Goal: Task Accomplishment & Management: Manage account settings

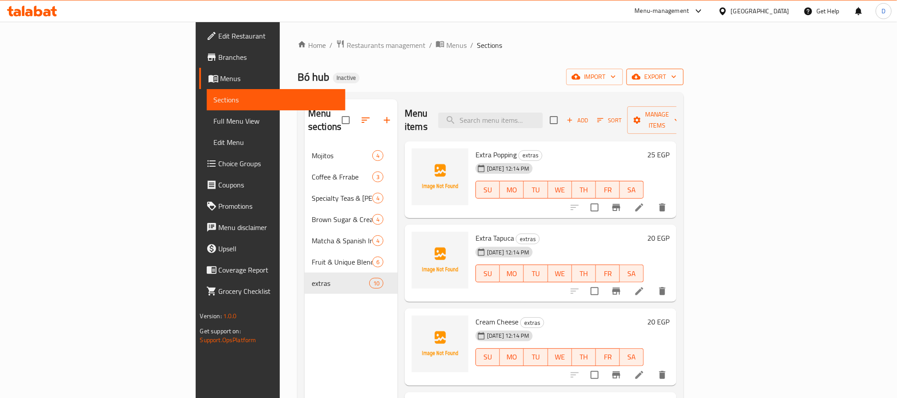
click at [677, 72] on span "export" at bounding box center [655, 76] width 43 height 11
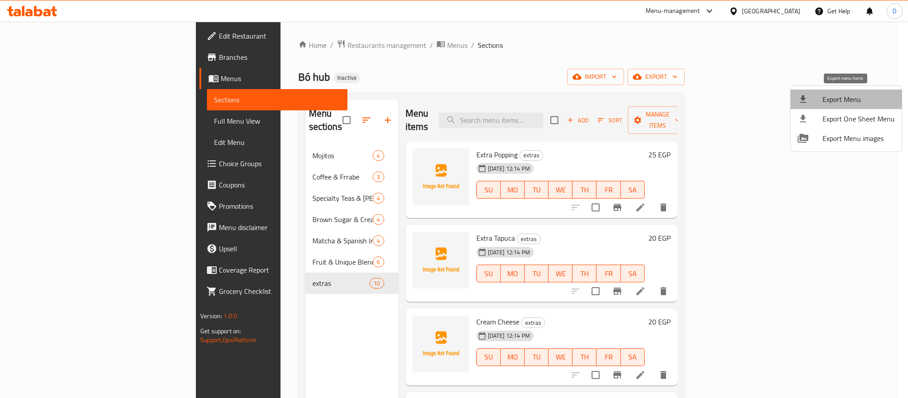
click at [854, 94] on span "Export Menu" at bounding box center [858, 99] width 72 height 11
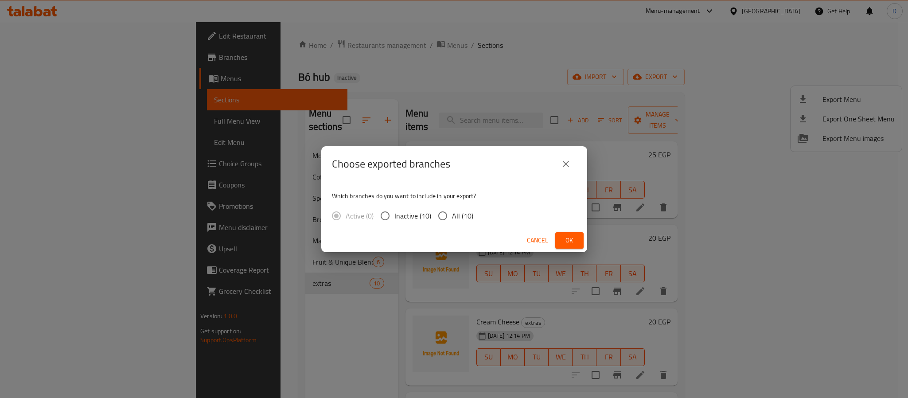
click at [568, 237] on span "Ok" at bounding box center [569, 240] width 14 height 11
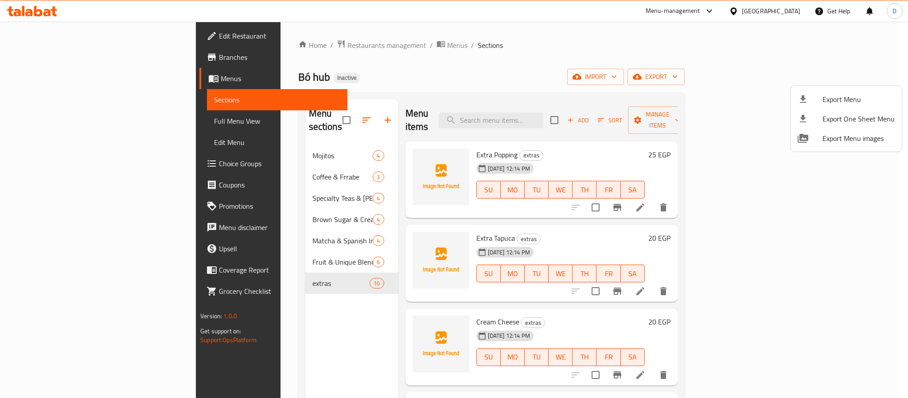
click at [785, 8] on div at bounding box center [454, 199] width 908 height 398
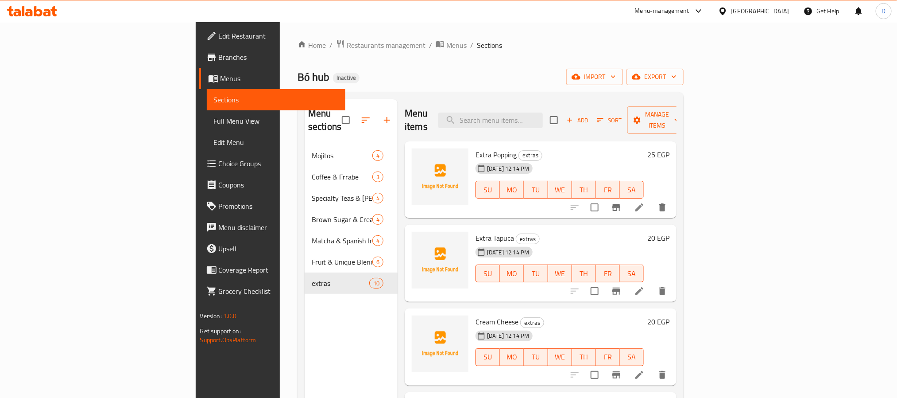
click at [785, 10] on div "Egypt" at bounding box center [760, 11] width 58 height 10
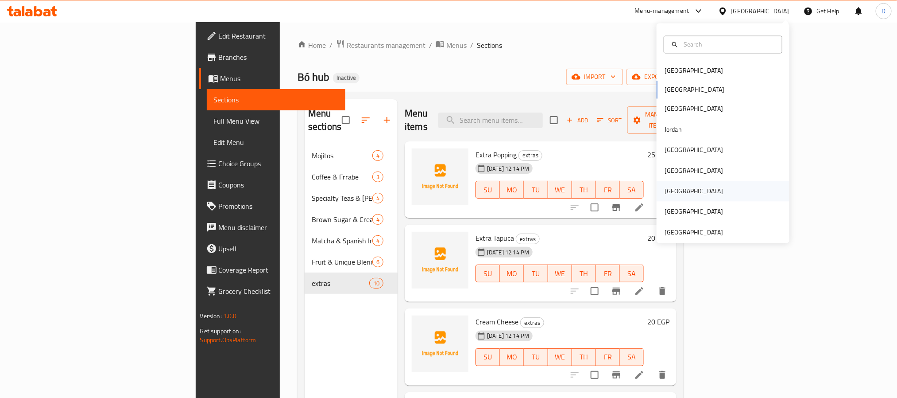
click at [678, 193] on div "[GEOGRAPHIC_DATA]" at bounding box center [723, 191] width 133 height 20
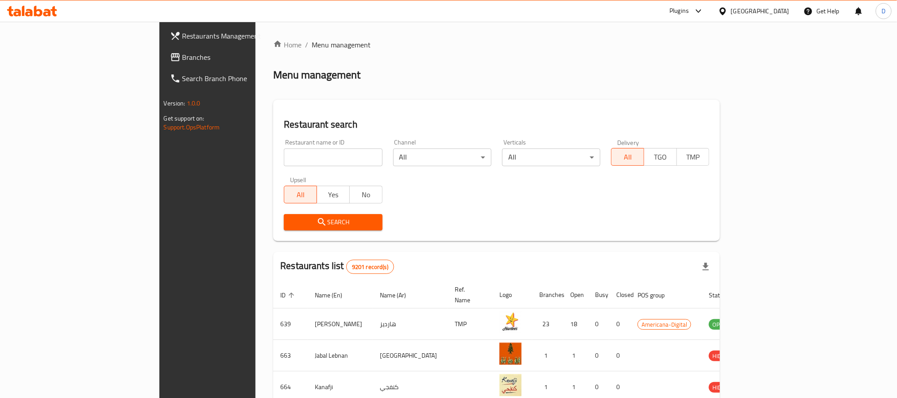
click at [689, 10] on div "Plugins" at bounding box center [679, 11] width 19 height 11
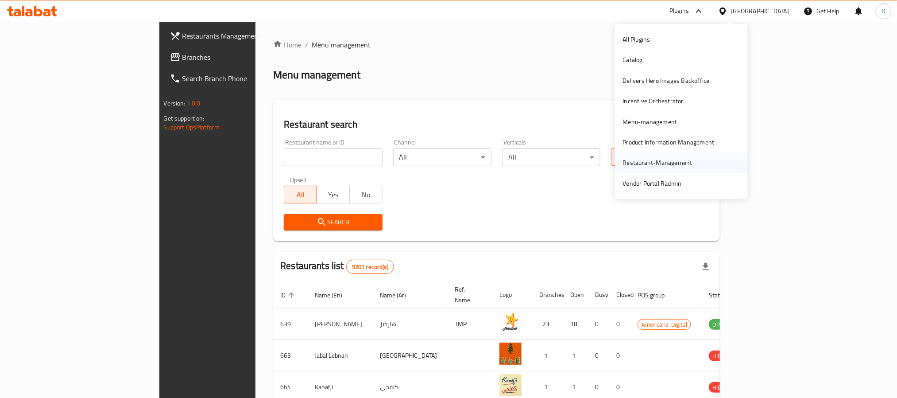
click at [658, 162] on div "Restaurant-Management" at bounding box center [658, 163] width 70 height 10
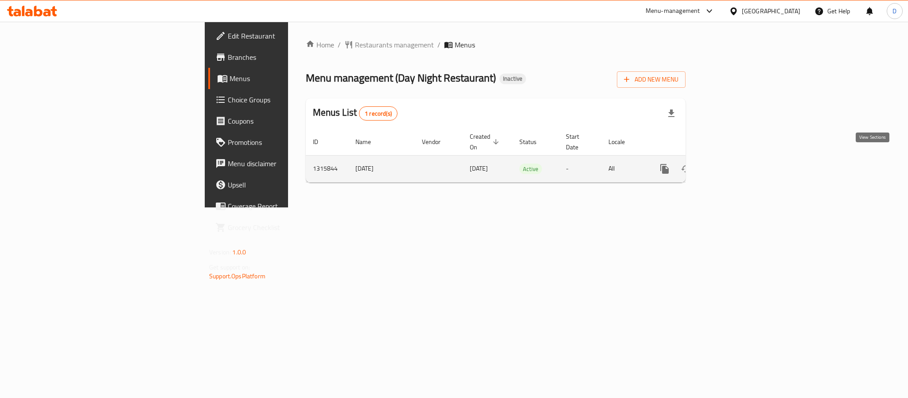
click at [734, 163] on icon "enhanced table" at bounding box center [728, 168] width 11 height 11
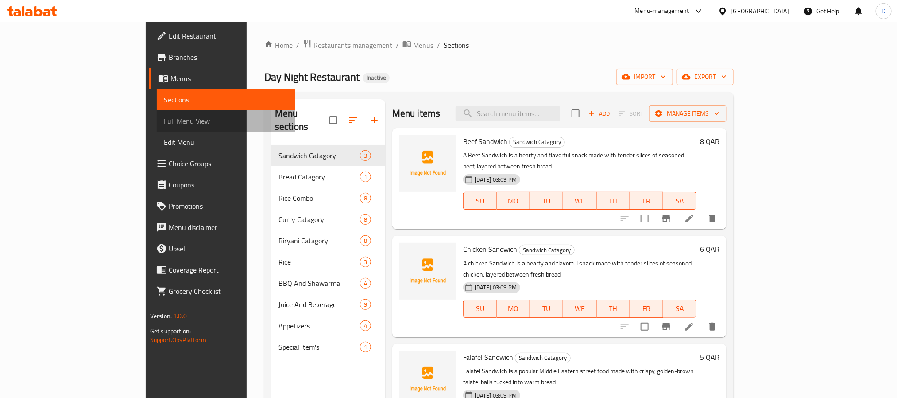
click at [157, 113] on link "Full Menu View" at bounding box center [226, 120] width 139 height 21
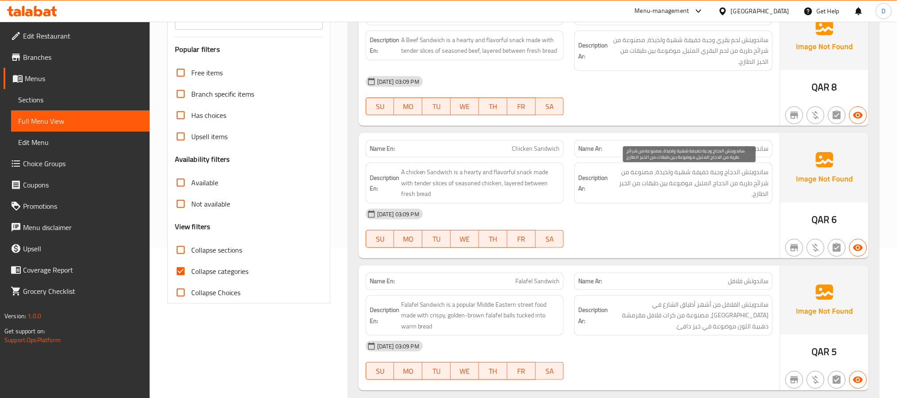
scroll to position [66, 0]
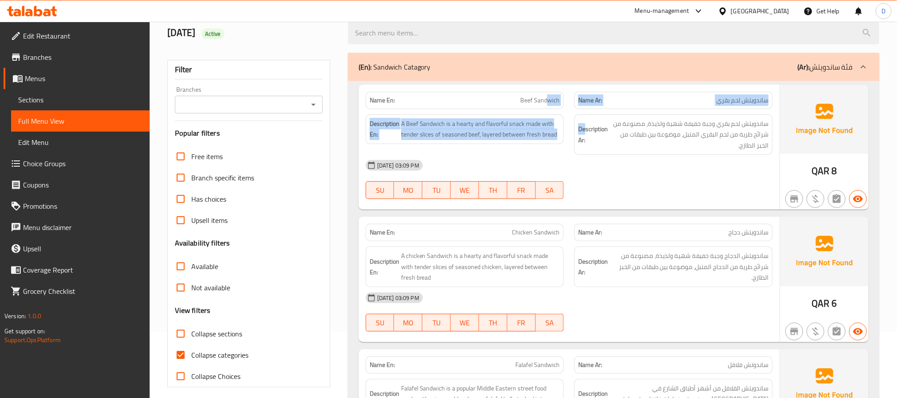
drag, startPoint x: 585, startPoint y: 110, endPoint x: 547, endPoint y: 109, distance: 38.6
click at [547, 109] on div "Name En: Beef Sandwich Name Ar: ساندويتش لحم بقري Description En: A Beef Sandwi…" at bounding box center [569, 147] width 421 height 125
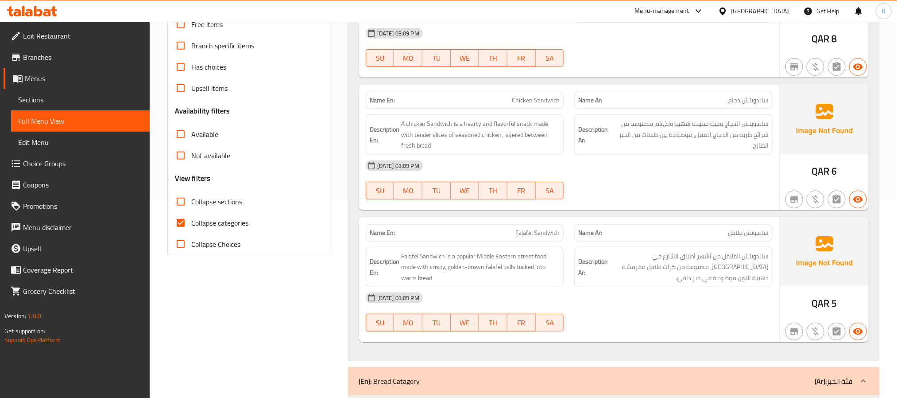
scroll to position [199, 0]
click at [682, 171] on div "05-10-2025 03:09 PM" at bounding box center [570, 164] width 418 height 21
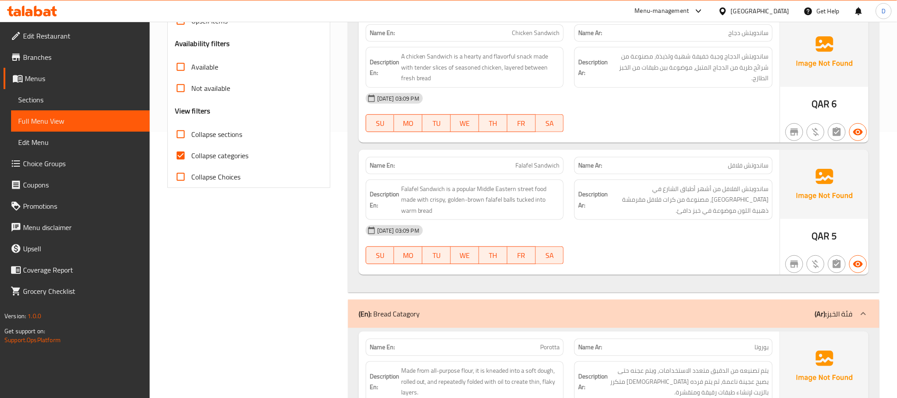
click at [650, 229] on div "05-10-2025 03:09 PM" at bounding box center [570, 230] width 418 height 21
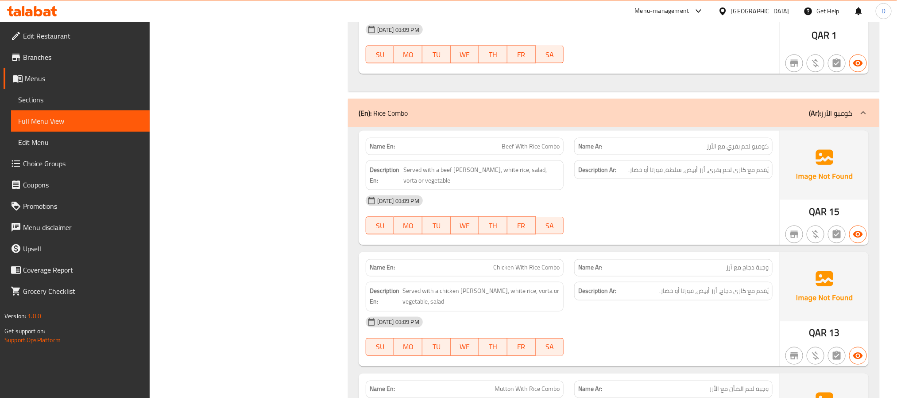
scroll to position [664, 0]
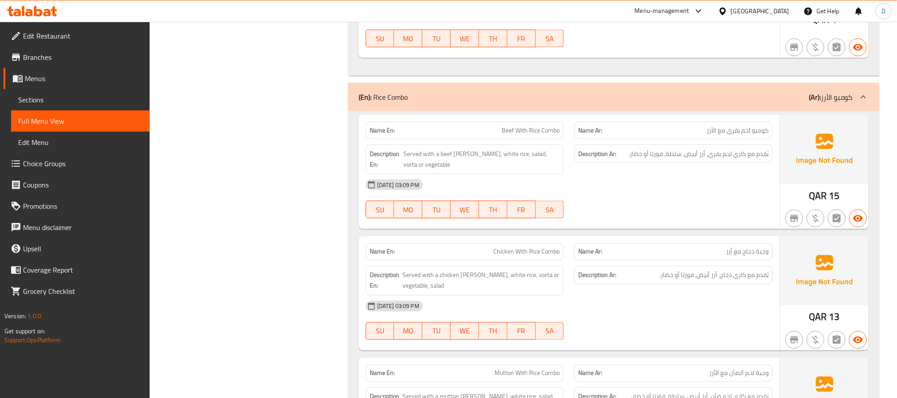
click at [689, 181] on div "05-10-2025 03:09 PM" at bounding box center [570, 184] width 418 height 21
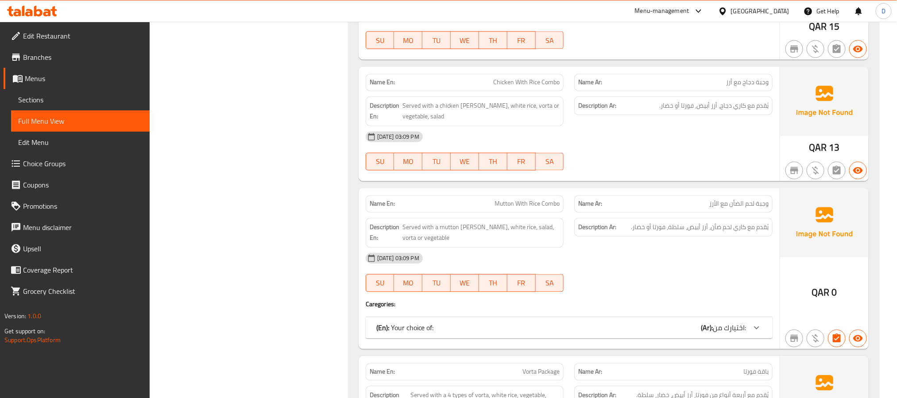
scroll to position [864, 0]
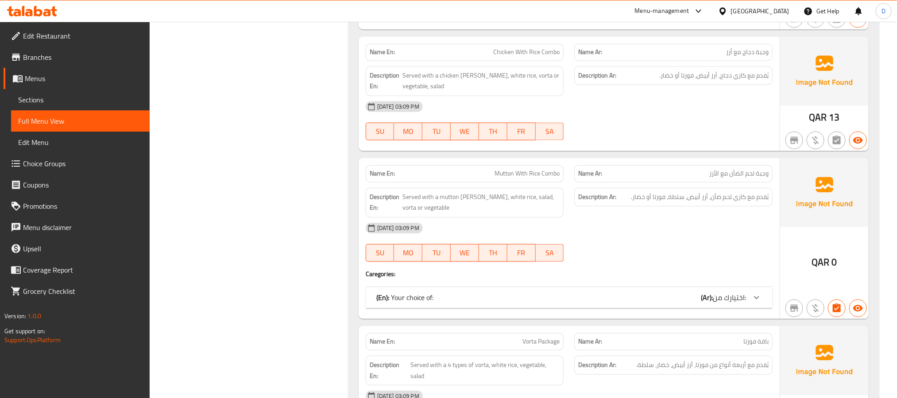
click at [615, 303] on div "(En): Your choice of: (Ar): اختيارك من:" at bounding box center [562, 297] width 370 height 11
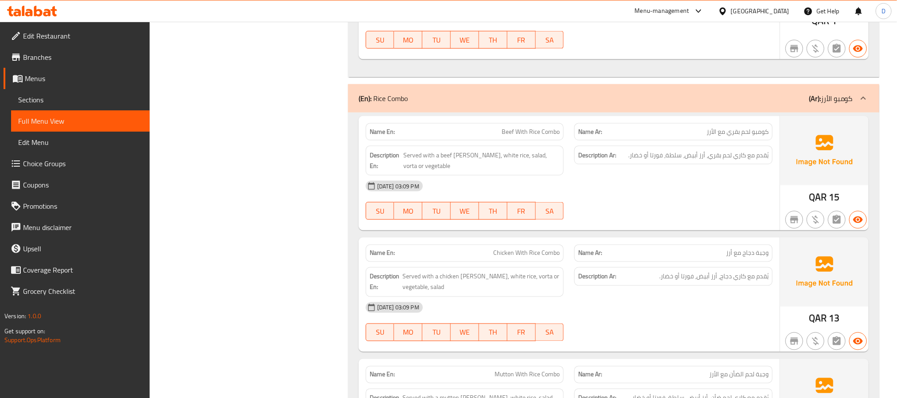
scroll to position [664, 0]
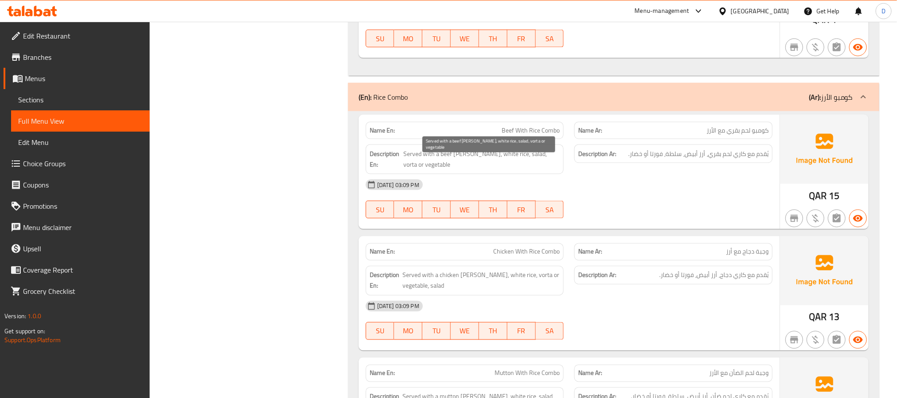
click at [524, 161] on span "Served with a beef curry, white rice, salad, vorta or vegetable" at bounding box center [482, 159] width 156 height 22
copy span "vorta"
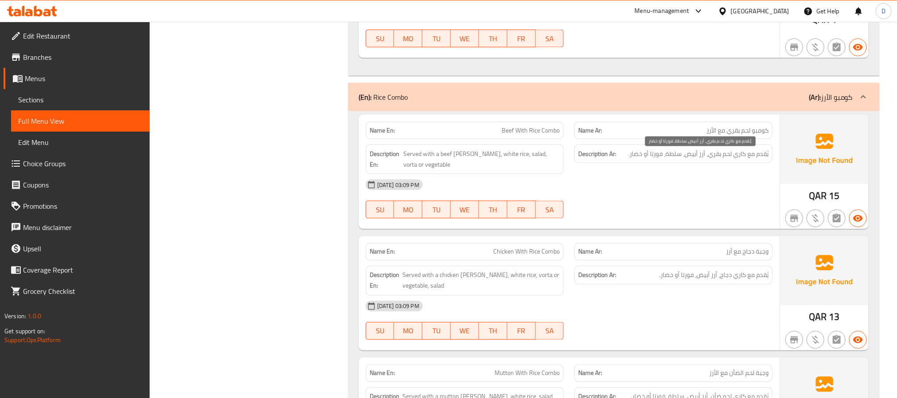
click at [660, 157] on span "يُقدم مع كاري لحم بقري، أرز أبيض، سلطة، فورتا أو خضار." at bounding box center [699, 153] width 140 height 11
copy span "فورتا"
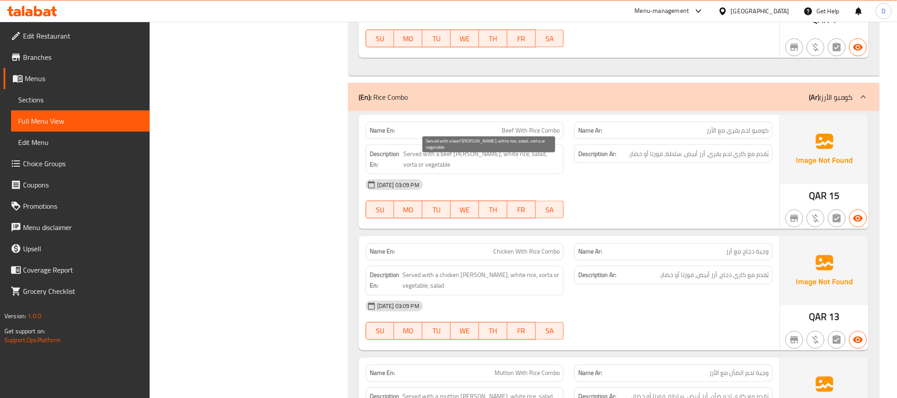
click at [425, 170] on span "Served with a beef curry, white rice, salad, vorta or vegetable" at bounding box center [482, 159] width 156 height 22
copy span "vegetable"
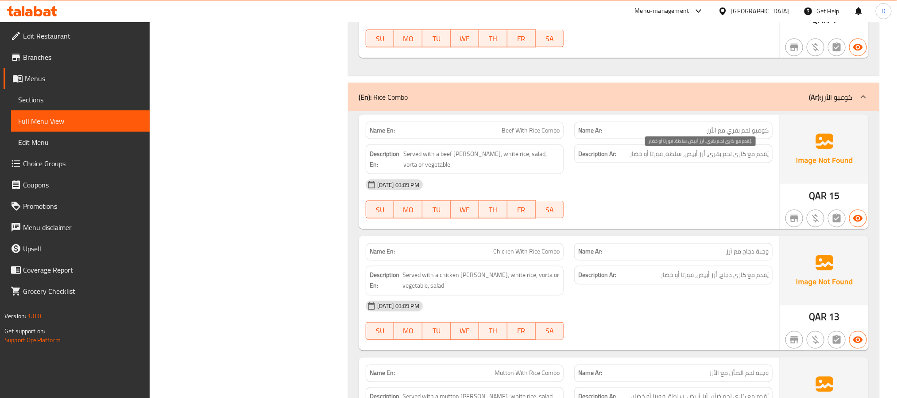
click at [642, 157] on span "يُقدم مع كاري لحم بقري، أرز أبيض، سلطة، فورتا أو خضار." at bounding box center [699, 153] width 140 height 11
copy span "خضار"
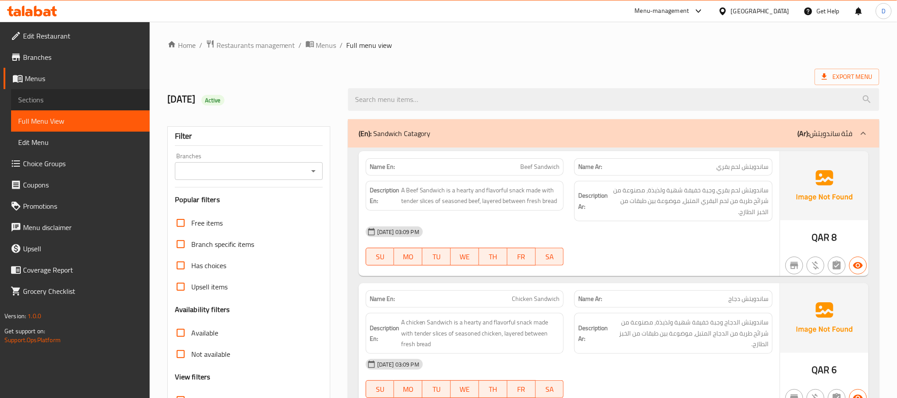
click at [96, 102] on span "Sections" at bounding box center [80, 99] width 124 height 11
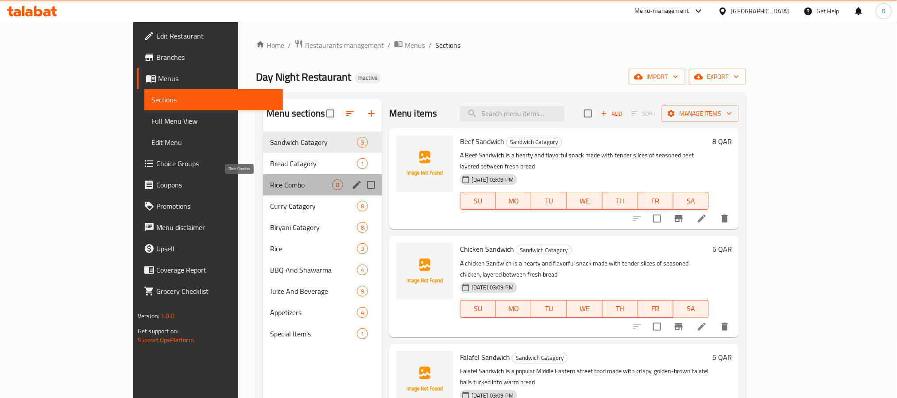
click at [270, 186] on span "Rice Combo" at bounding box center [301, 184] width 62 height 11
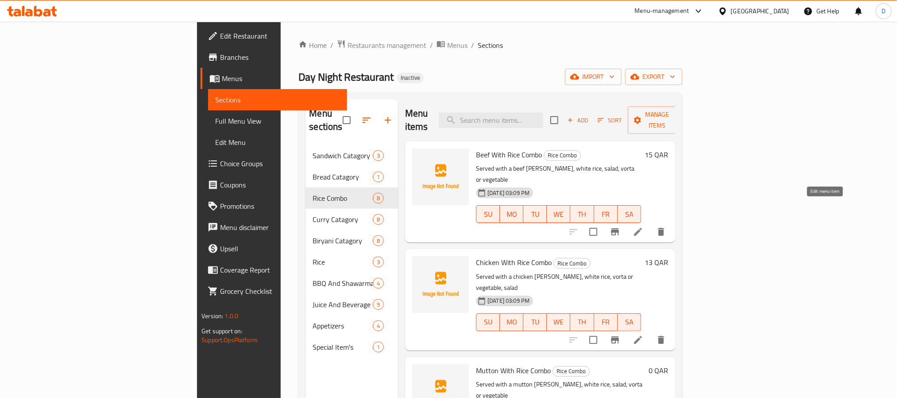
click at [644, 226] on icon at bounding box center [638, 231] width 11 height 11
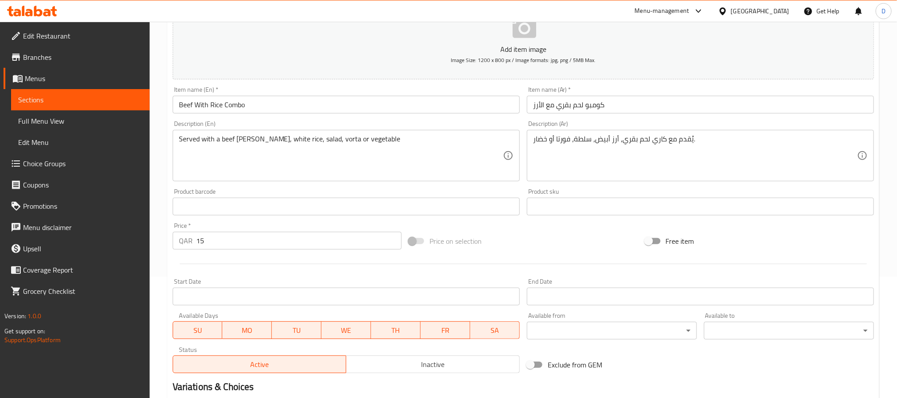
scroll to position [227, 0]
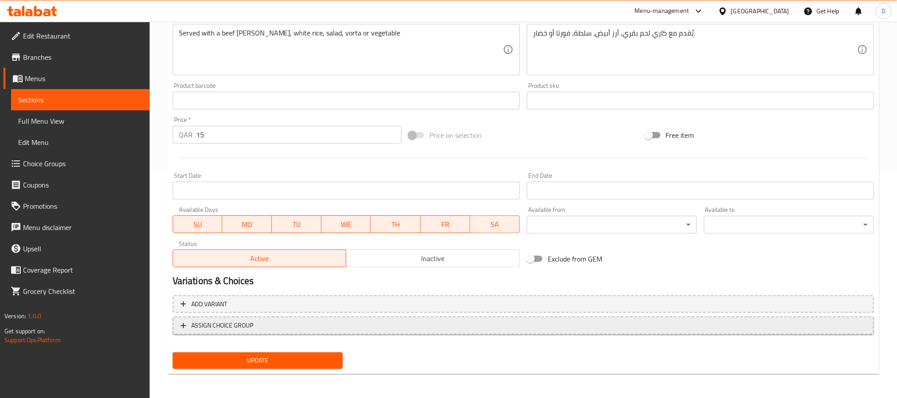
click at [430, 320] on span "ASSIGN CHOICE GROUP" at bounding box center [524, 325] width 686 height 11
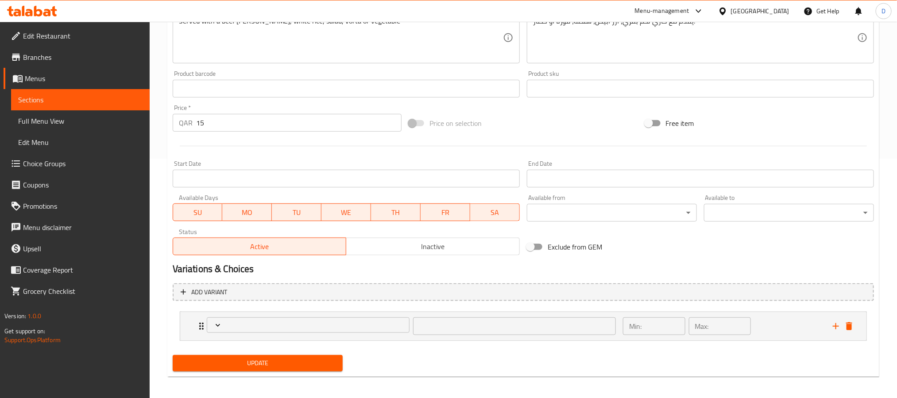
scroll to position [242, 0]
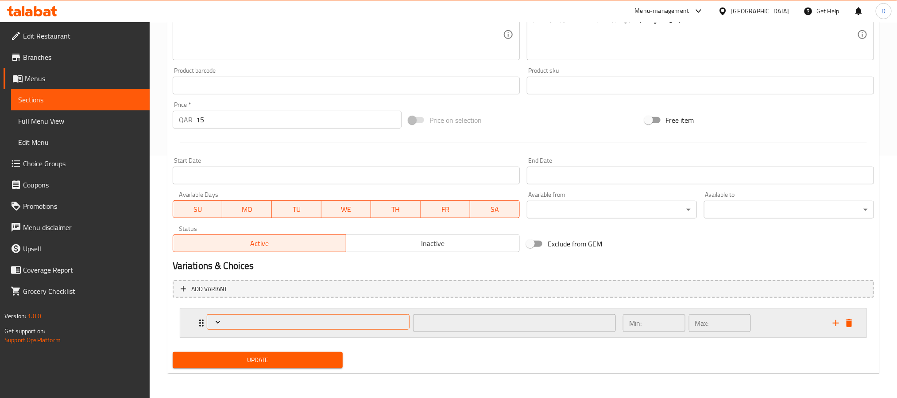
click at [378, 316] on button "Expand" at bounding box center [308, 322] width 203 height 16
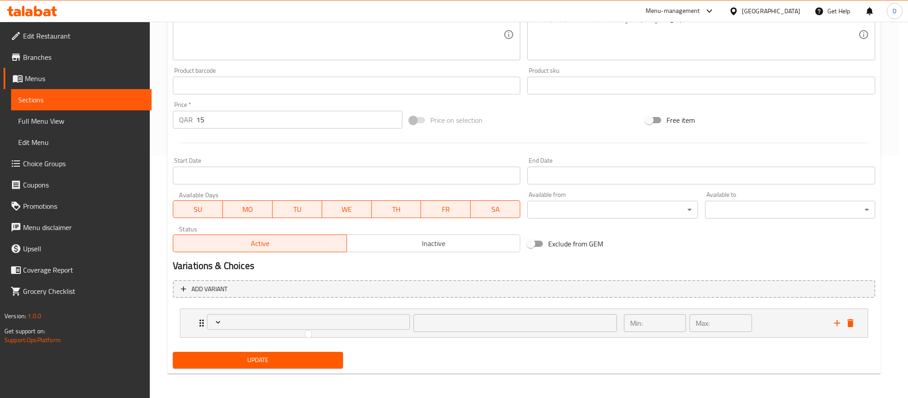
click at [851, 323] on div at bounding box center [454, 199] width 908 height 398
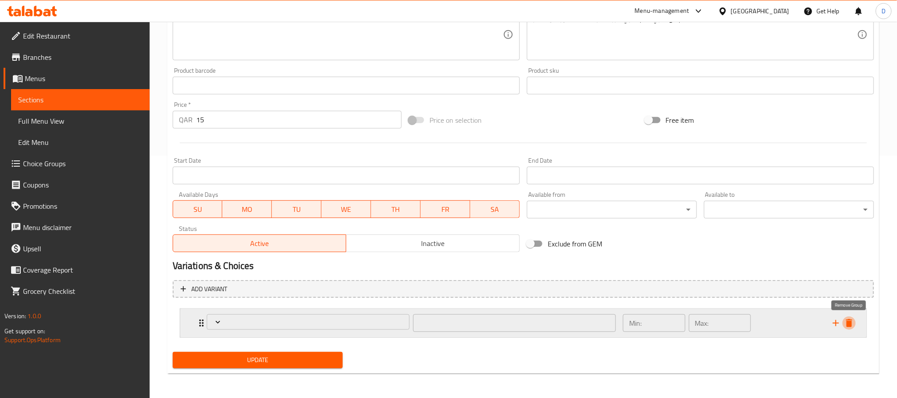
click at [855, 325] on icon "delete" at bounding box center [849, 323] width 11 height 11
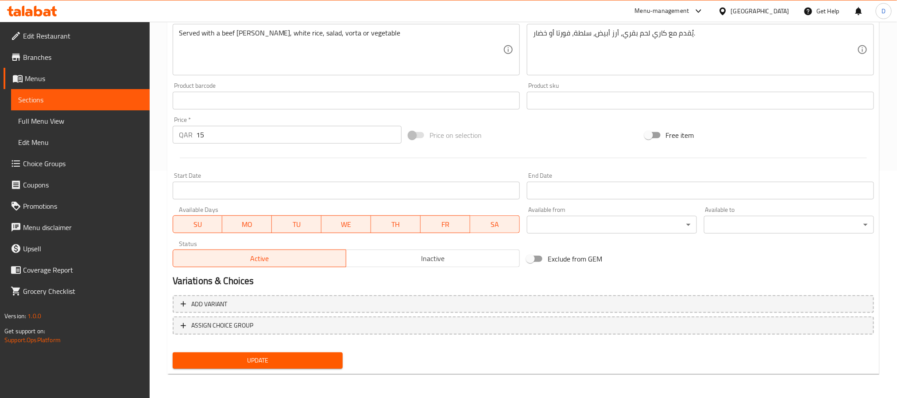
click at [76, 167] on span "Choice Groups" at bounding box center [83, 163] width 120 height 11
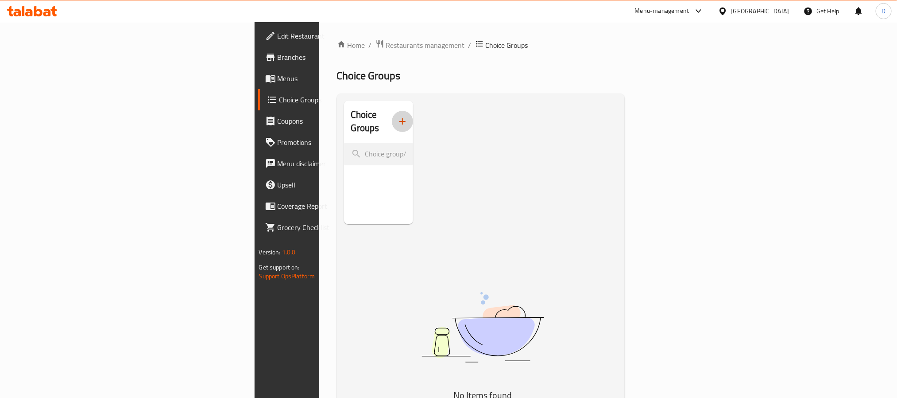
click at [397, 116] on icon "button" at bounding box center [402, 121] width 11 height 11
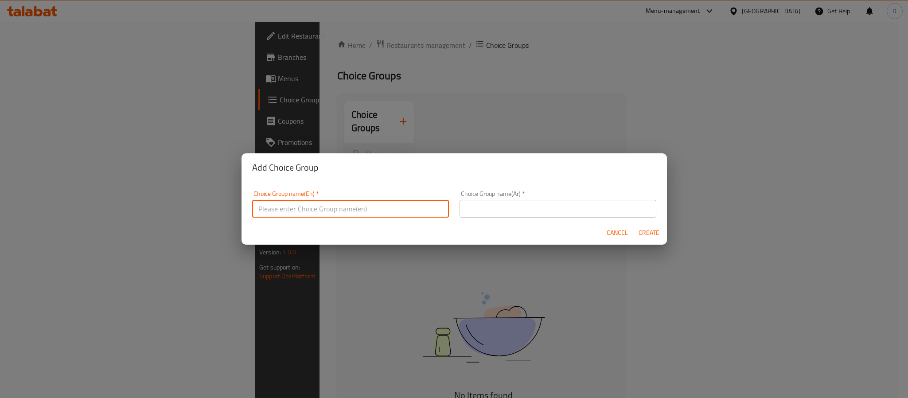
click at [317, 206] on input "text" at bounding box center [350, 209] width 197 height 18
type input "Your Choice Of:"
click at [525, 207] on input "text" at bounding box center [557, 209] width 197 height 18
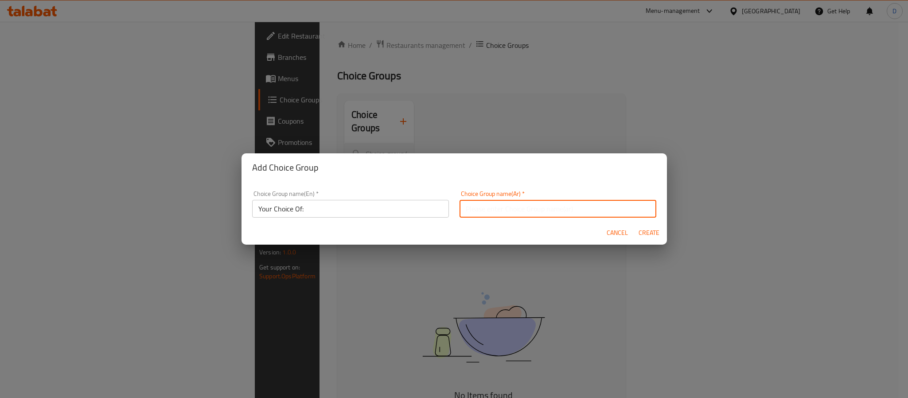
type input "اختيارك من"
click at [646, 229] on span "Create" at bounding box center [648, 232] width 21 height 11
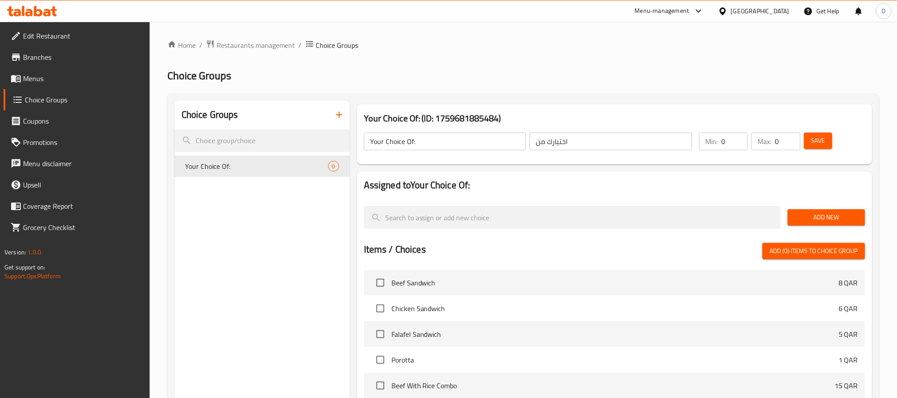
click at [843, 209] on button "Add New" at bounding box center [827, 217] width 78 height 16
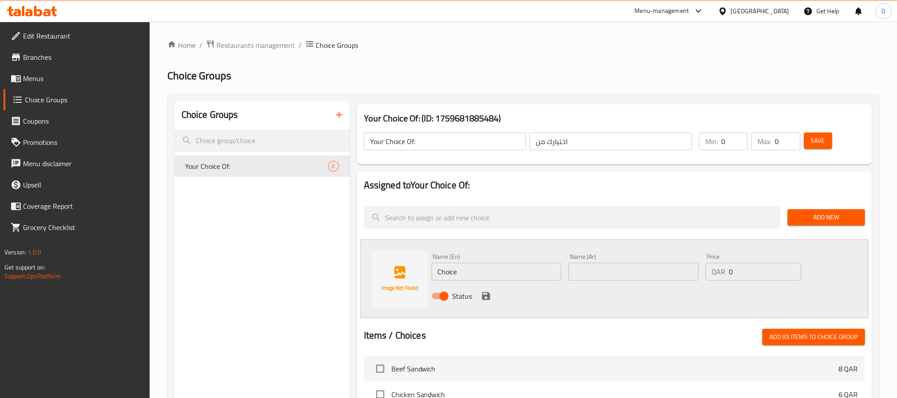
click at [448, 270] on input "Choice" at bounding box center [497, 272] width 130 height 18
paste input "vorta"
type input "vorta"
click at [594, 267] on input "text" at bounding box center [634, 272] width 130 height 18
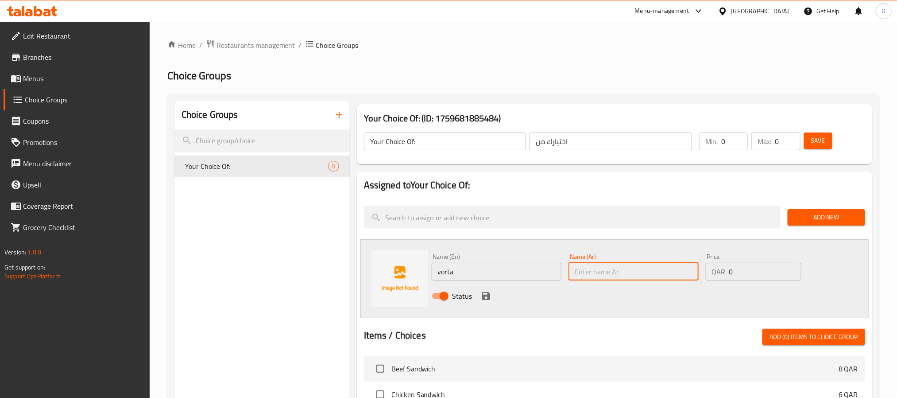
paste input "فورتا"
type input "فورتا"
click at [485, 294] on icon "save" at bounding box center [486, 296] width 11 height 11
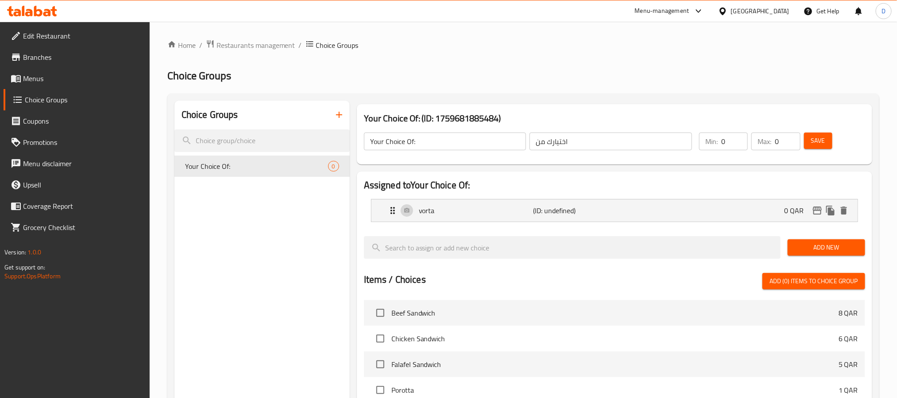
click at [820, 245] on span "Add New" at bounding box center [826, 247] width 63 height 11
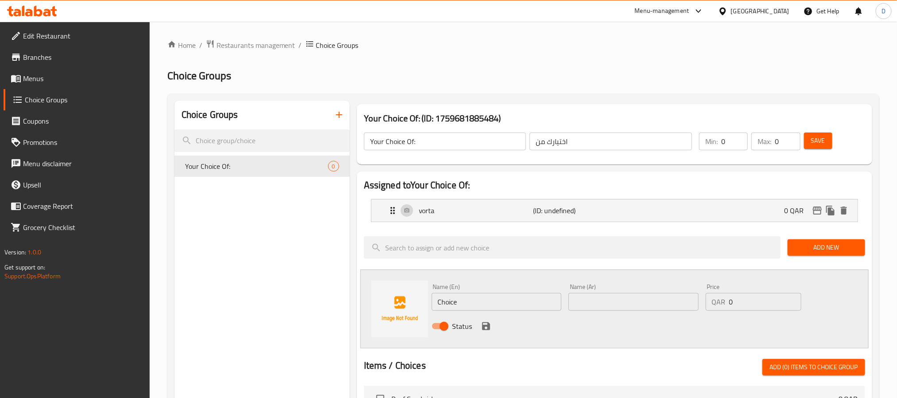
click at [448, 299] on input "Choice" at bounding box center [497, 302] width 130 height 18
paste input "vegetabl"
type input "vegetable"
click at [617, 295] on input "text" at bounding box center [634, 302] width 130 height 18
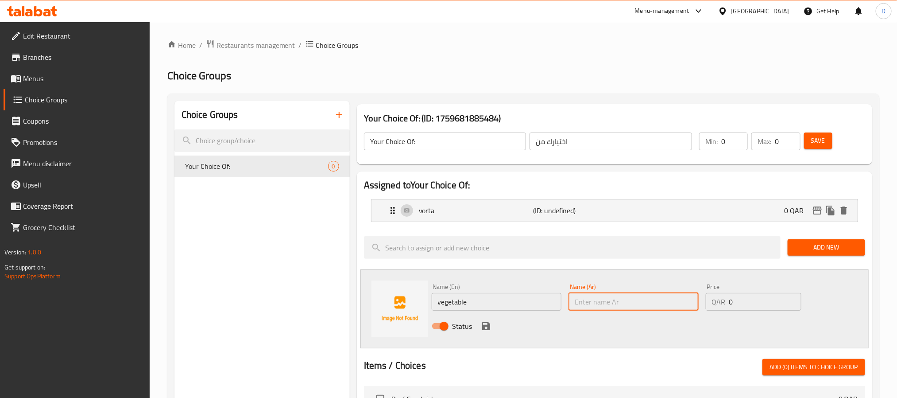
paste input "خضار"
type input "خضار"
drag, startPoint x: 491, startPoint y: 322, endPoint x: 515, endPoint y: 314, distance: 25.2
click at [491, 322] on icon "save" at bounding box center [486, 326] width 11 height 11
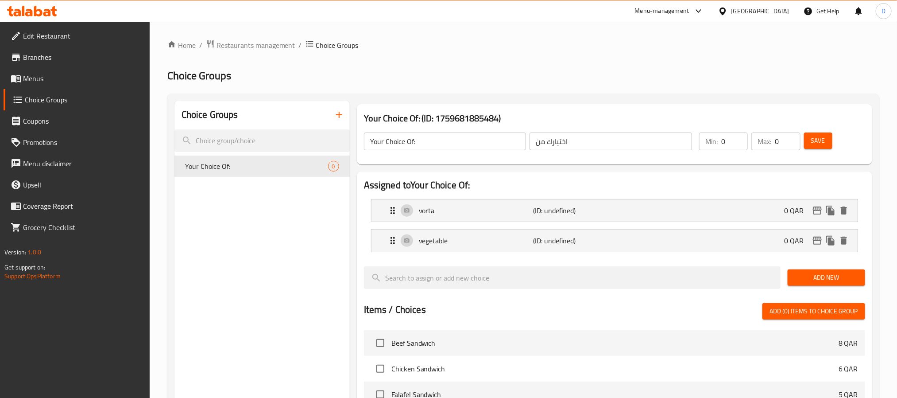
click at [818, 144] on span "Save" at bounding box center [819, 140] width 14 height 11
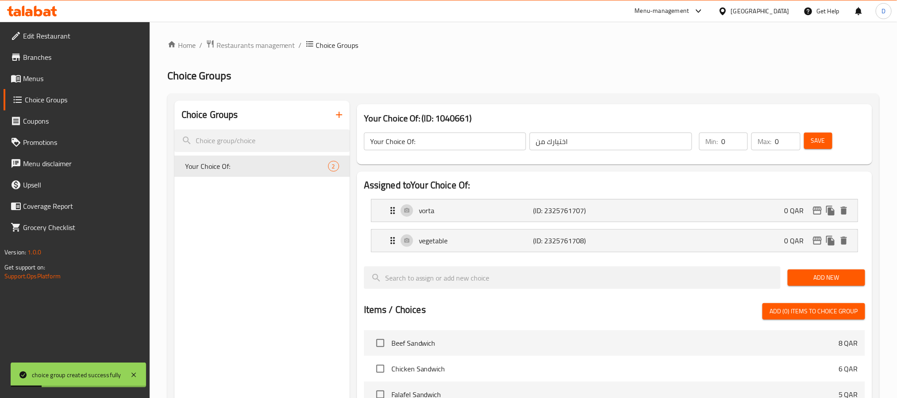
click at [85, 79] on span "Menus" at bounding box center [83, 78] width 120 height 11
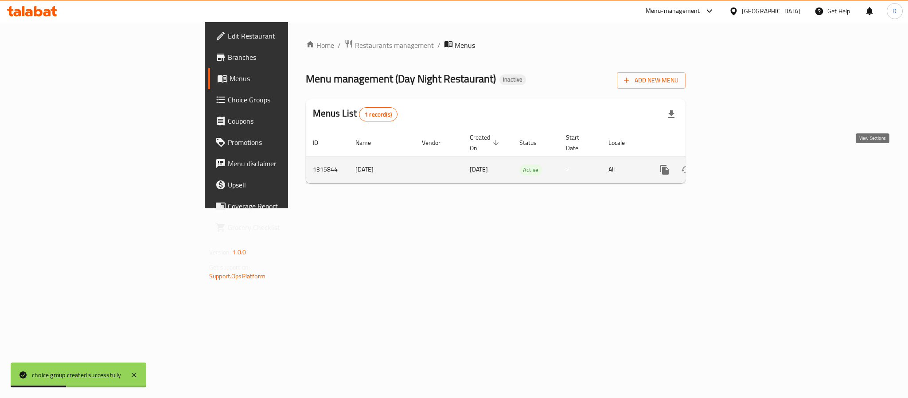
click at [739, 165] on link "enhanced table" at bounding box center [728, 169] width 21 height 21
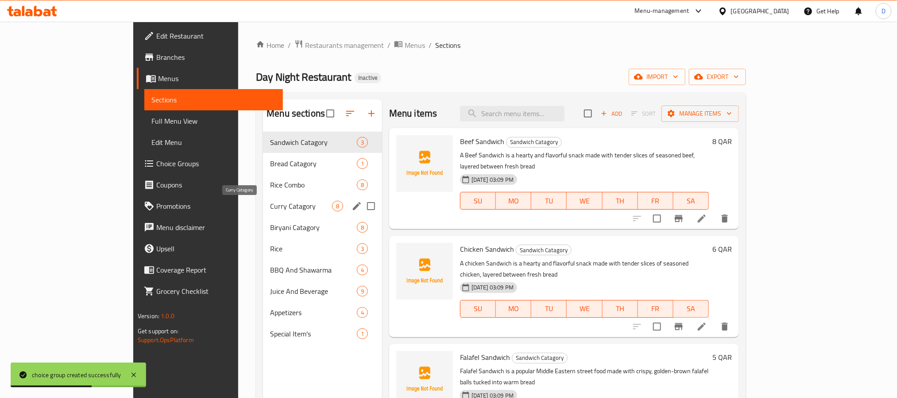
click at [270, 203] on span "Curry Catagory" at bounding box center [301, 206] width 62 height 11
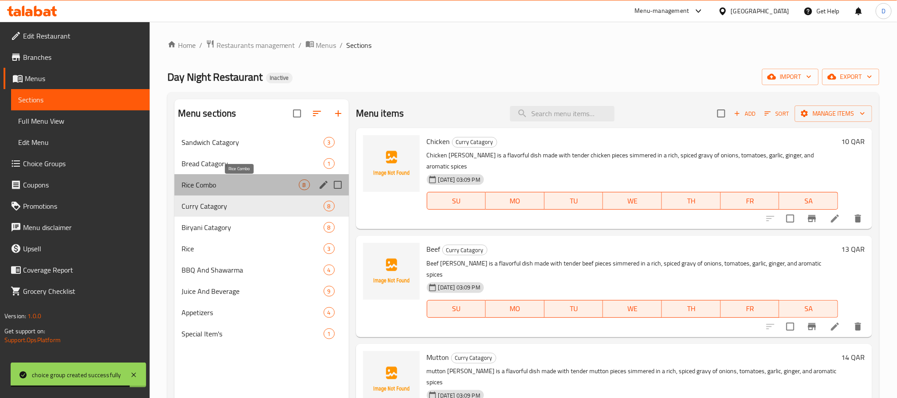
click at [260, 188] on span "Rice Combo" at bounding box center [240, 184] width 117 height 11
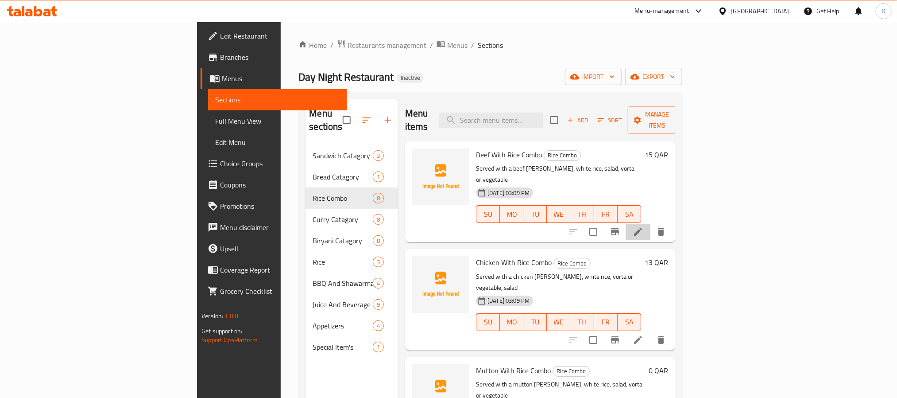
click at [651, 224] on li at bounding box center [638, 232] width 25 height 16
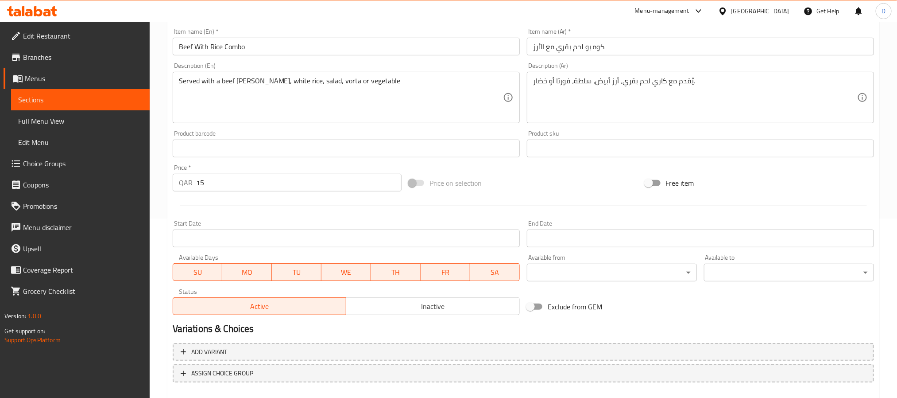
scroll to position [227, 0]
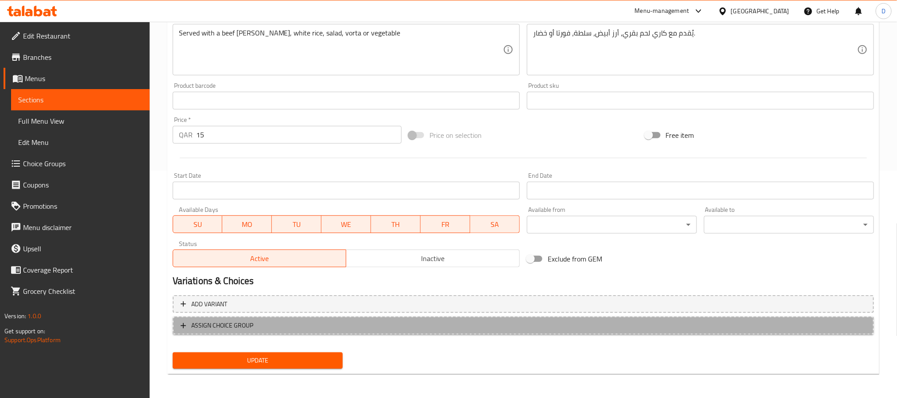
click at [342, 329] on span "ASSIGN CHOICE GROUP" at bounding box center [524, 325] width 686 height 11
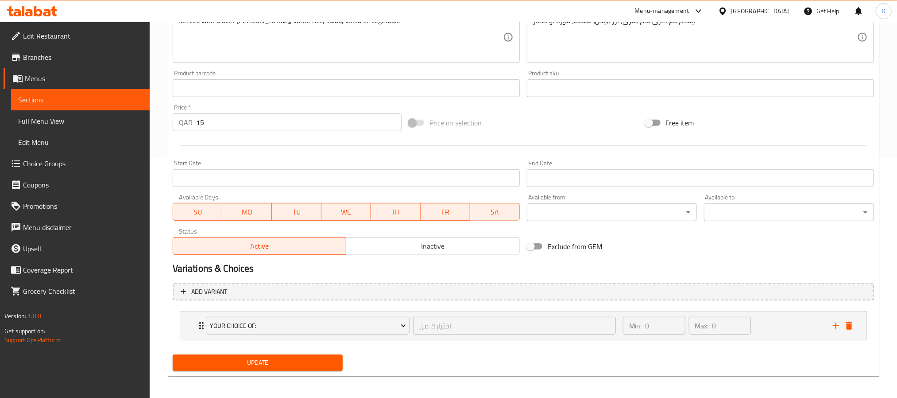
scroll to position [243, 0]
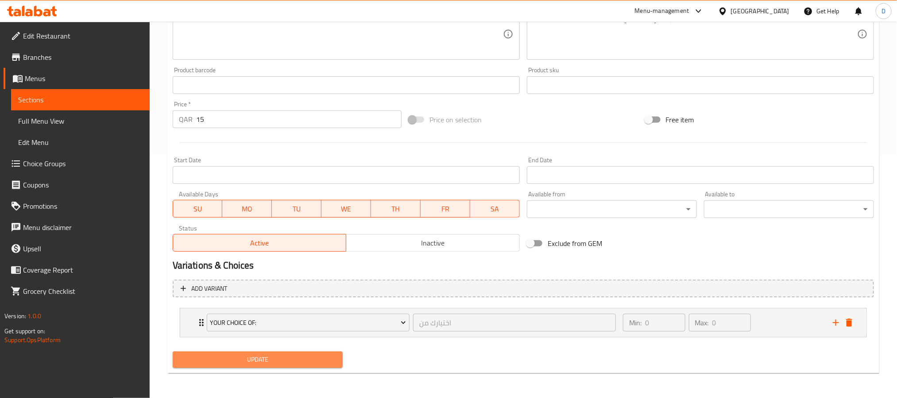
click at [319, 363] on span "Update" at bounding box center [258, 359] width 156 height 11
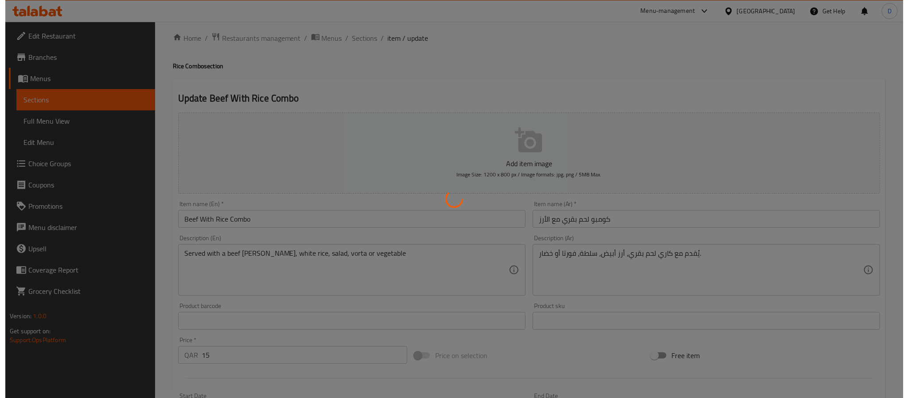
scroll to position [0, 0]
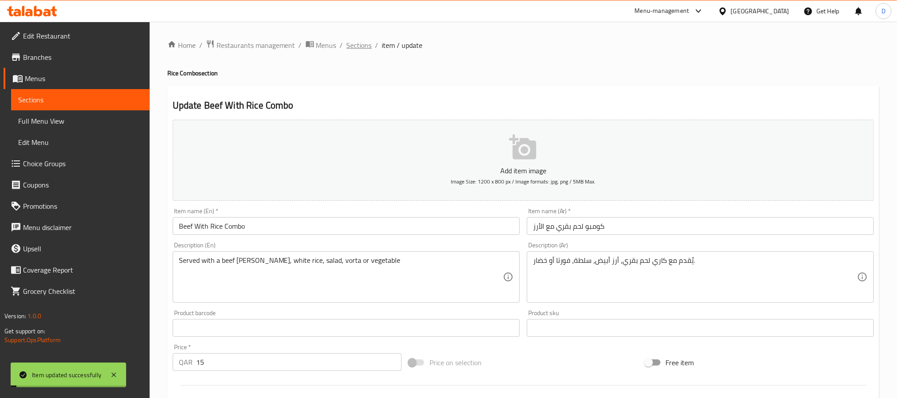
click at [357, 46] on span "Sections" at bounding box center [359, 45] width 25 height 11
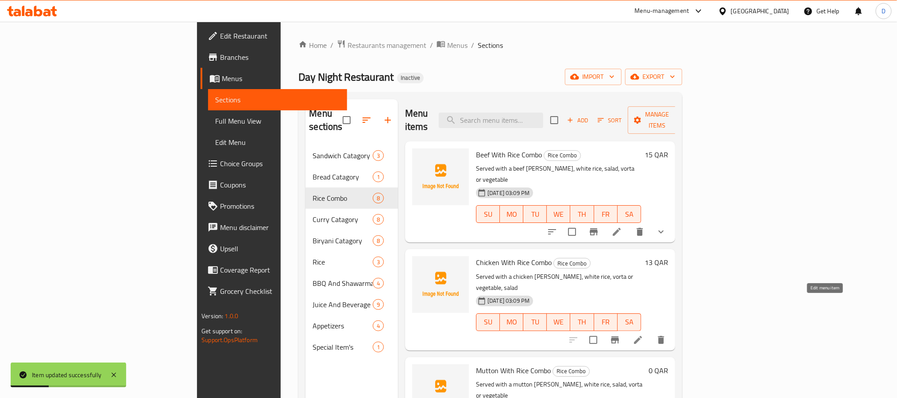
click at [644, 334] on icon at bounding box center [638, 339] width 11 height 11
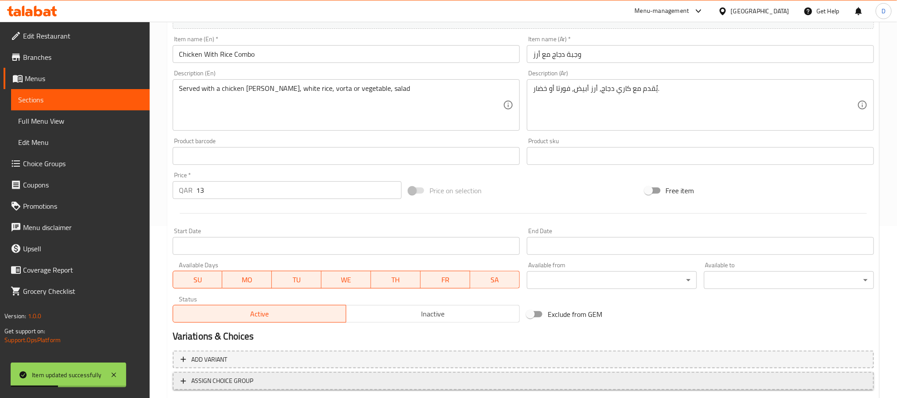
scroll to position [227, 0]
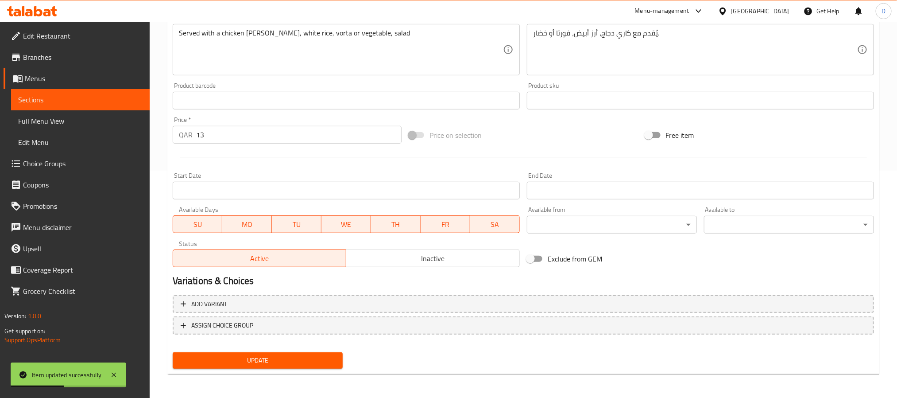
click at [326, 338] on nav at bounding box center [524, 341] width 702 height 7
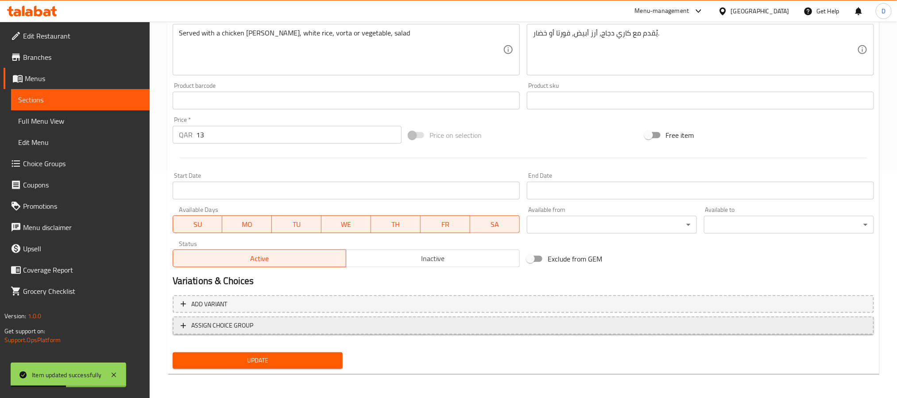
click at [331, 330] on span "ASSIGN CHOICE GROUP" at bounding box center [524, 325] width 686 height 11
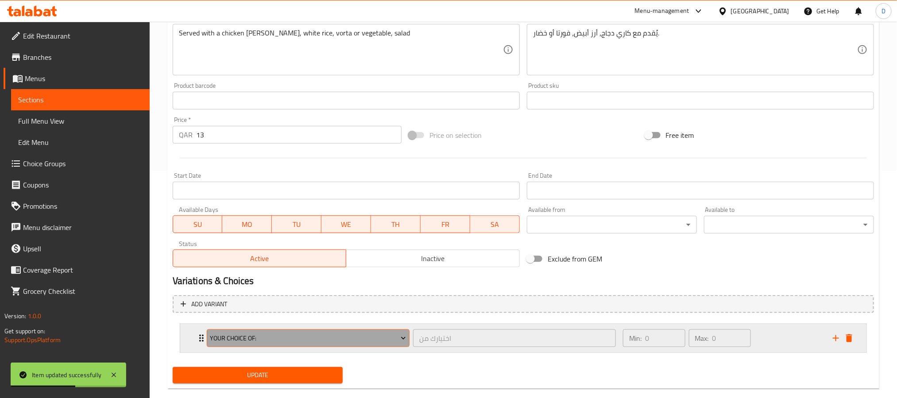
click at [332, 347] on button "Your Choice Of:" at bounding box center [308, 338] width 203 height 18
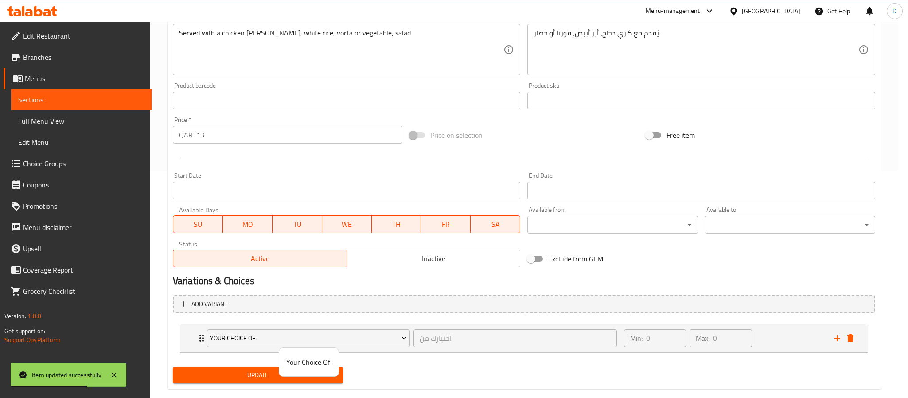
click at [365, 378] on div at bounding box center [454, 199] width 908 height 398
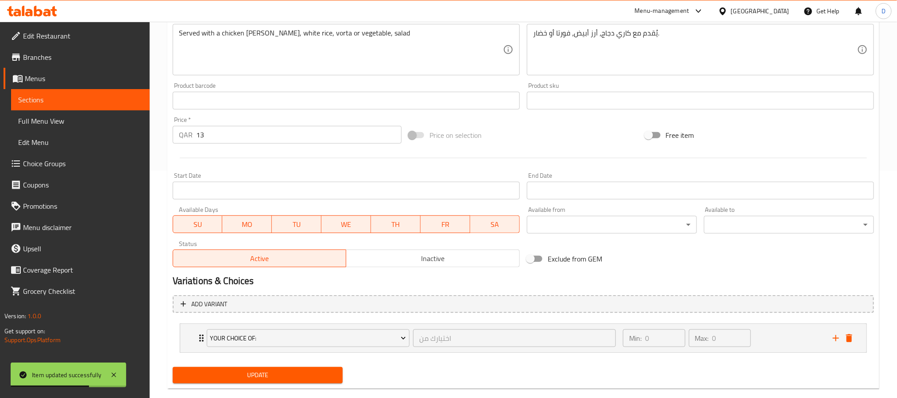
click at [298, 372] on span "Update" at bounding box center [258, 374] width 156 height 11
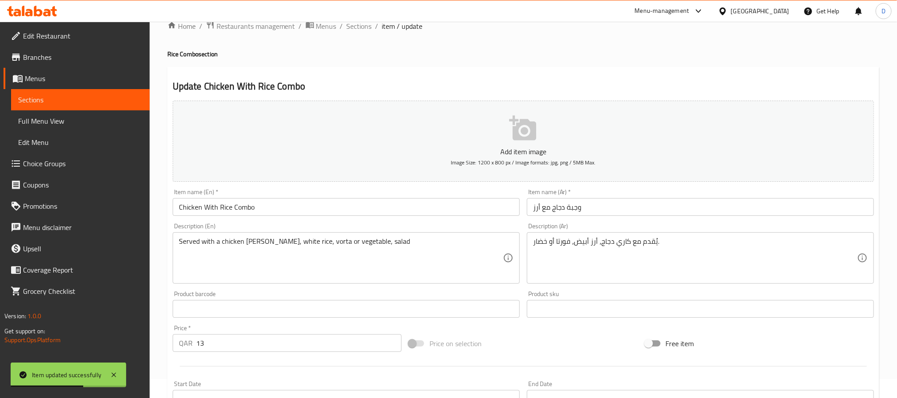
scroll to position [0, 0]
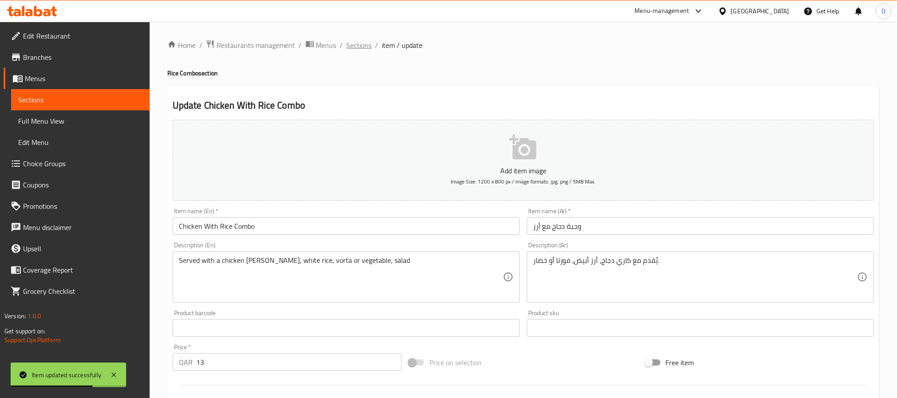
click at [367, 47] on span "Sections" at bounding box center [359, 45] width 25 height 11
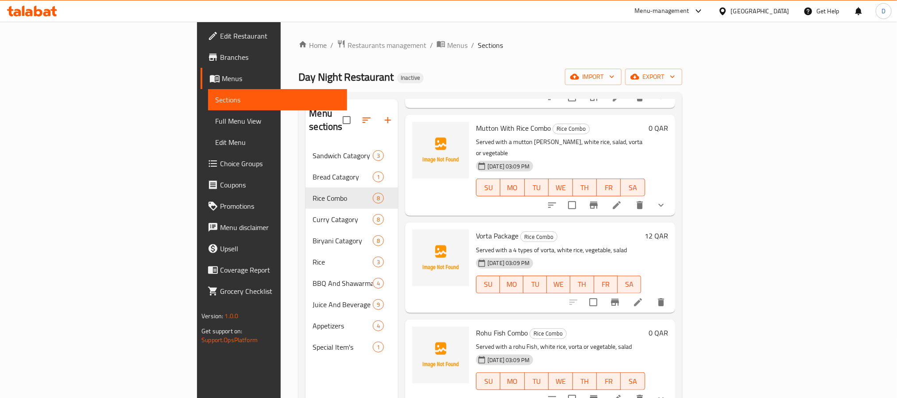
scroll to position [266, 0]
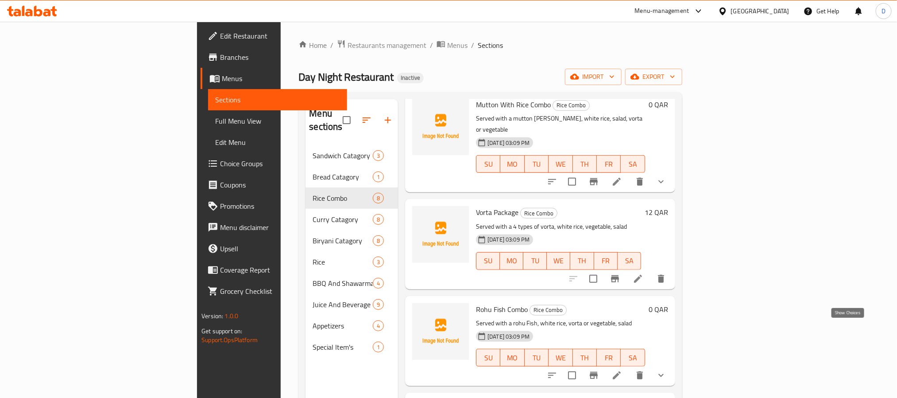
click at [667, 370] on icon "show more" at bounding box center [661, 375] width 11 height 11
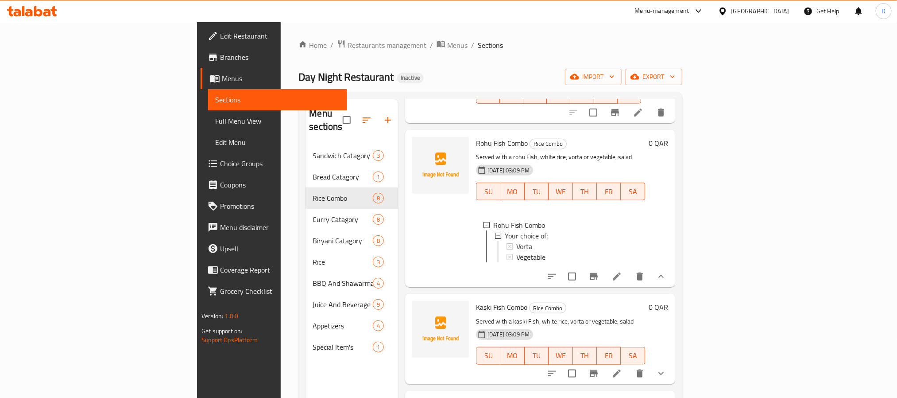
scroll to position [475, 0]
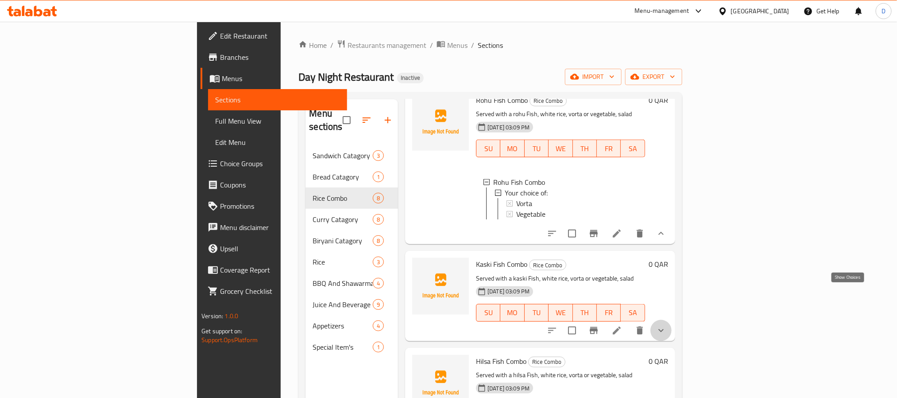
click at [667, 325] on icon "show more" at bounding box center [661, 330] width 11 height 11
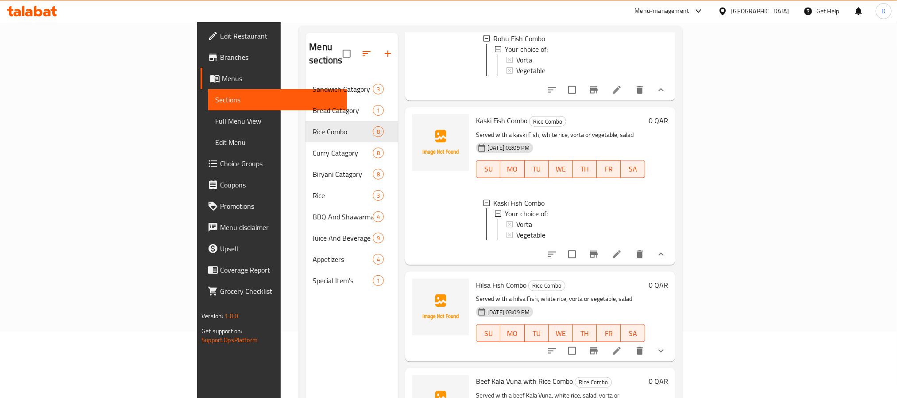
scroll to position [124, 0]
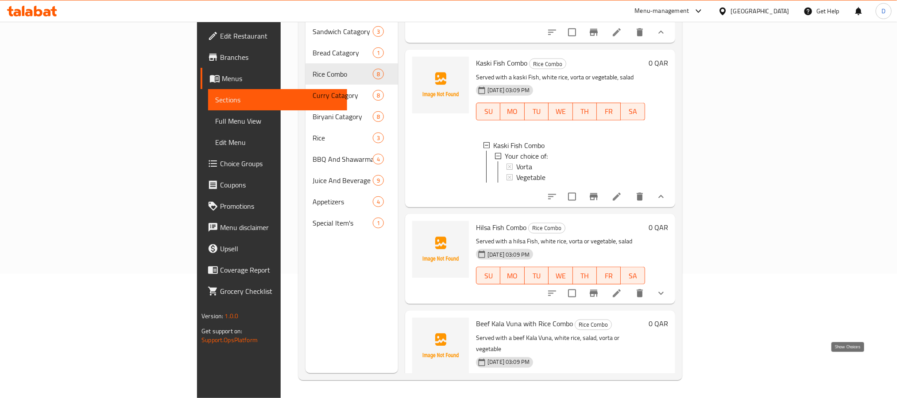
click at [664, 397] on icon "show more" at bounding box center [661, 401] width 5 height 3
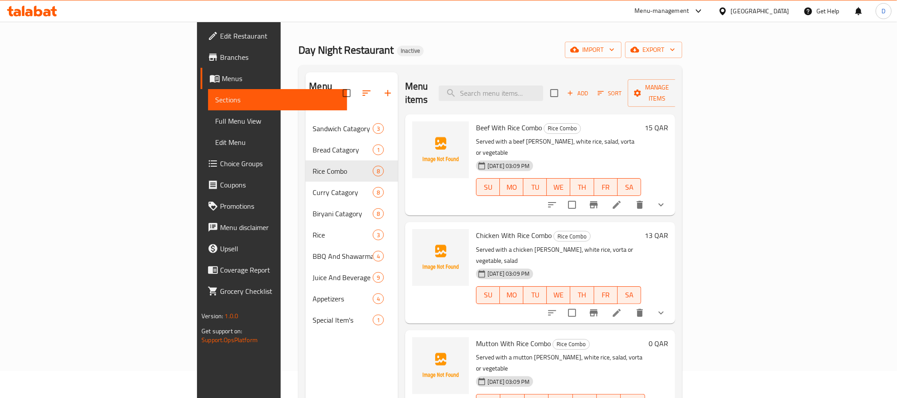
scroll to position [0, 0]
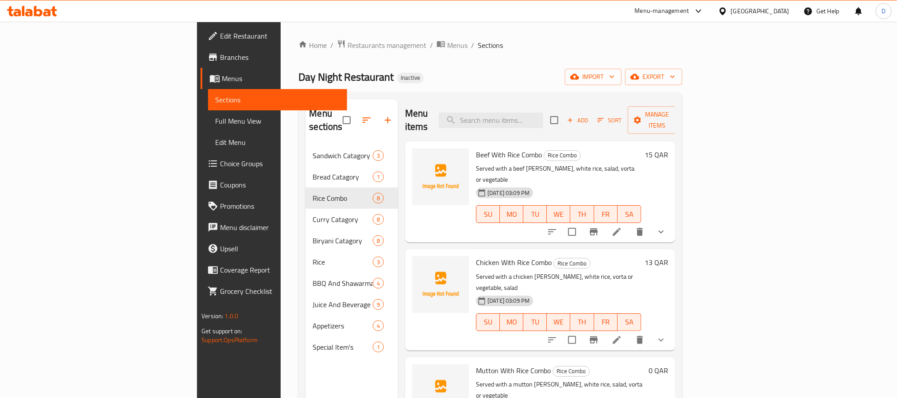
click at [476, 148] on span "Beef With Rice Combo" at bounding box center [509, 154] width 66 height 13
copy h6 "Beef With Rice Combo"
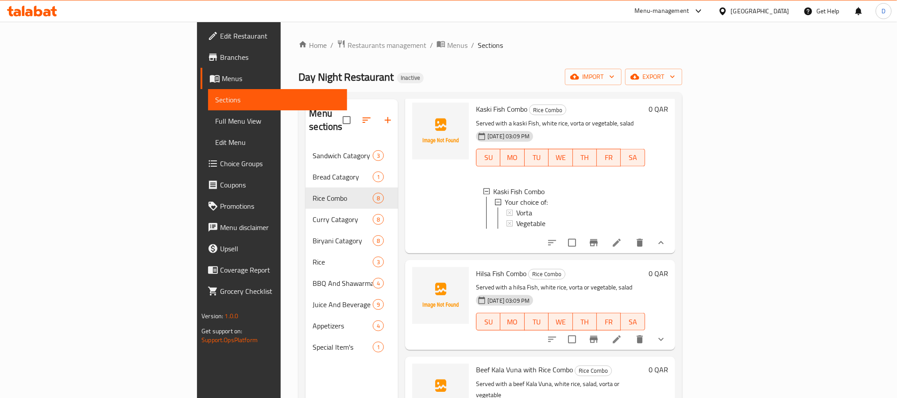
scroll to position [124, 0]
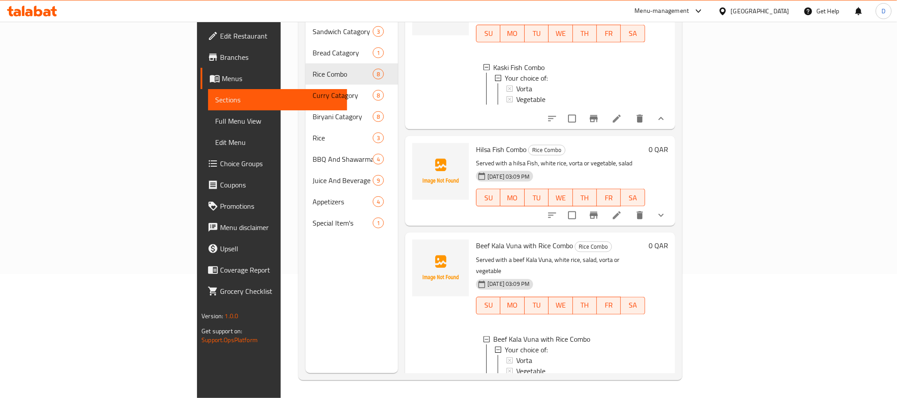
click at [629, 383] on li at bounding box center [617, 391] width 25 height 16
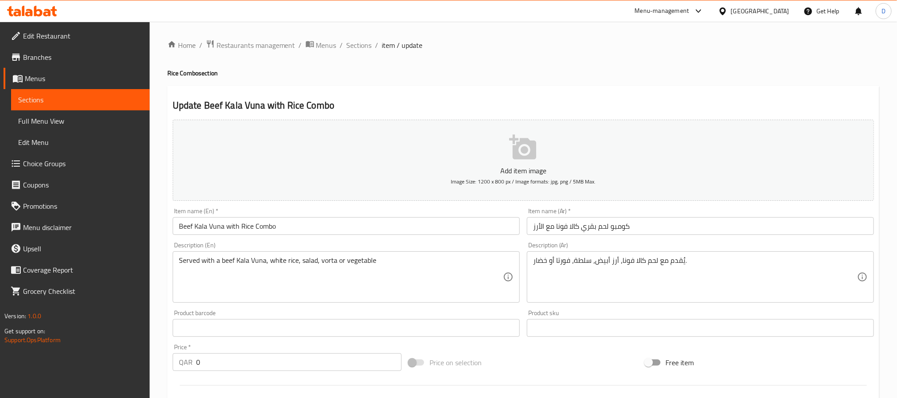
click at [595, 227] on input "كومبو لحم بقري كالا فونا مع الأرز" at bounding box center [700, 226] width 347 height 18
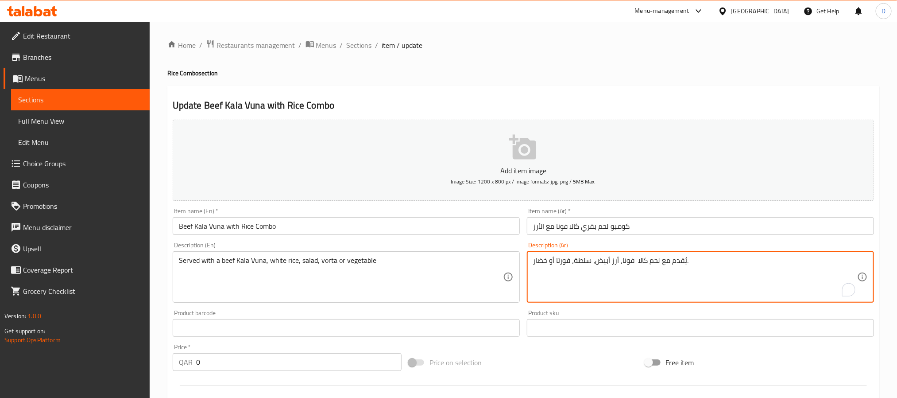
paste textarea "بقري"
type textarea "يُقدم مع لحم كالا بقري فونا، أرز أبيض، سلطة، فورتا أو خضار."
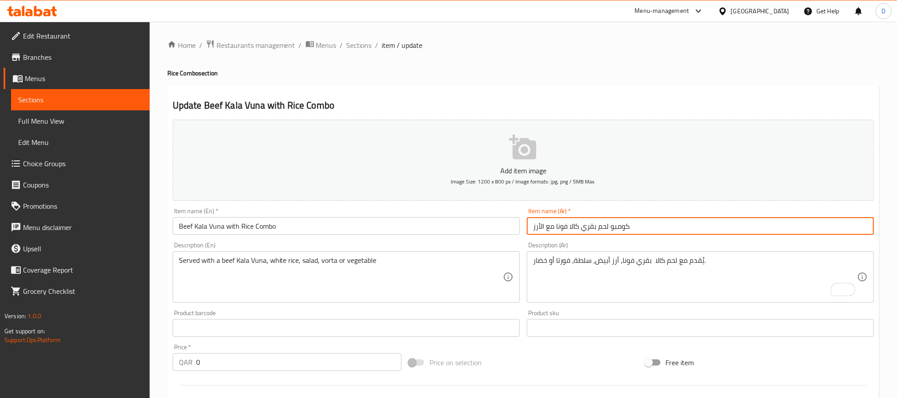
click at [714, 233] on input "كومبو لحم بقري كالا فونا مع الأرز" at bounding box center [700, 226] width 347 height 18
click at [365, 48] on span "Sections" at bounding box center [359, 45] width 25 height 11
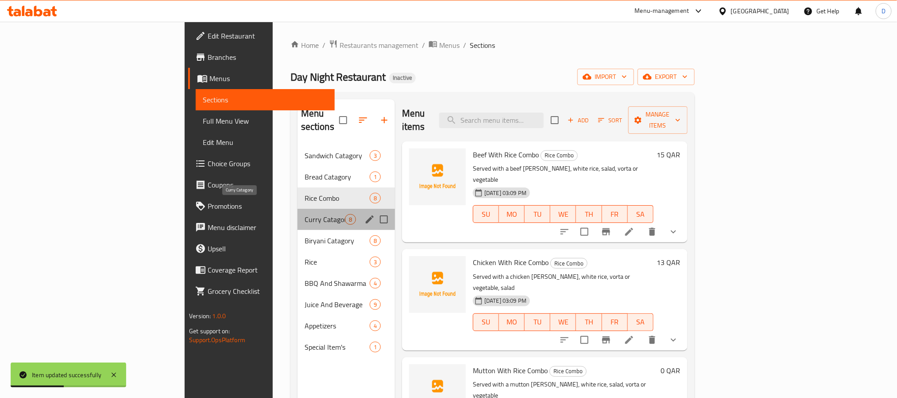
click at [305, 214] on span "Curry Catagory" at bounding box center [325, 219] width 40 height 11
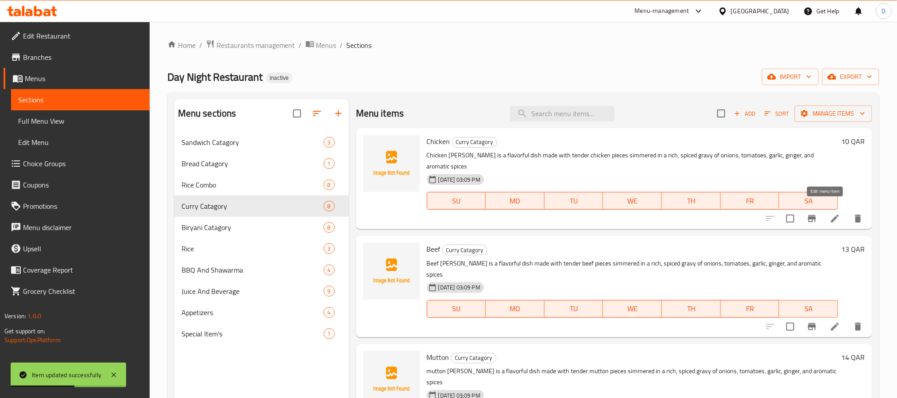
click at [830, 213] on icon at bounding box center [835, 218] width 11 height 11
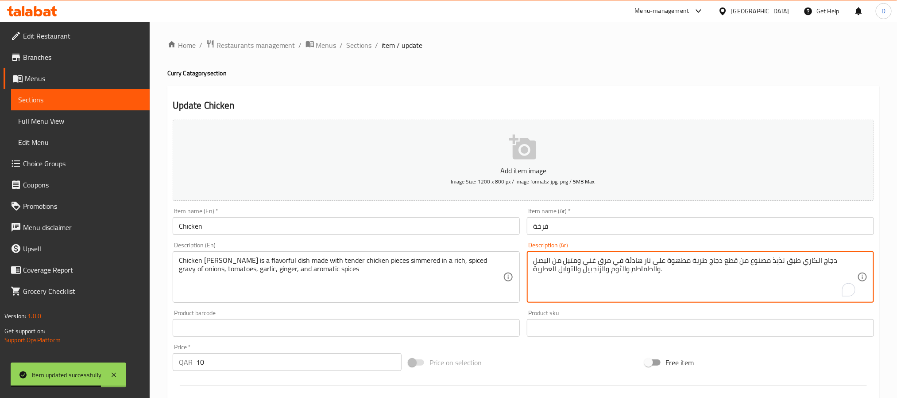
click at [825, 261] on textarea "دجاج الكاري طبق لذيذ مصنوع من قطع دجاج طرية مطهوة على نار هادئة في مرق غني ومتب…" at bounding box center [695, 277] width 324 height 42
click at [542, 226] on input "فرخة" at bounding box center [700, 226] width 347 height 18
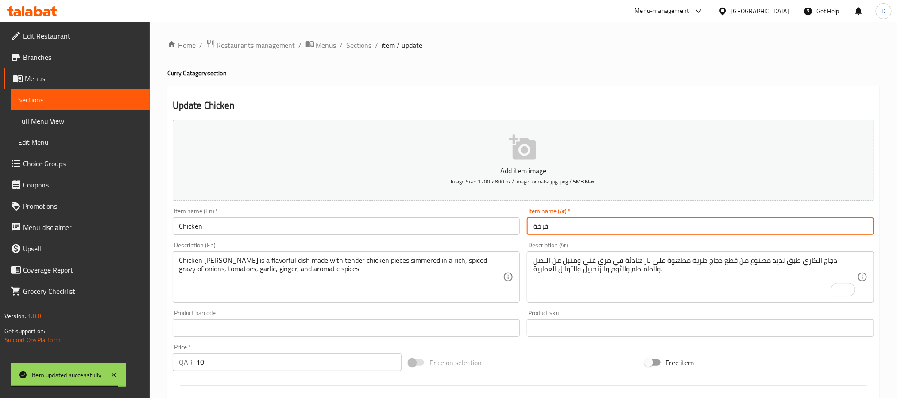
paste input "دجاج"
type input "دجاج"
click at [366, 46] on span "Sections" at bounding box center [359, 45] width 25 height 11
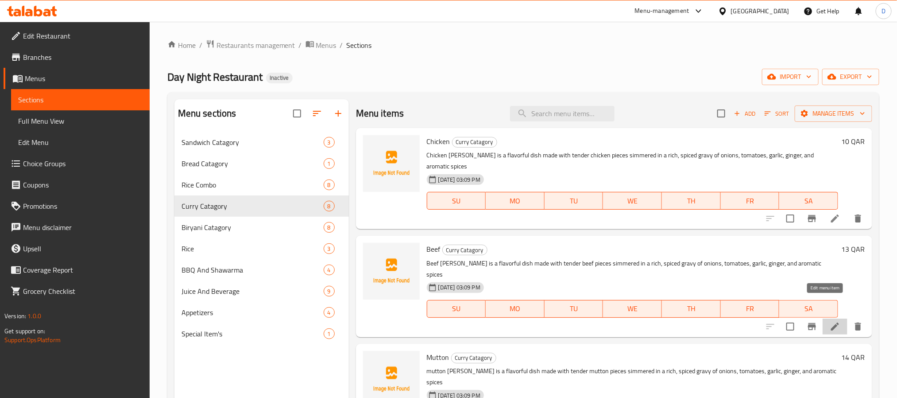
click at [830, 321] on icon at bounding box center [835, 326] width 11 height 11
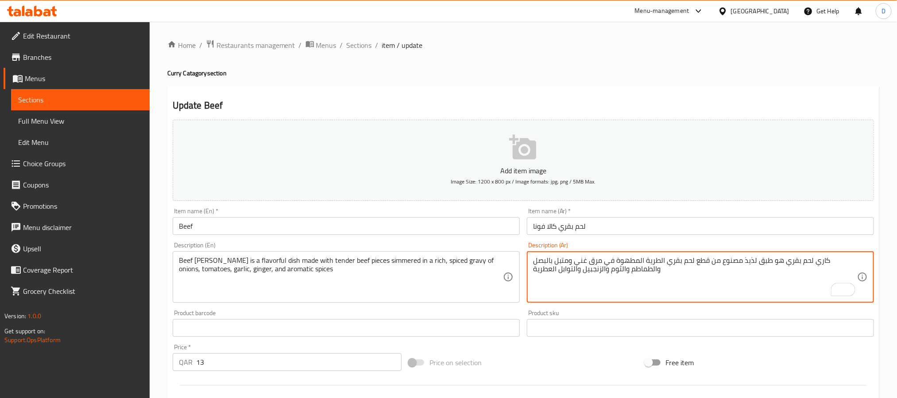
drag, startPoint x: 783, startPoint y: 261, endPoint x: 816, endPoint y: 264, distance: 33.3
click at [564, 225] on input "لحم بقري كالا فونا" at bounding box center [700, 226] width 347 height 18
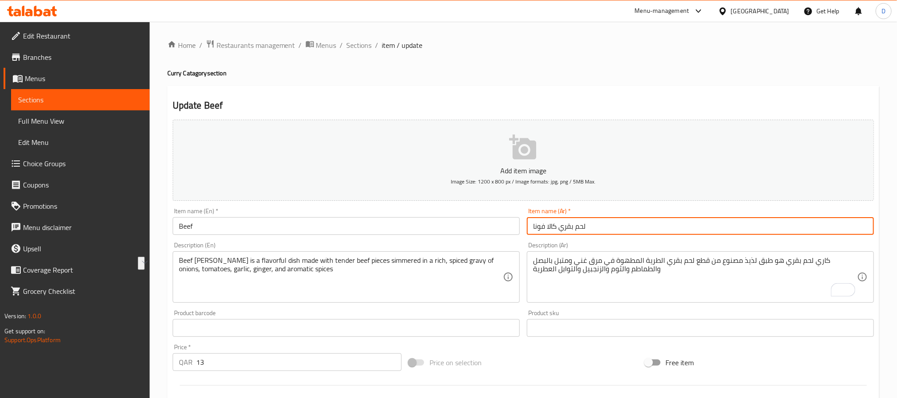
click at [564, 225] on input "لحم بقري كالا فونا" at bounding box center [700, 226] width 347 height 18
paste input "لحم بقري"
type input "لحم بقري"
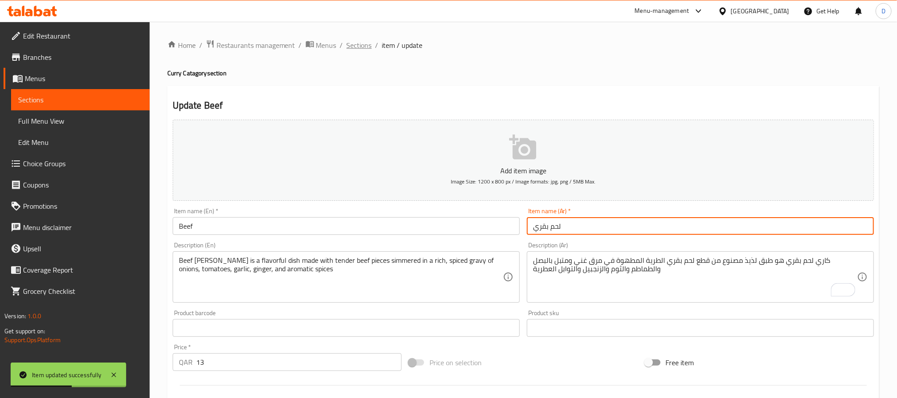
click at [363, 41] on span "Sections" at bounding box center [359, 45] width 25 height 11
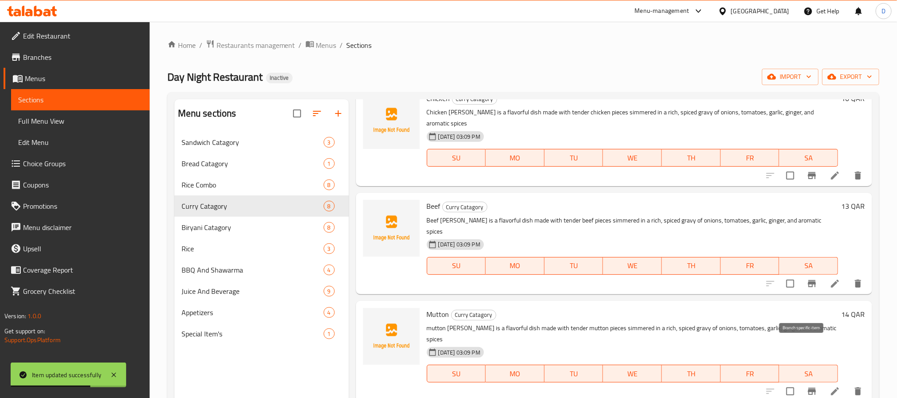
scroll to position [66, 0]
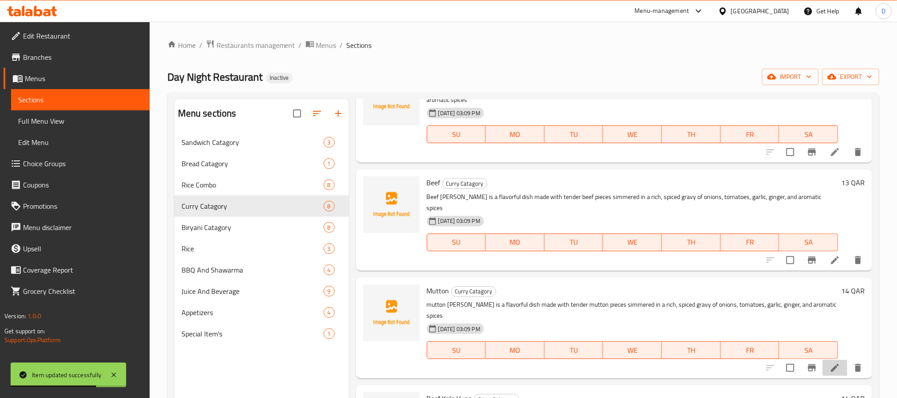
click at [823, 360] on li at bounding box center [835, 368] width 25 height 16
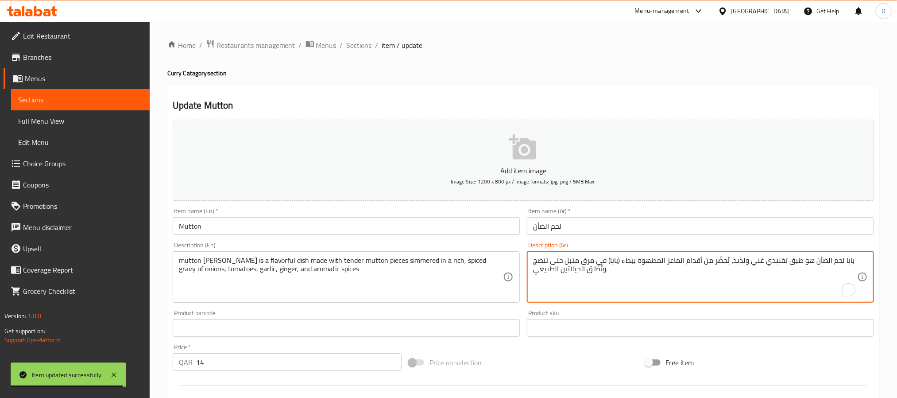
click at [585, 261] on textarea "بايا لحم الضأن هو طبق تقليدي غني ولذيذ، يُحضّر من أقدام الماعز المطهوة ببطء (با…" at bounding box center [695, 277] width 324 height 42
paste textarea "كاري لحم الضأن هو طبق لذيذ مصنوع من قطع لحم الضأن الطرية المطهوة في مرق غني ومت…"
type textarea "كاري لحم الضأن هو طبق لذيذ مصنوع من قطع لحم الضأن الطرية المطهوة في مرق غني ومت…"
drag, startPoint x: 623, startPoint y: 226, endPoint x: 641, endPoint y: 233, distance: 18.9
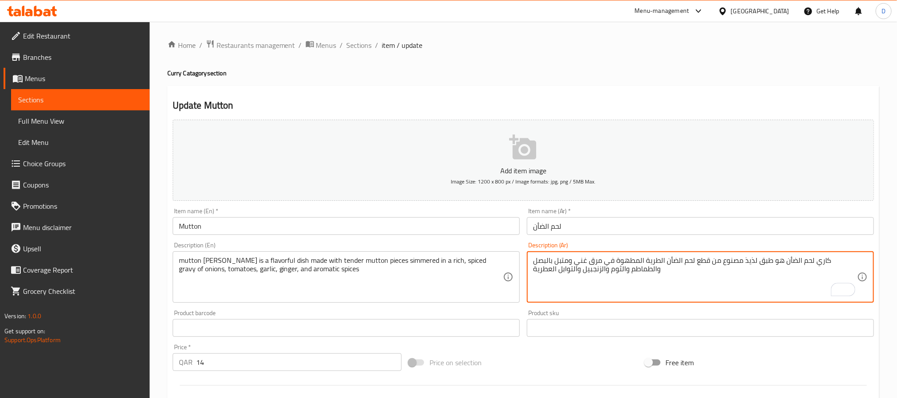
click at [623, 226] on input "لحم الضأن" at bounding box center [700, 226] width 347 height 18
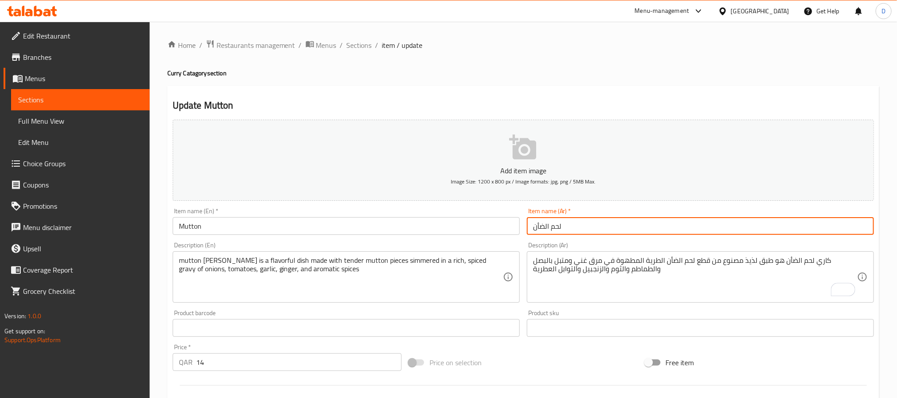
click at [368, 44] on span "Sections" at bounding box center [359, 45] width 25 height 11
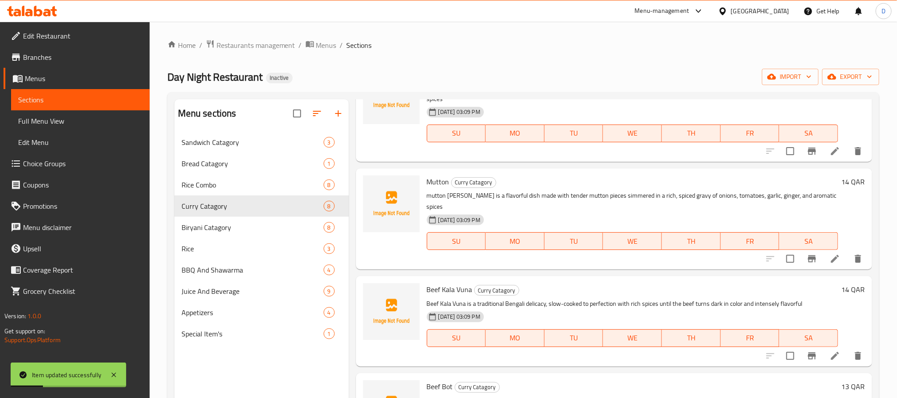
scroll to position [199, 0]
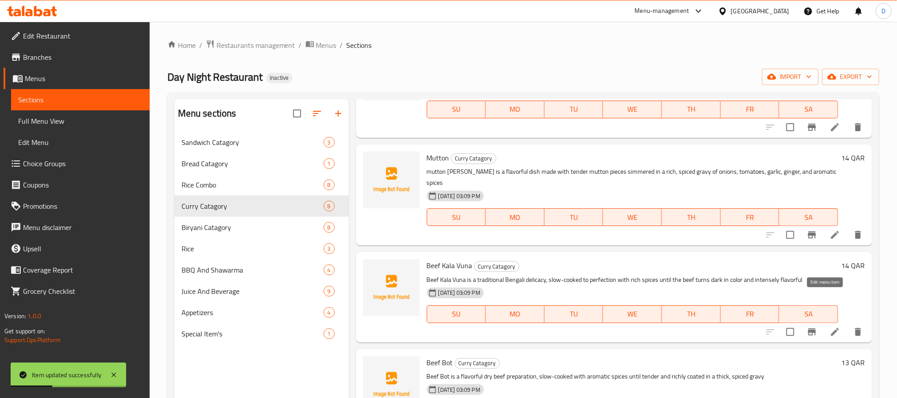
click at [830, 326] on icon at bounding box center [835, 331] width 11 height 11
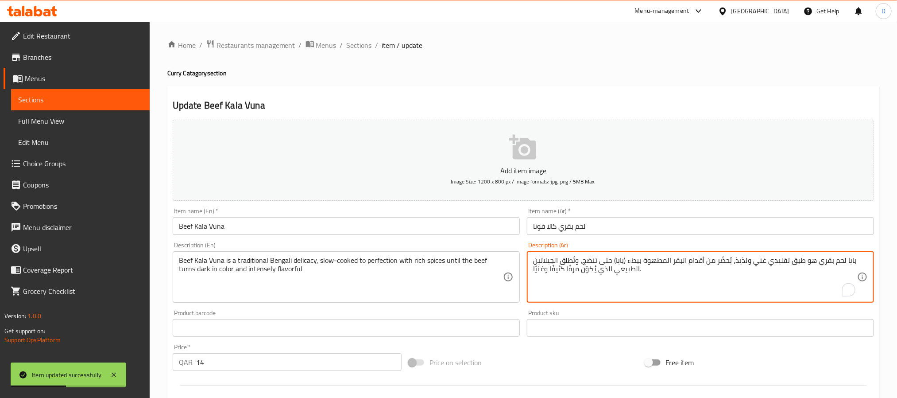
click at [654, 261] on textarea "بايا لحم بقري هو طبق تقليدي غني ولذيذ، يُحضّر من أقدام البقر المطهوة ببطء (بايا…" at bounding box center [695, 277] width 324 height 42
paste textarea "لحم البقر كالا فونا هو طعام شهي تقليدي في البنغال، يتم طهيه ببطء إلى حد الكمال …"
type textarea "لحم البقر كالا فونا هو طعام شهي تقليدي في البنغال، يتم طهيه ببطء إلى حد الكمال …"
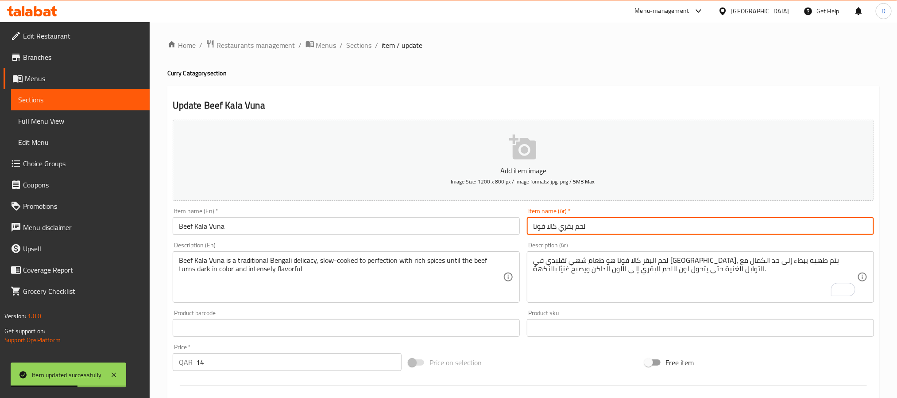
click at [658, 221] on input "لحم بقري كالا فونا" at bounding box center [700, 226] width 347 height 18
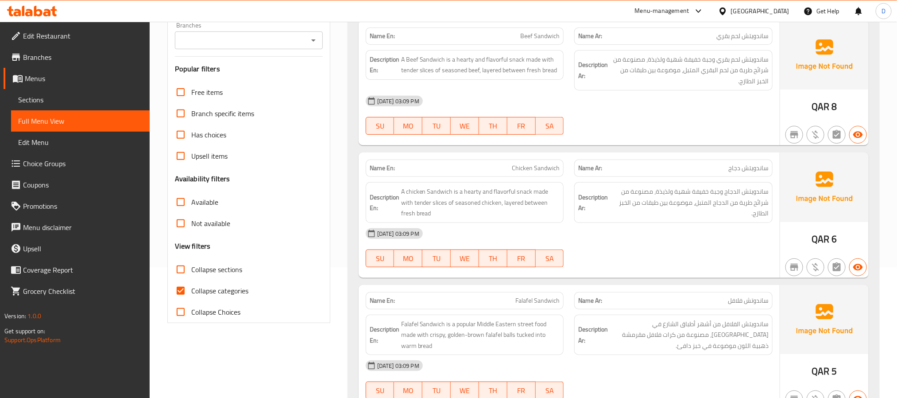
scroll to position [134, 0]
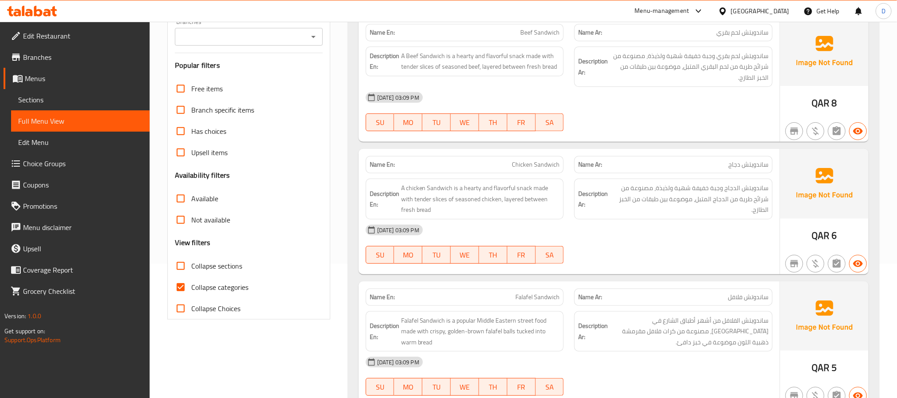
click at [241, 286] on span "Collapse categories" at bounding box center [219, 287] width 57 height 11
click at [191, 286] on input "Collapse categories" at bounding box center [180, 286] width 21 height 21
checkbox input "false"
click at [229, 264] on span "Collapse sections" at bounding box center [216, 265] width 51 height 11
click at [191, 264] on input "Collapse sections" at bounding box center [180, 265] width 21 height 21
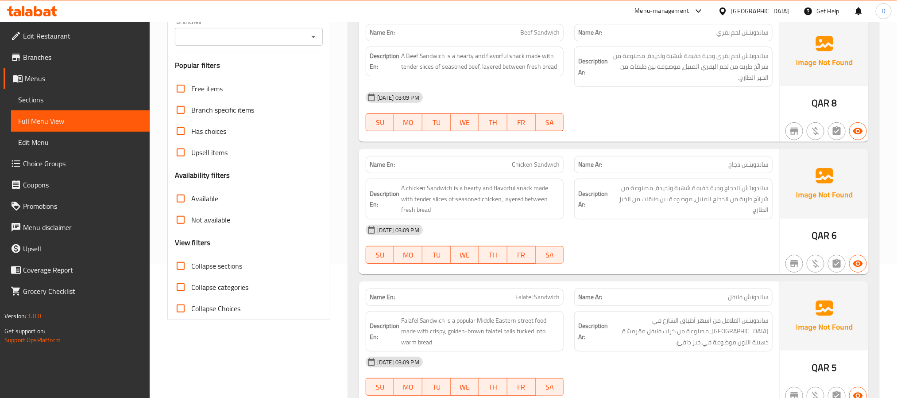
checkbox input "true"
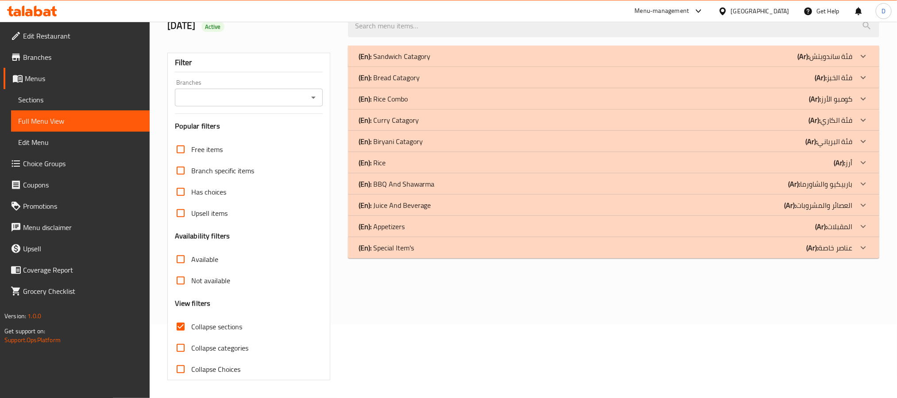
scroll to position [74, 0]
click at [494, 96] on div "(En): Rice Combo (Ar): كومبو الأرز" at bounding box center [606, 98] width 494 height 11
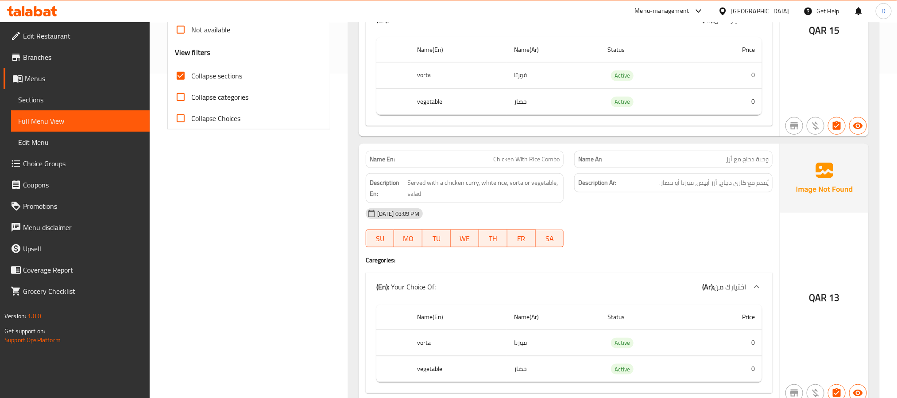
scroll to position [340, 0]
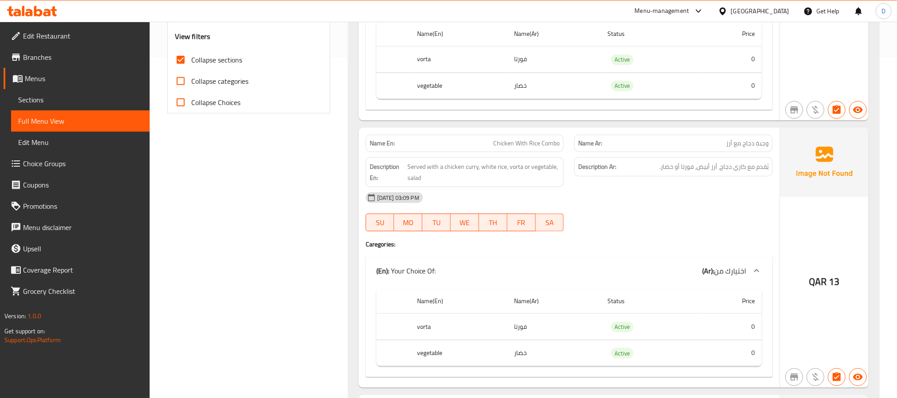
click at [704, 184] on div "Description Ar: يُقدم مع كاري دجاج، أرز أبيض، فورتا أو خضار." at bounding box center [673, 172] width 209 height 40
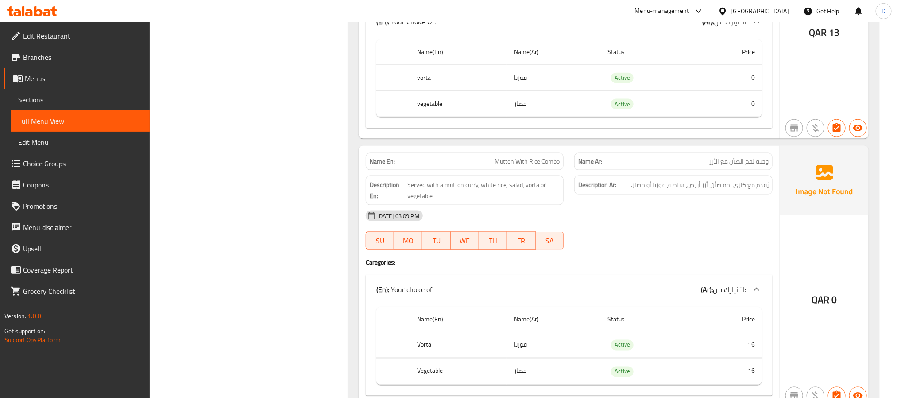
scroll to position [606, 0]
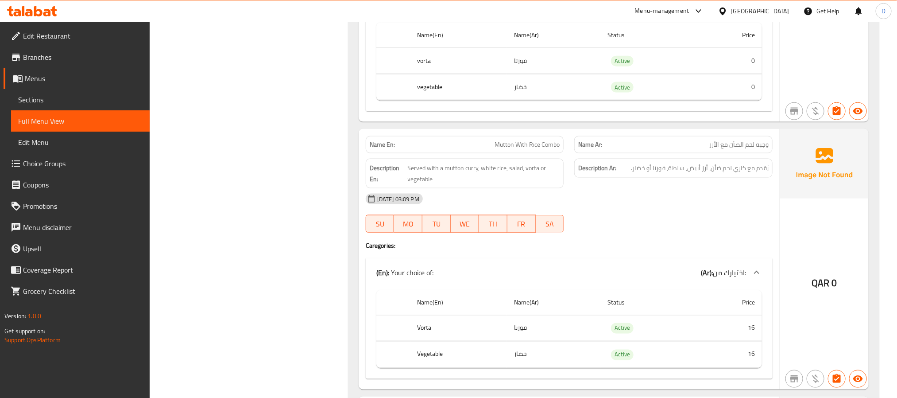
click at [704, 184] on div "Description Ar: يُقدم مع كاري لحم ضأن، أرز أبيض، سلطة، فورتا أو خضار." at bounding box center [673, 173] width 209 height 40
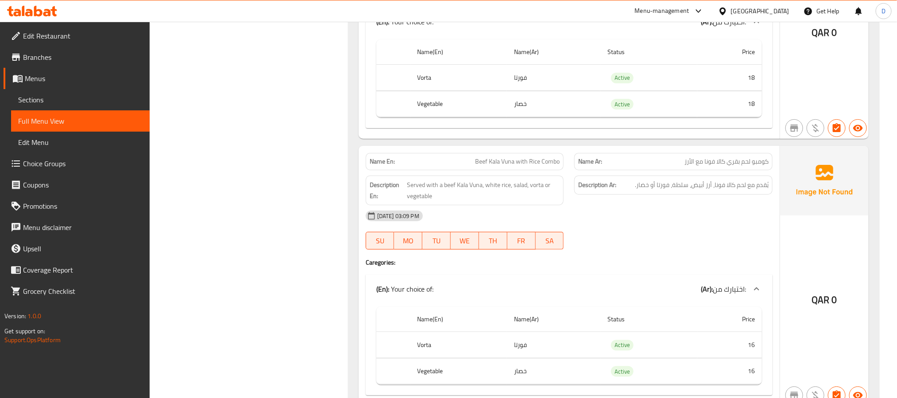
scroll to position [1802, 0]
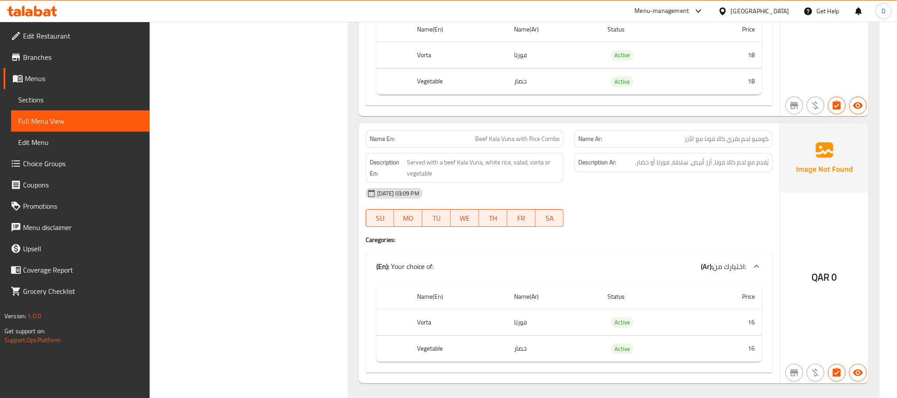
drag, startPoint x: 729, startPoint y: 185, endPoint x: 647, endPoint y: 169, distance: 83.1
click at [729, 185] on div "Description Ar: يُقدم مع لحم كالا فونا، أرز أبيض، سلطة، فورتا أو خضار." at bounding box center [673, 168] width 209 height 40
click at [510, 148] on div "Name En: Beef Kala Vuna with Rice Combo" at bounding box center [465, 138] width 198 height 17
click at [509, 144] on span "Beef Kala Vuna with Rice Combo" at bounding box center [517, 138] width 85 height 9
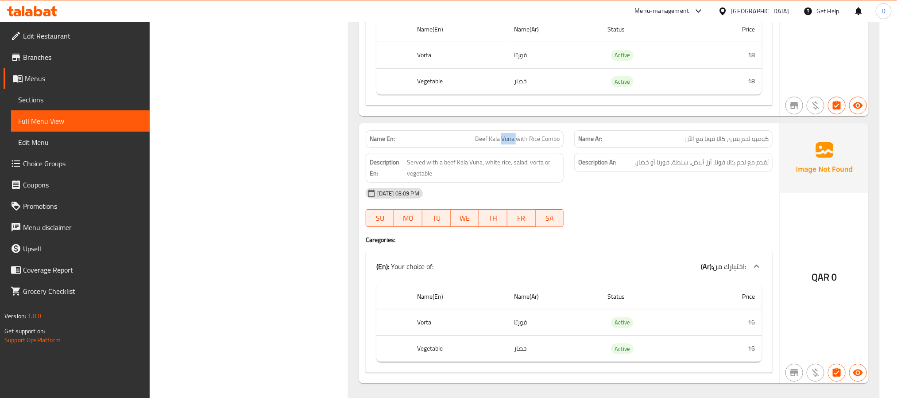
click at [509, 144] on span "Beef Kala Vuna with Rice Combo" at bounding box center [517, 138] width 85 height 9
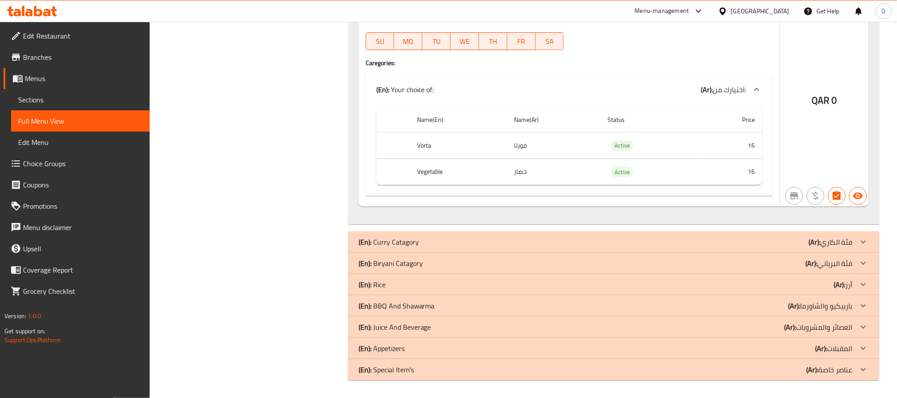
scroll to position [1990, 0]
click at [653, 240] on div "(En): Curry Catagory (Ar): فئة الكاري" at bounding box center [606, 242] width 494 height 11
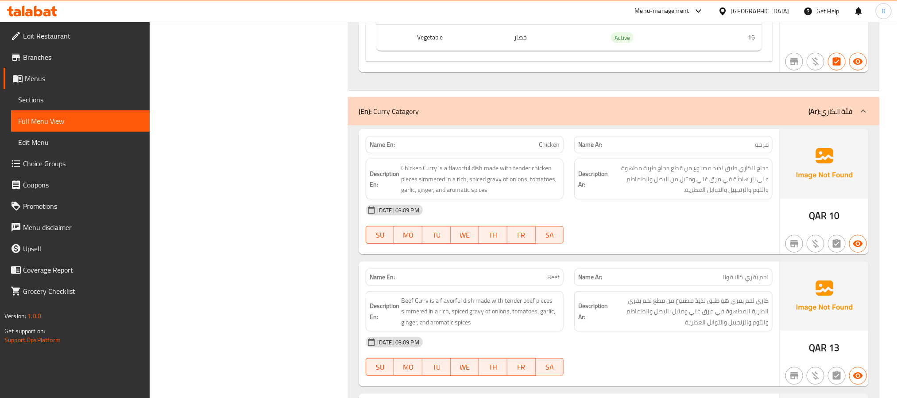
scroll to position [2123, 0]
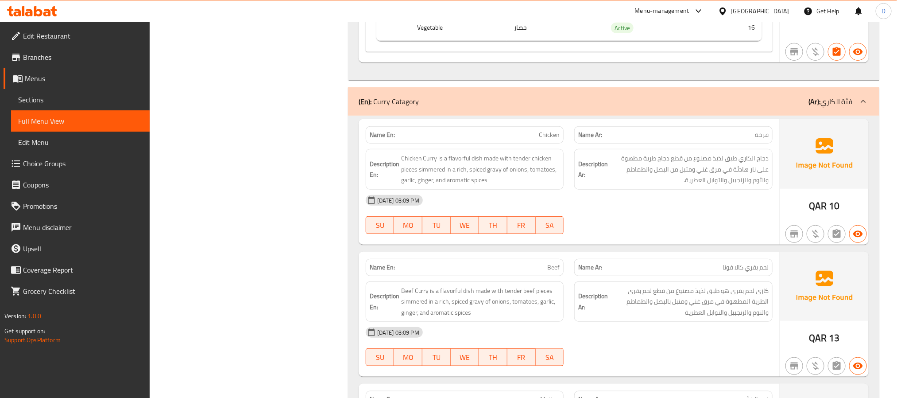
click at [699, 211] on div "[DATE] 03:09 PM" at bounding box center [570, 200] width 418 height 21
click at [717, 232] on div "05-10-2025 03:09 PM SU MO TU WE TH FR SA" at bounding box center [570, 215] width 418 height 50
click at [549, 272] on span "Beef" at bounding box center [554, 267] width 12 height 9
copy span "Beef"
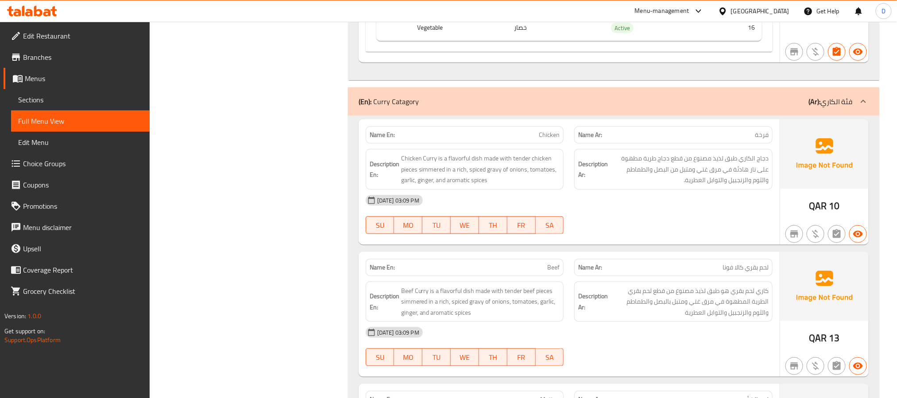
drag, startPoint x: 658, startPoint y: 276, endPoint x: 476, endPoint y: 244, distance: 184.8
click at [652, 274] on div "Name Ar: لحم بقري كالا فونا" at bounding box center [674, 267] width 198 height 17
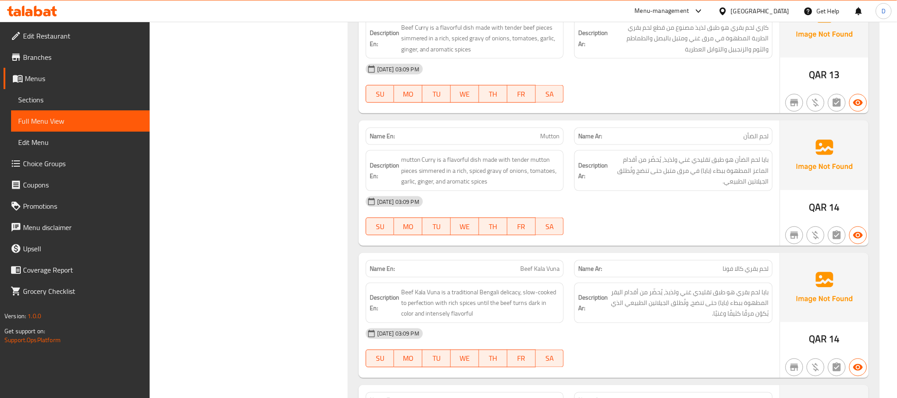
scroll to position [2389, 0]
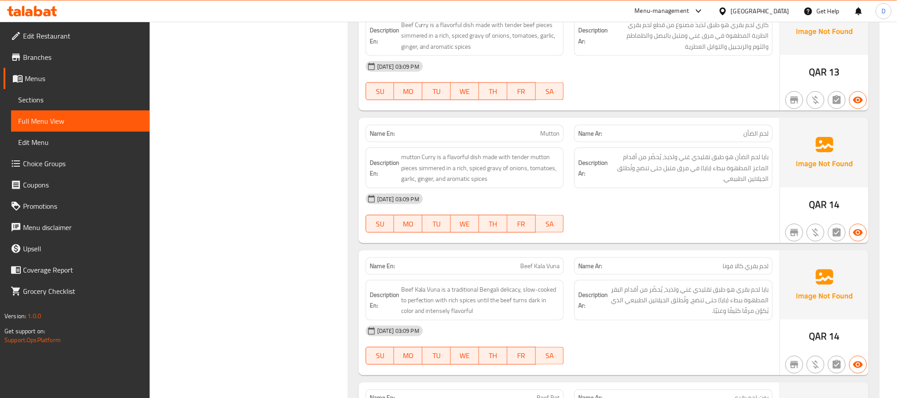
click at [649, 229] on div "05-10-2025 03:09 PM SU MO TU WE TH FR SA" at bounding box center [570, 213] width 418 height 50
click at [535, 181] on span "mutton Curry is a flavorful dish made with tender mutton pieces simmered in a r…" at bounding box center [480, 168] width 159 height 33
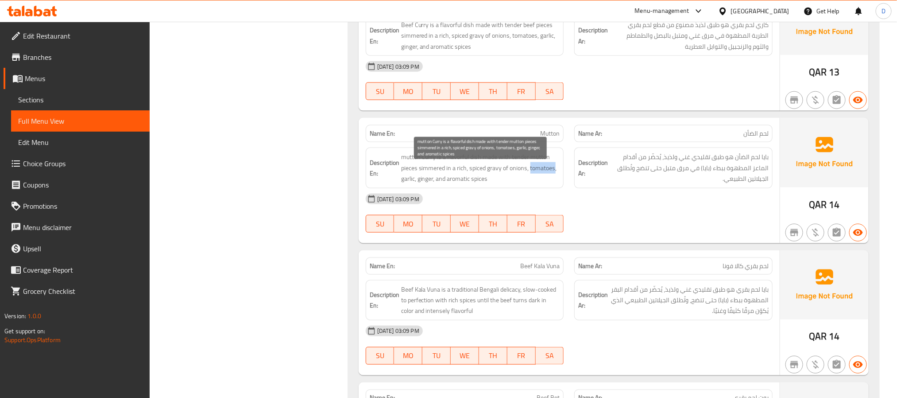
click at [535, 181] on span "mutton Curry is a flavorful dish made with tender mutton pieces simmered in a r…" at bounding box center [480, 168] width 159 height 33
copy span "mutton Curry is a flavorful dish made with tender mutton pieces simmered in a r…"
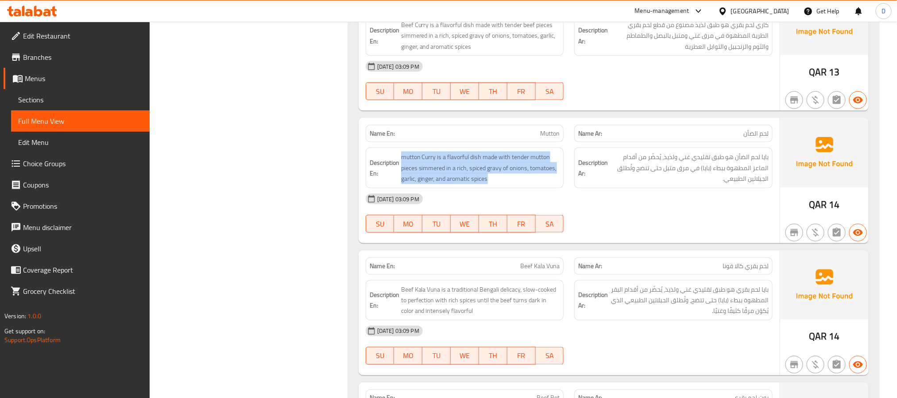
scroll to position [2455, 0]
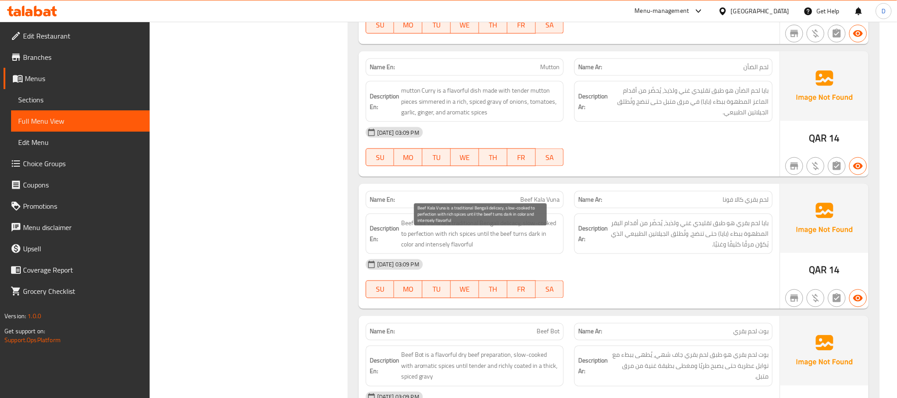
click at [525, 242] on span "Beef Kala Vuna is a traditional Bengali delicacy, slow-cooked to perfection wit…" at bounding box center [480, 234] width 159 height 33
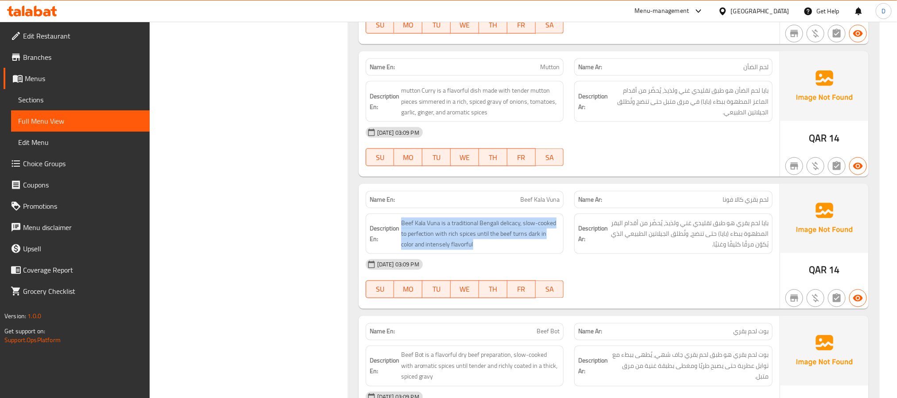
copy span "Beef Kala Vuna is a traditional Bengali delicacy, slow-cooked to perfection wit…"
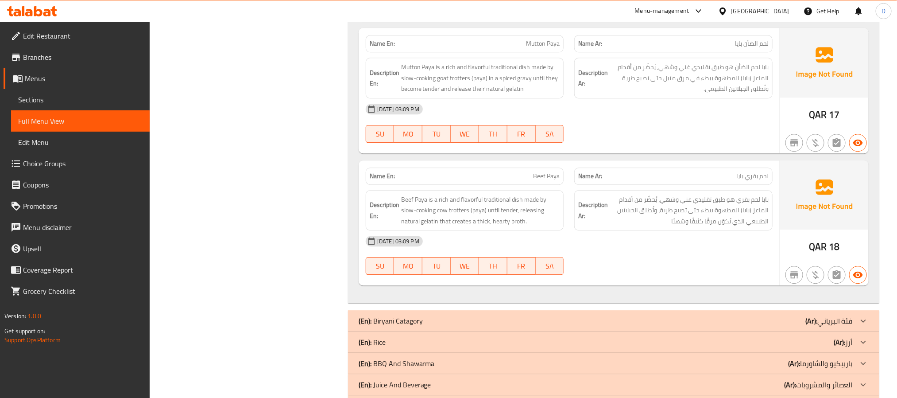
scroll to position [3053, 0]
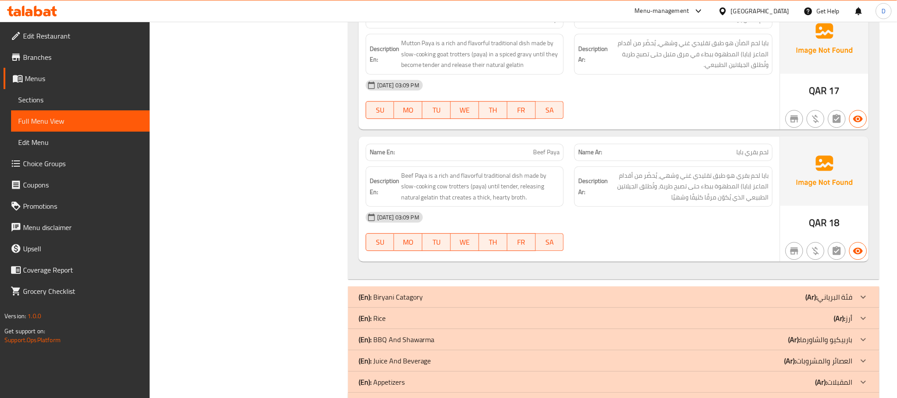
click at [686, 302] on div "(En): Biryani Catagory (Ar): فئة البرياني" at bounding box center [606, 296] width 494 height 11
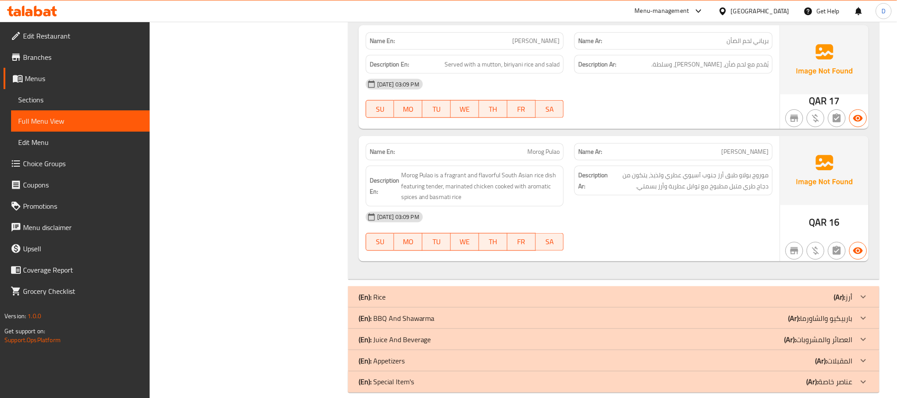
scroll to position [4116, 0]
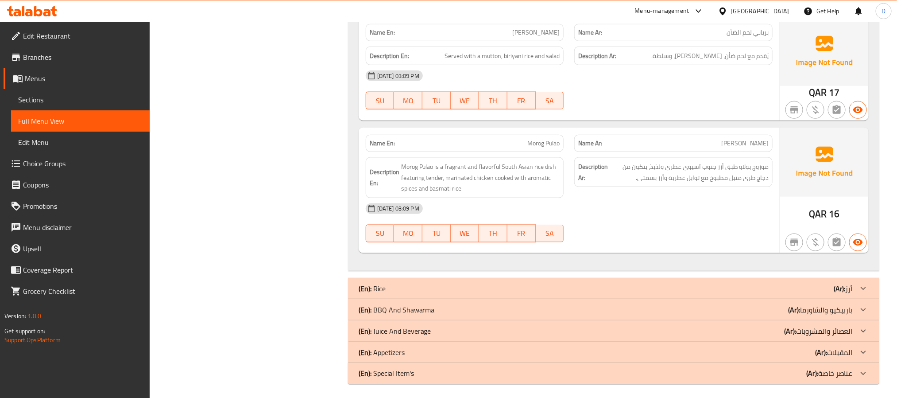
click at [667, 294] on div "(En): Rice (Ar): أرز" at bounding box center [606, 288] width 494 height 11
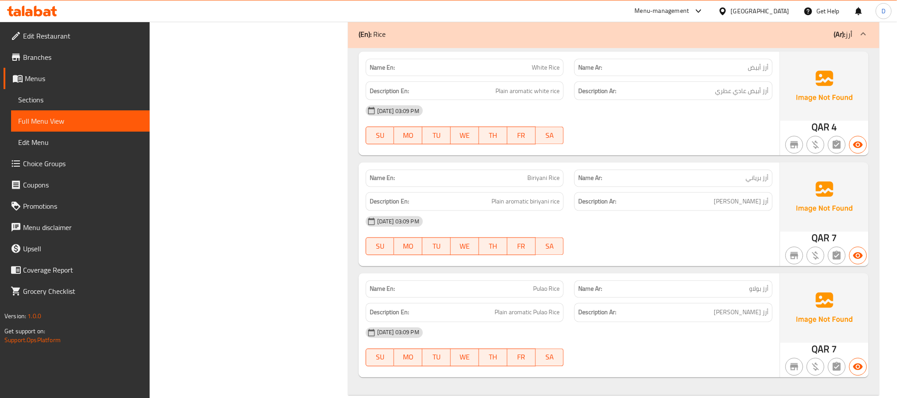
scroll to position [4382, 0]
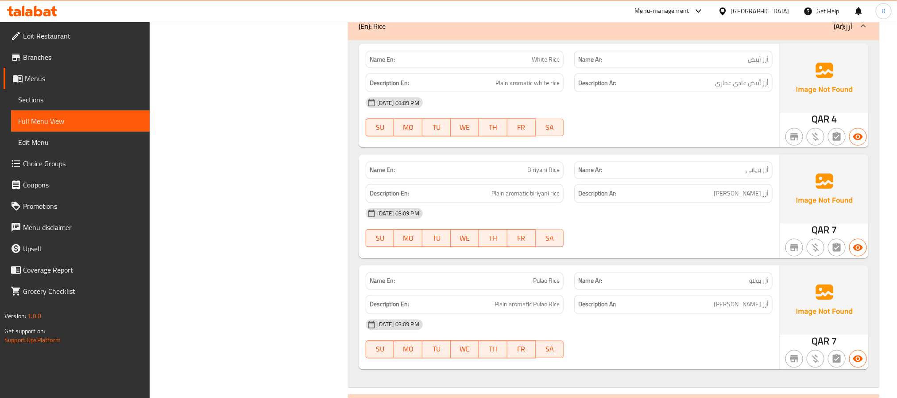
drag, startPoint x: 646, startPoint y: 252, endPoint x: 585, endPoint y: 220, distance: 69.3
click at [646, 252] on div "05-10-2025 03:09 PM SU MO TU WE TH FR SA" at bounding box center [570, 228] width 418 height 50
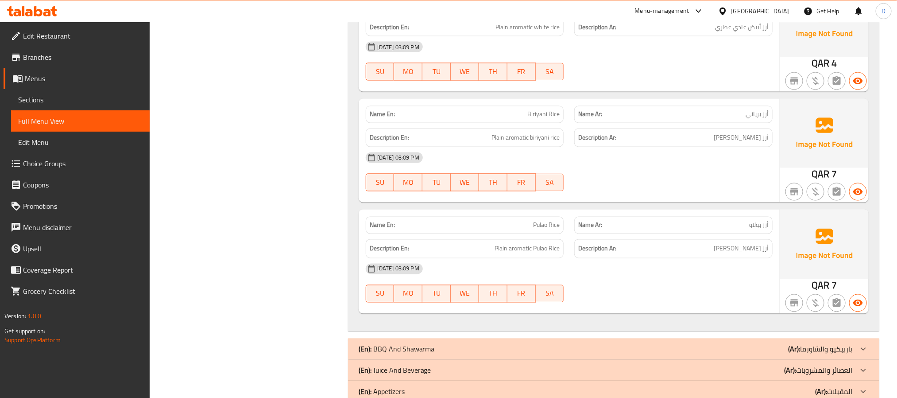
scroll to position [4505, 0]
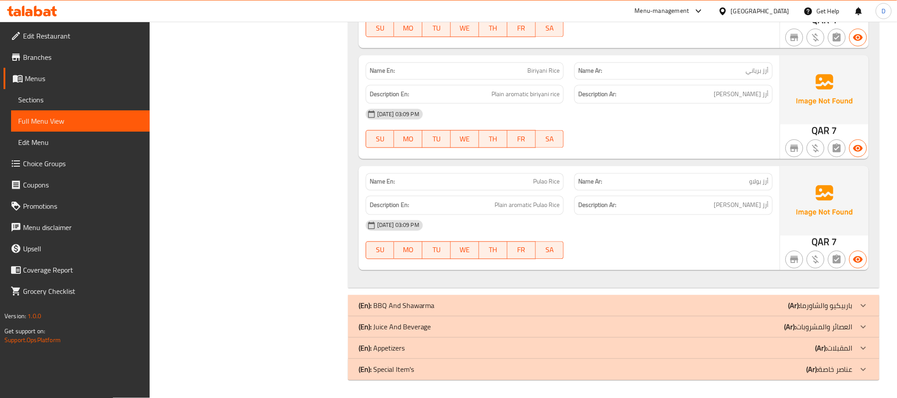
click at [728, 299] on div "(En): BBQ And Shawarma (Ar): باربيكيو والشاورما" at bounding box center [614, 305] width 532 height 21
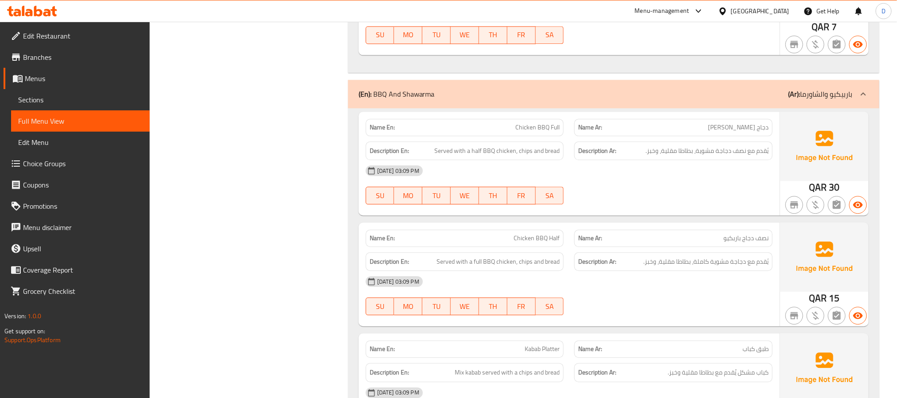
scroll to position [4704, 0]
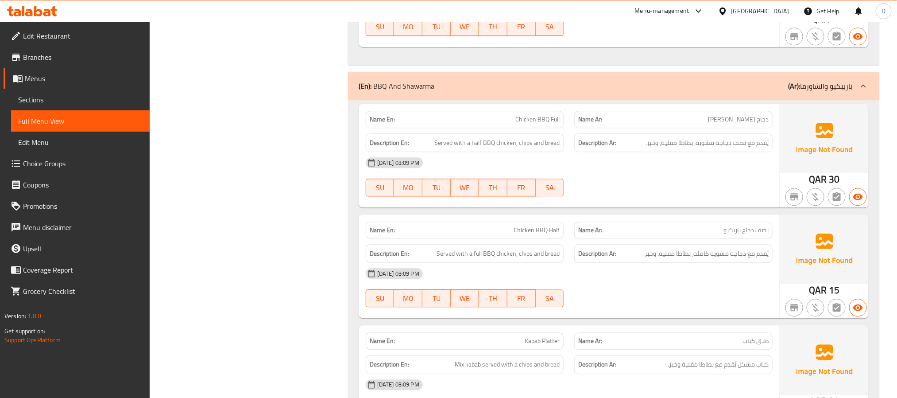
click at [547, 124] on span "Chicken BBQ Full" at bounding box center [538, 119] width 44 height 9
click at [525, 148] on span "Served with a half BBQ chicken, chips and bread" at bounding box center [497, 142] width 125 height 11
copy span "chips"
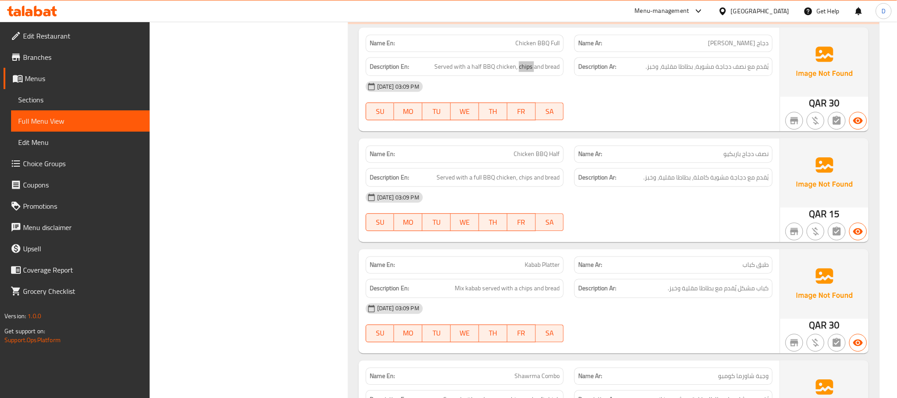
scroll to position [4771, 0]
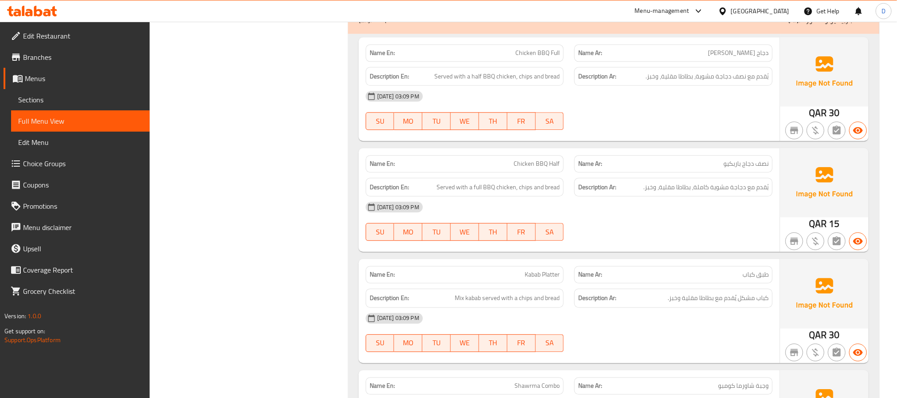
click at [572, 202] on div "Description Ar: يُقدم مع دجاجة مشوية كاملة، بطاطا مقلية، وخبز." at bounding box center [673, 187] width 209 height 30
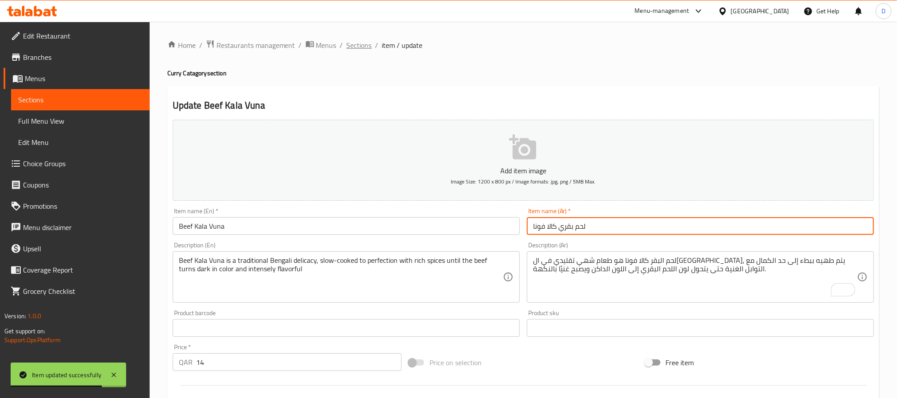
click at [361, 48] on span "Sections" at bounding box center [359, 45] width 25 height 11
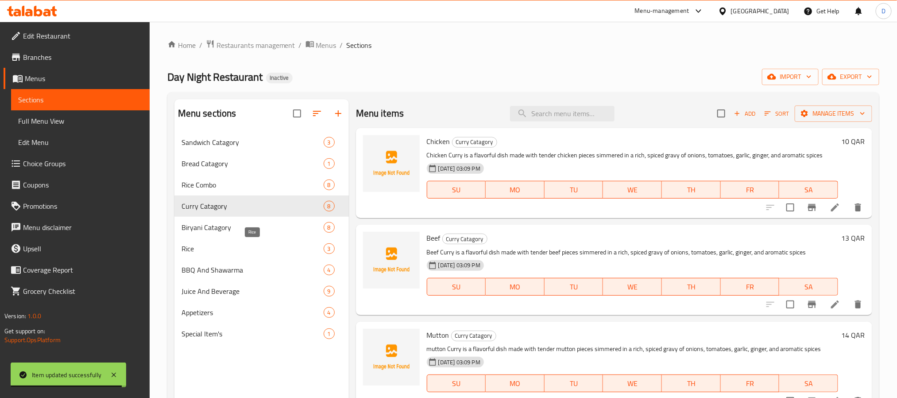
click at [239, 247] on span "Rice" at bounding box center [253, 248] width 142 height 11
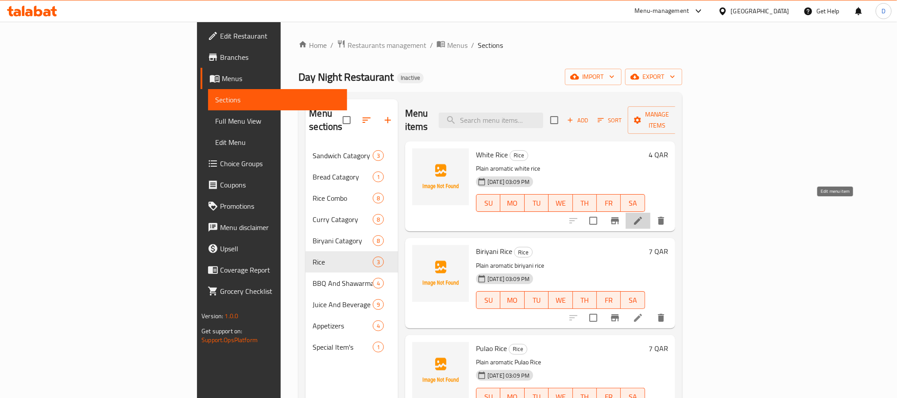
click at [644, 215] on icon at bounding box center [638, 220] width 11 height 11
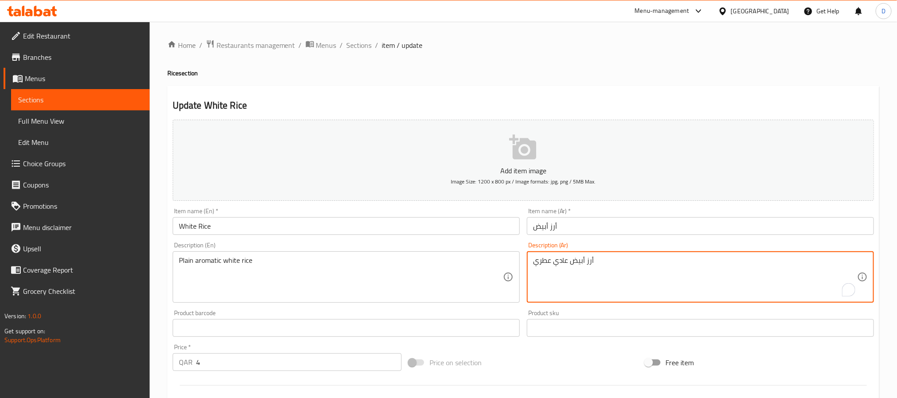
click at [566, 263] on textarea "أرز أبيض عادي عطري" at bounding box center [695, 277] width 324 height 42
click at [558, 262] on textarea "أرز أبيض عادي عطري" at bounding box center [695, 277] width 324 height 42
click at [558, 262] on textarea "أرز أبيض سادة عطري" at bounding box center [695, 277] width 324 height 42
type textarea "أرز أبيض سادة عطري"
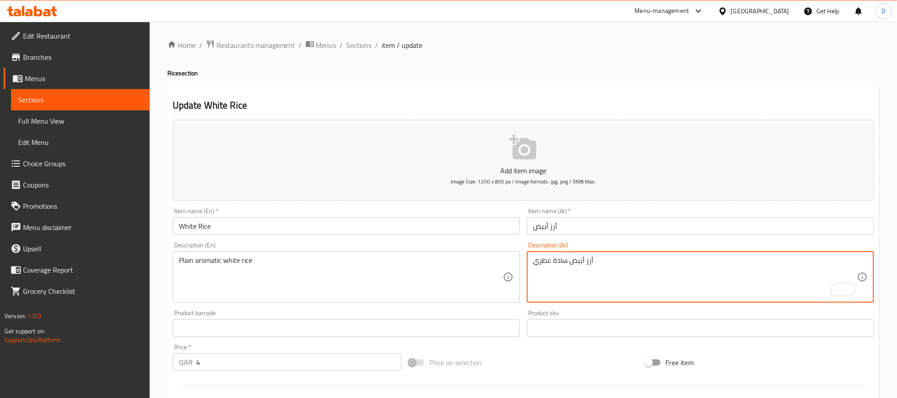
drag, startPoint x: 611, startPoint y: 222, endPoint x: 622, endPoint y: 225, distance: 11.0
click at [611, 222] on input "أرز أبيض" at bounding box center [700, 226] width 347 height 18
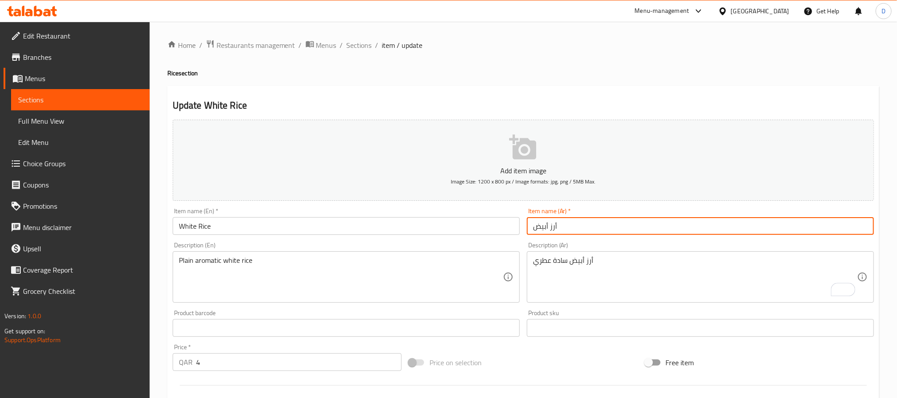
click at [361, 46] on span "Sections" at bounding box center [359, 45] width 25 height 11
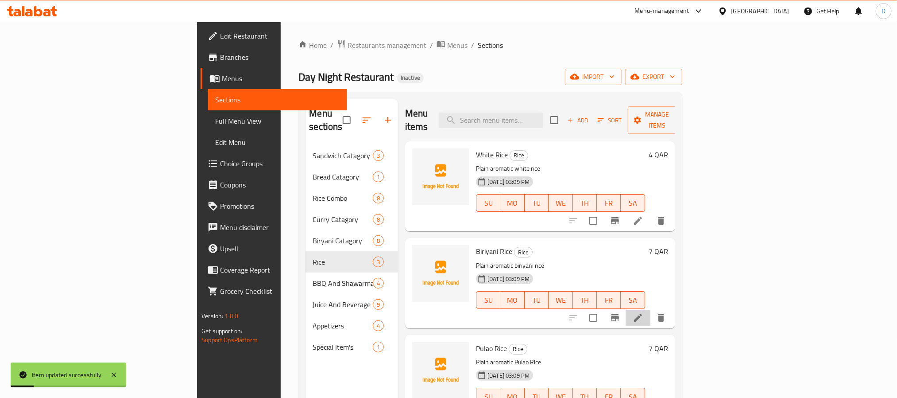
click at [651, 310] on li at bounding box center [638, 318] width 25 height 16
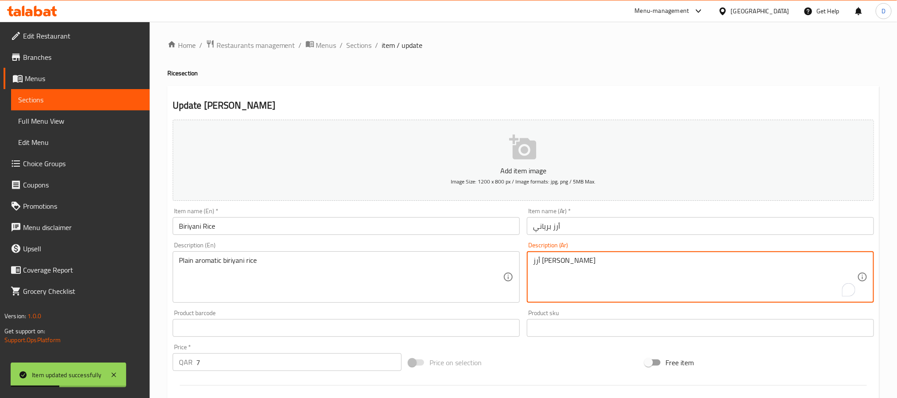
click at [561, 262] on textarea "أرز [PERSON_NAME]" at bounding box center [695, 277] width 324 height 42
paste textarea "ادة"
type textarea "أرز برياني سادة عطري"
drag, startPoint x: 619, startPoint y: 228, endPoint x: 650, endPoint y: 238, distance: 32.4
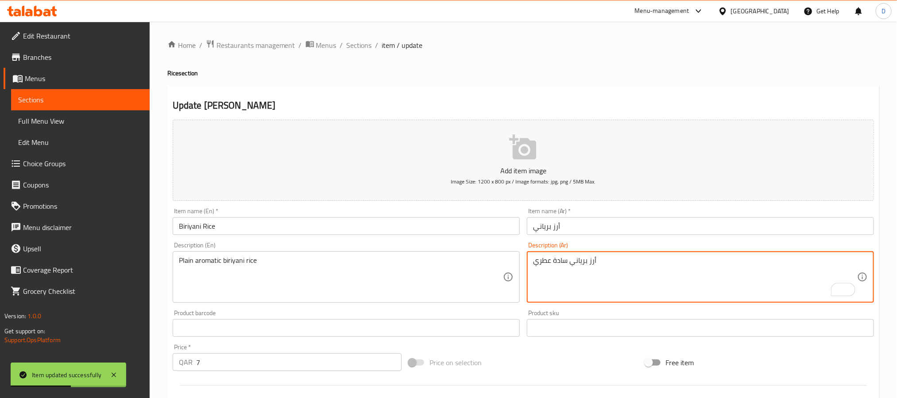
click at [623, 228] on input "أرز برياني" at bounding box center [700, 226] width 347 height 18
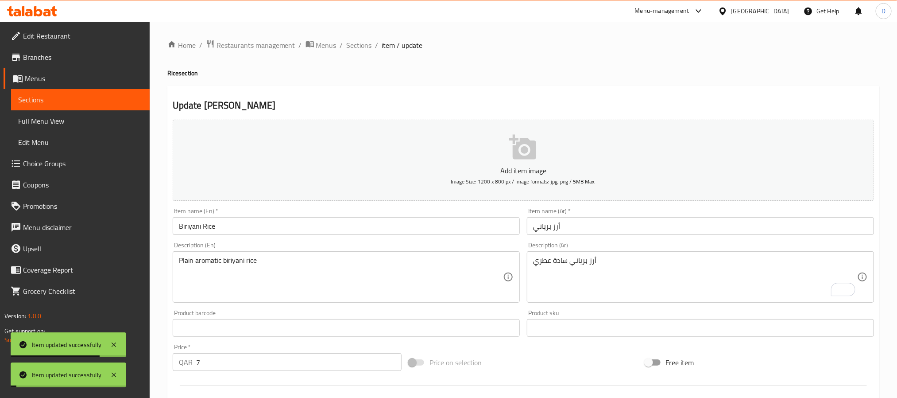
click at [365, 43] on span "Sections" at bounding box center [359, 45] width 25 height 11
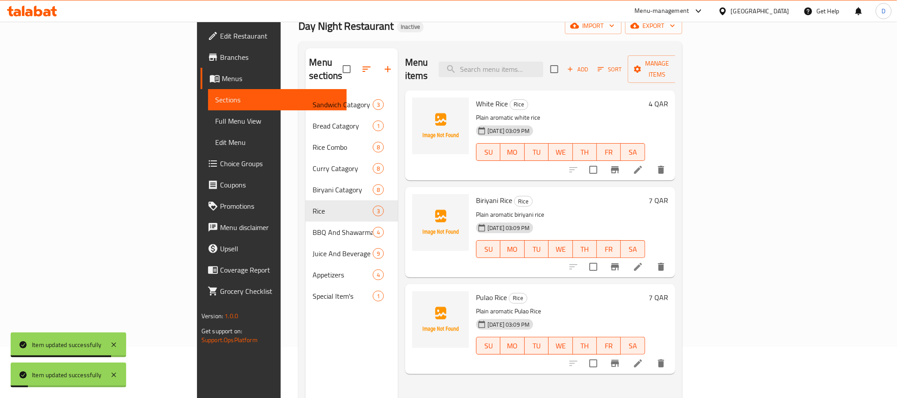
scroll to position [66, 0]
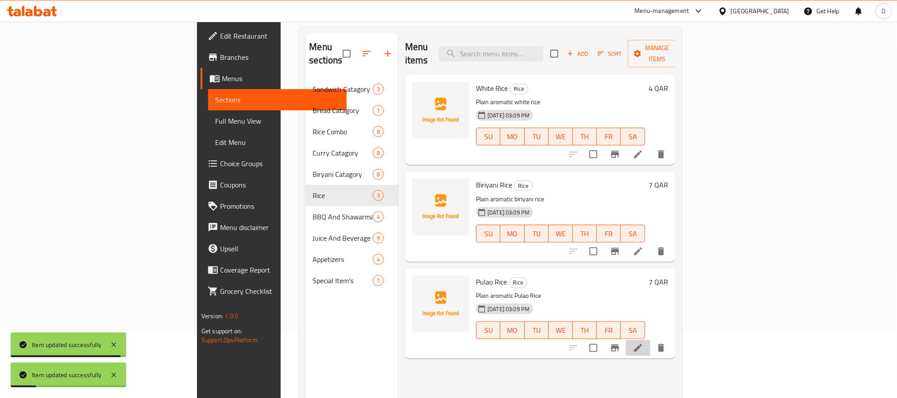
click at [651, 340] on li at bounding box center [638, 348] width 25 height 16
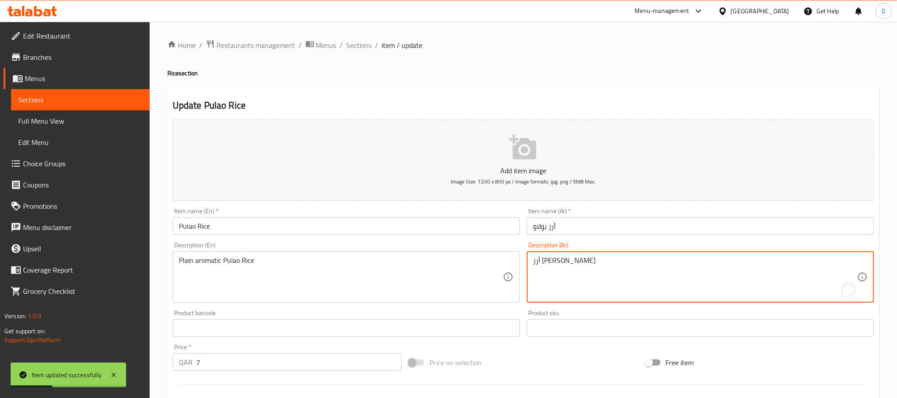
click at [560, 260] on textarea "أرز بولاو عادي عطري" at bounding box center [695, 277] width 324 height 42
paste textarea "ادة"
type textarea "أرز بولاو سادة عطري"
click at [624, 221] on input "أرز بولاو" at bounding box center [700, 226] width 347 height 18
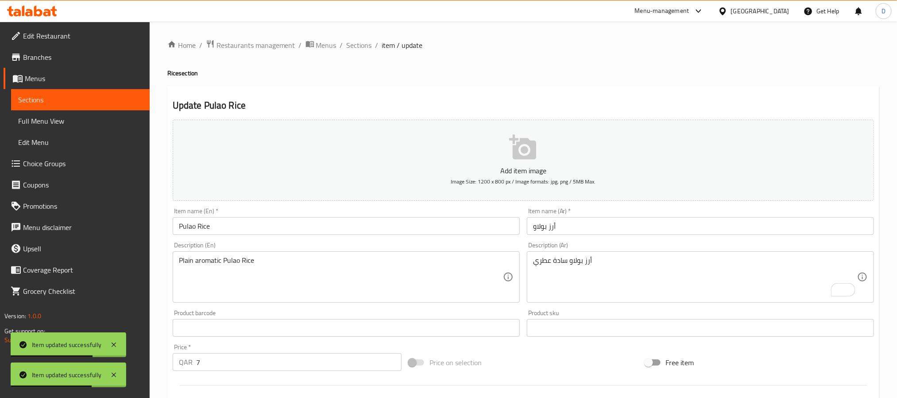
click at [361, 52] on div "Home / Restaurants management / Menus / Sections / item / update Rice section U…" at bounding box center [523, 323] width 712 height 569
click at [360, 44] on span "Sections" at bounding box center [359, 45] width 25 height 11
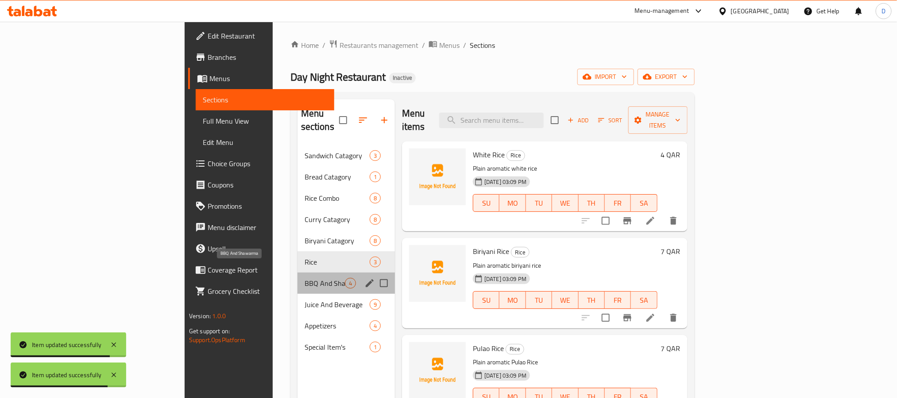
click at [305, 278] on span "BBQ And Shawarma" at bounding box center [325, 283] width 40 height 11
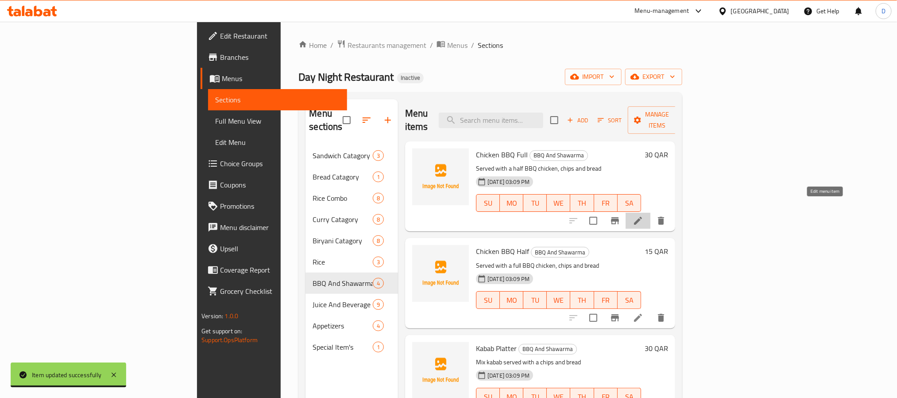
click at [644, 215] on icon at bounding box center [638, 220] width 11 height 11
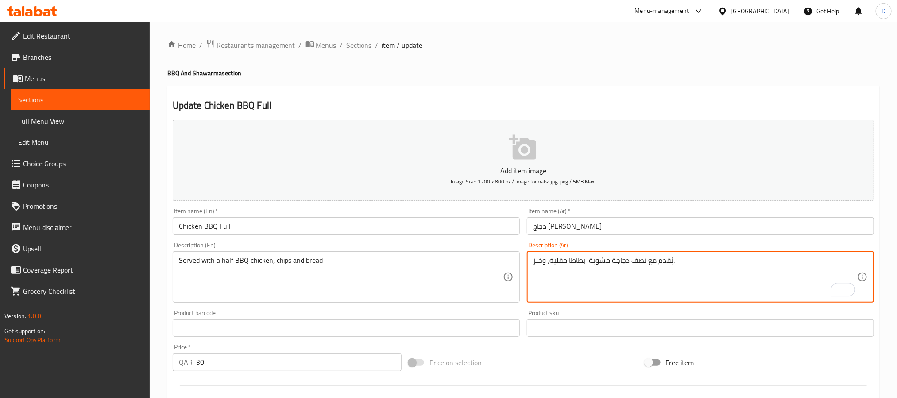
drag, startPoint x: 550, startPoint y: 263, endPoint x: 585, endPoint y: 263, distance: 35.0
paste textarea "قائق البطاطس"
type textarea "يُقدم مع نصف دجاجة مشوية، رقائق البطاطس، وخبز."
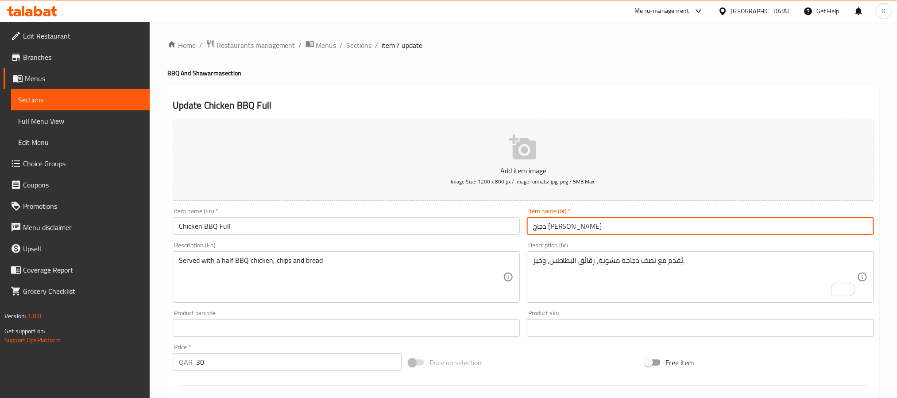
drag, startPoint x: 641, startPoint y: 228, endPoint x: 651, endPoint y: 231, distance: 10.8
click at [643, 228] on input "دجاج [PERSON_NAME]" at bounding box center [700, 226] width 347 height 18
click at [365, 49] on span "Sections" at bounding box center [359, 45] width 25 height 11
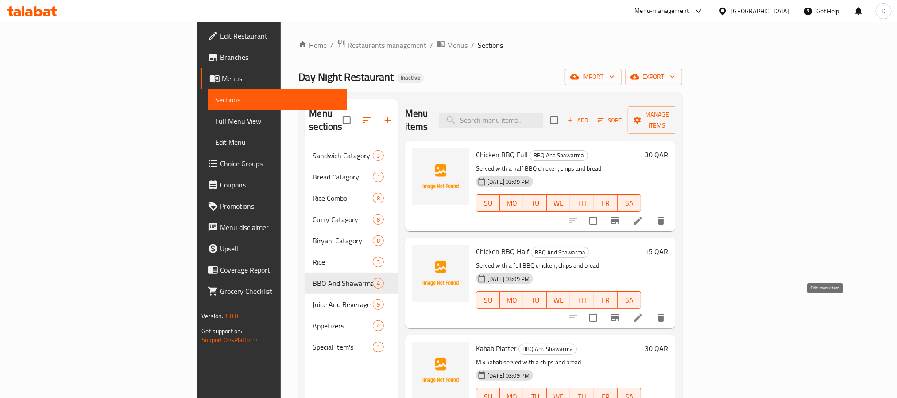
click at [644, 312] on icon at bounding box center [638, 317] width 11 height 11
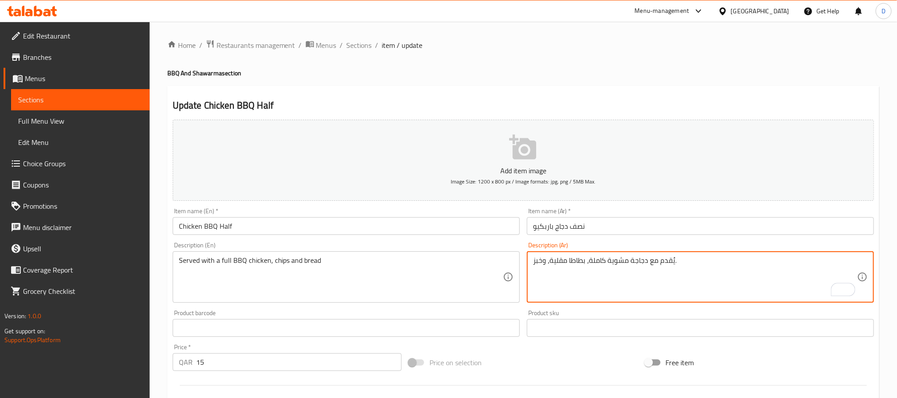
drag, startPoint x: 549, startPoint y: 260, endPoint x: 585, endPoint y: 262, distance: 35.5
paste textarea "قائق البطاطس"
type textarea "يُقدم مع دجاجة مشوية كاملة، رقائق البطاطس، وخبز."
click at [609, 227] on input "نصف دجاج باربكيو" at bounding box center [700, 226] width 347 height 18
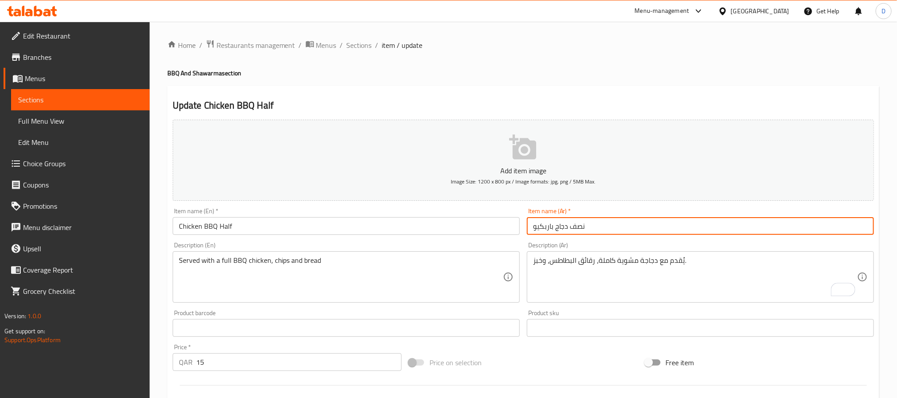
click at [361, 43] on span "Sections" at bounding box center [359, 45] width 25 height 11
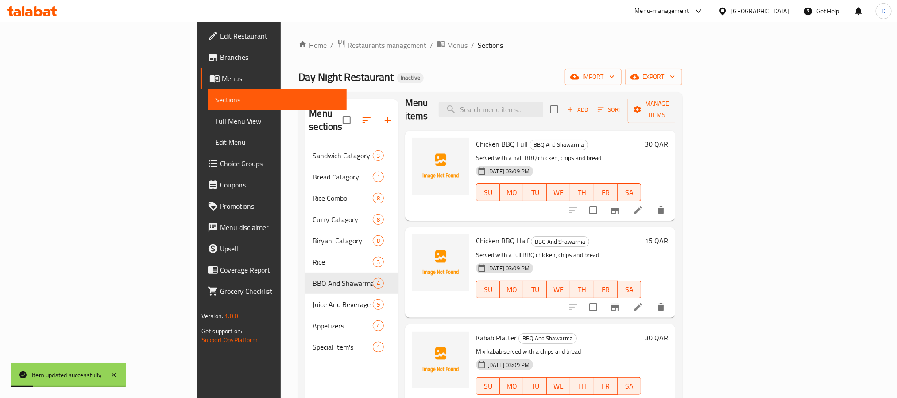
scroll to position [66, 0]
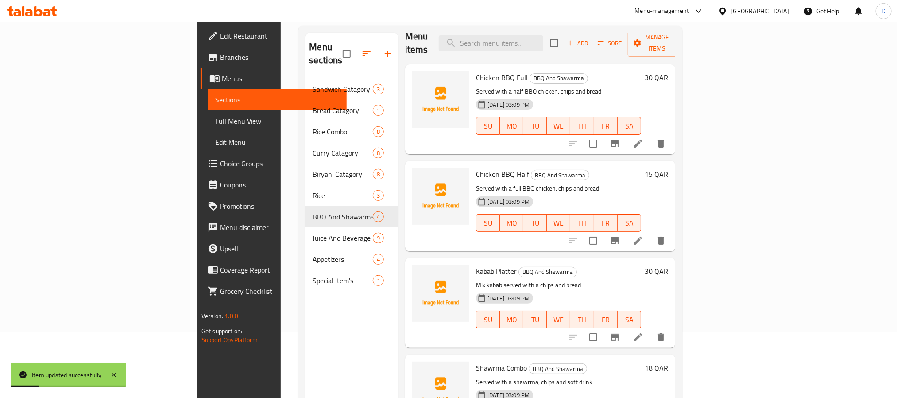
click at [651, 330] on li at bounding box center [638, 337] width 25 height 16
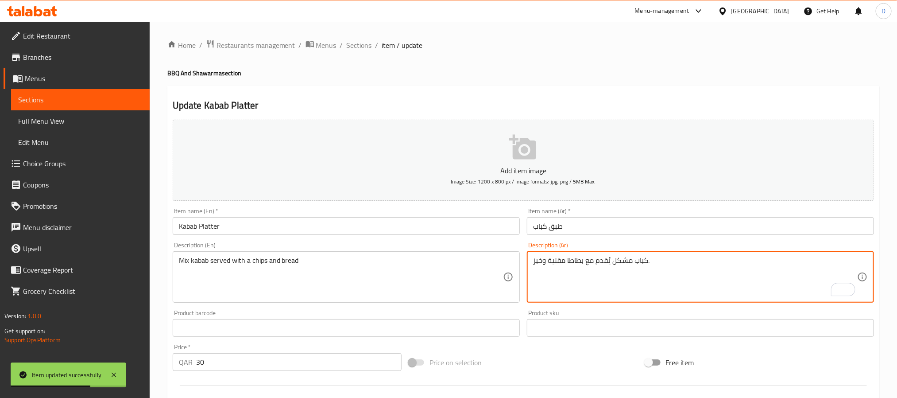
drag, startPoint x: 550, startPoint y: 264, endPoint x: 587, endPoint y: 267, distance: 36.4
click at [575, 265] on textarea "كباب مشكل يُقدم مع بطاطا مقلية وخبز." at bounding box center [695, 277] width 324 height 42
click at [549, 263] on textarea "كباب مشكل يُقدم مع بطاطا مقلية وخبز." at bounding box center [695, 277] width 324 height 42
drag, startPoint x: 548, startPoint y: 261, endPoint x: 583, endPoint y: 262, distance: 35.9
click at [583, 262] on textarea "كباب مشكل يُقدم مع بطاطا مقلية وخبز." at bounding box center [695, 277] width 324 height 42
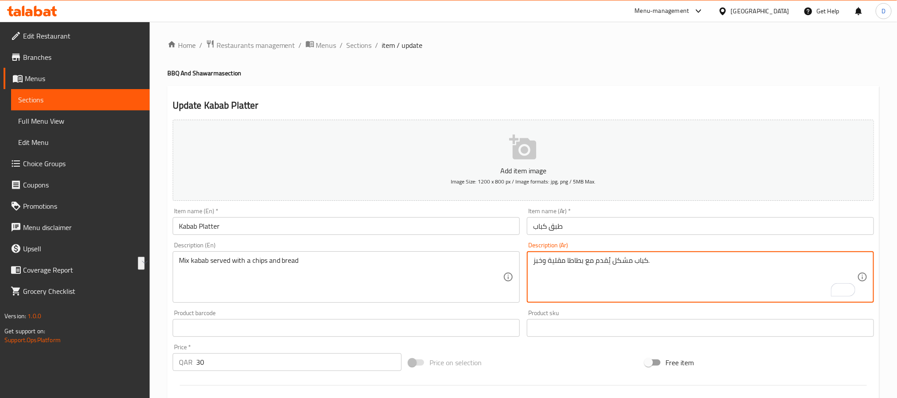
paste textarea "قائق البطاطس"
type textarea "كباب مشكل يُقدم مع رقائق البطاطس وخبز."
click at [693, 223] on input "طبق كباب" at bounding box center [700, 226] width 347 height 18
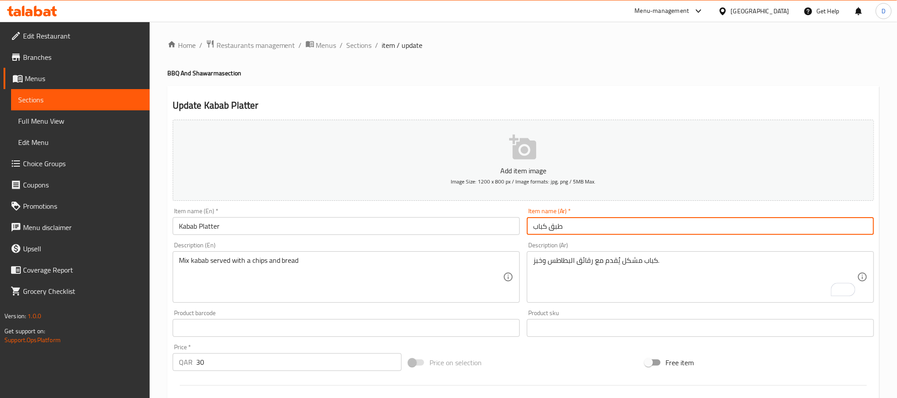
click at [360, 46] on span "Sections" at bounding box center [359, 45] width 25 height 11
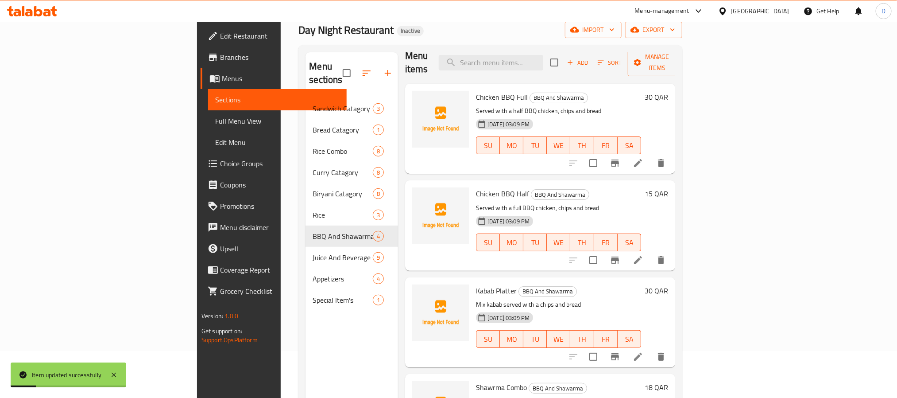
scroll to position [124, 0]
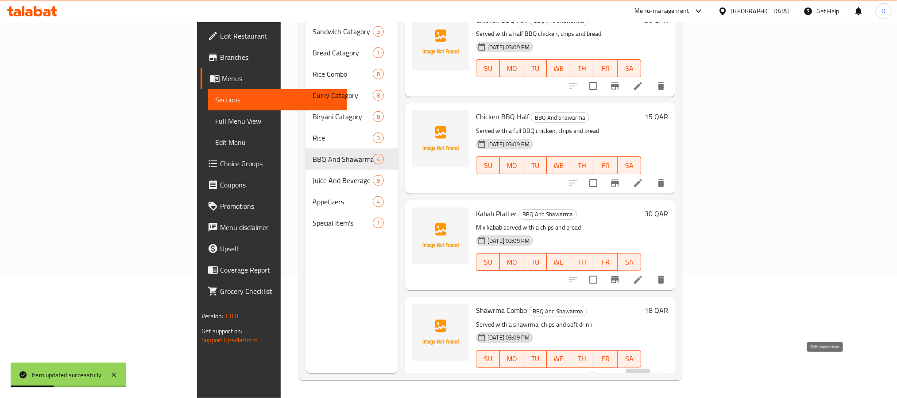
click at [642, 373] on icon at bounding box center [638, 377] width 8 height 8
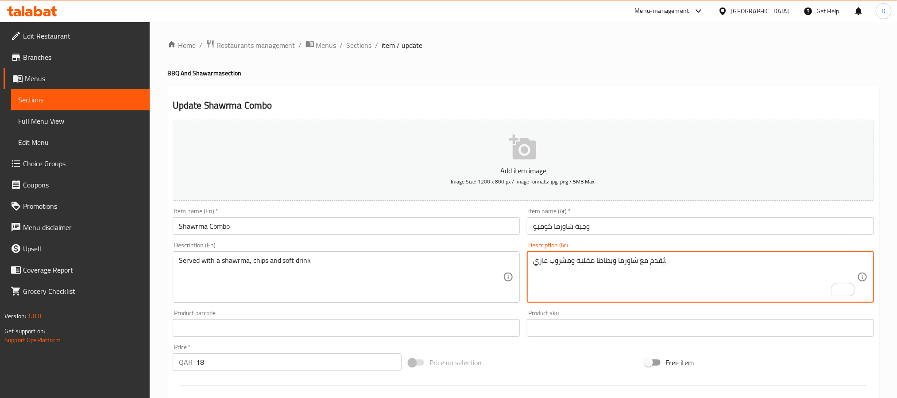
drag, startPoint x: 577, startPoint y: 262, endPoint x: 613, endPoint y: 261, distance: 36.3
paste textarea "قائق البطاطس"
type textarea "يُقدم مع [PERSON_NAME] ورقائق البطاطس ومشروب غازي."
click at [630, 225] on input "وجبة شاورما كومبو" at bounding box center [700, 226] width 347 height 18
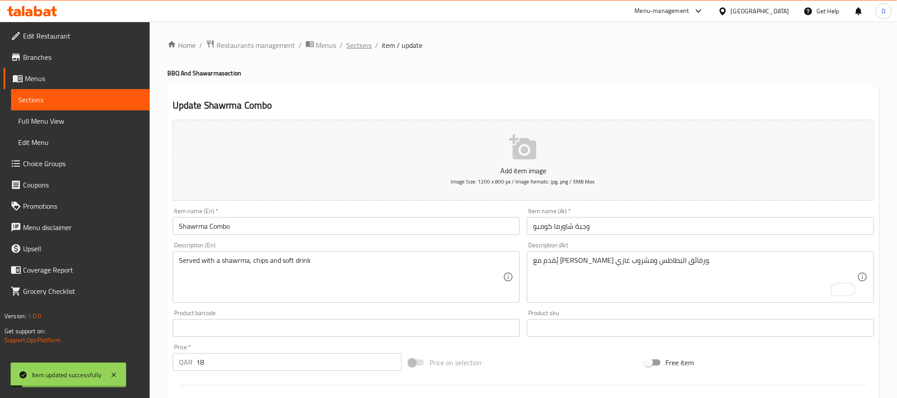
click at [362, 45] on span "Sections" at bounding box center [359, 45] width 25 height 11
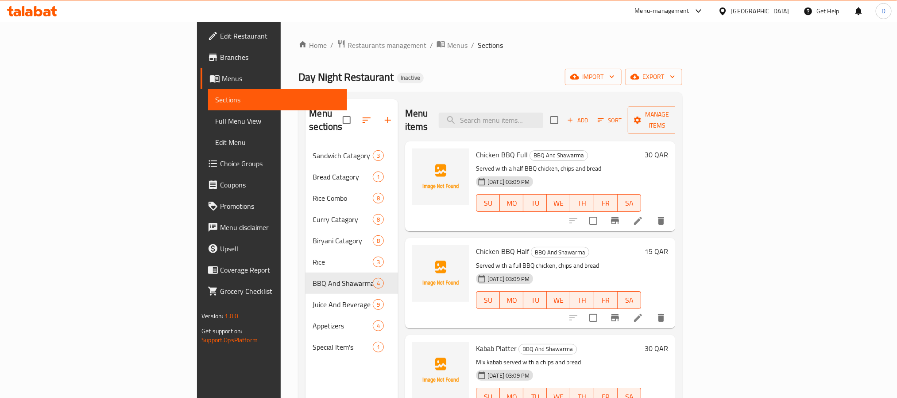
click at [590, 115] on span "Add" at bounding box center [578, 120] width 24 height 10
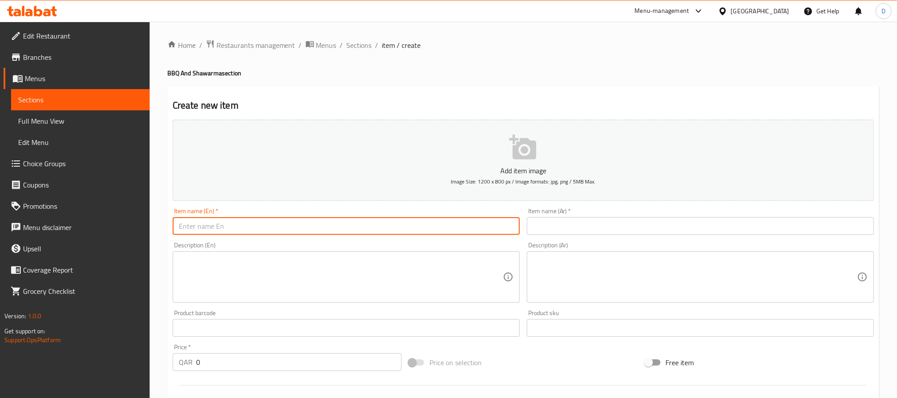
click at [290, 230] on input "text" at bounding box center [346, 226] width 347 height 18
paste input "Chicken Shawarma"
type input "Chicken Shawarma"
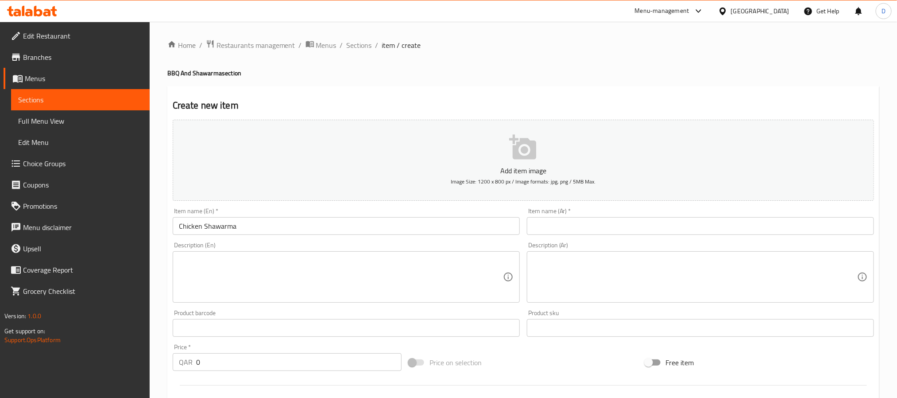
click at [597, 223] on input "text" at bounding box center [700, 226] width 347 height 18
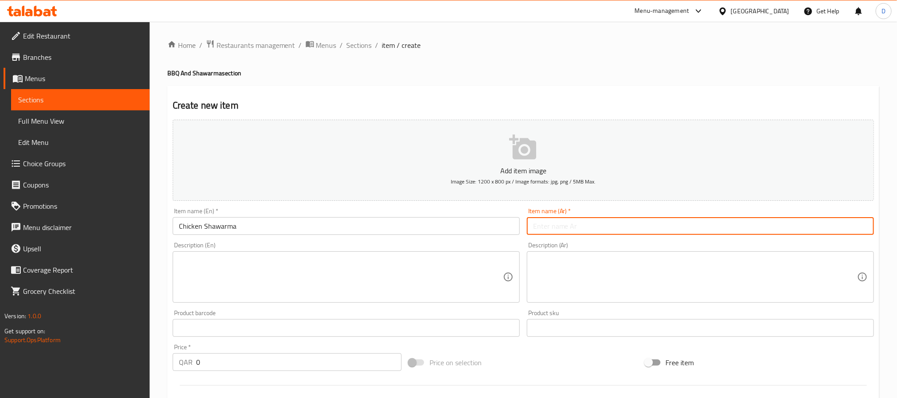
paste input "شاورما دجاج"
type input "شاورما دجاج"
click at [489, 273] on textarea at bounding box center [341, 277] width 324 height 42
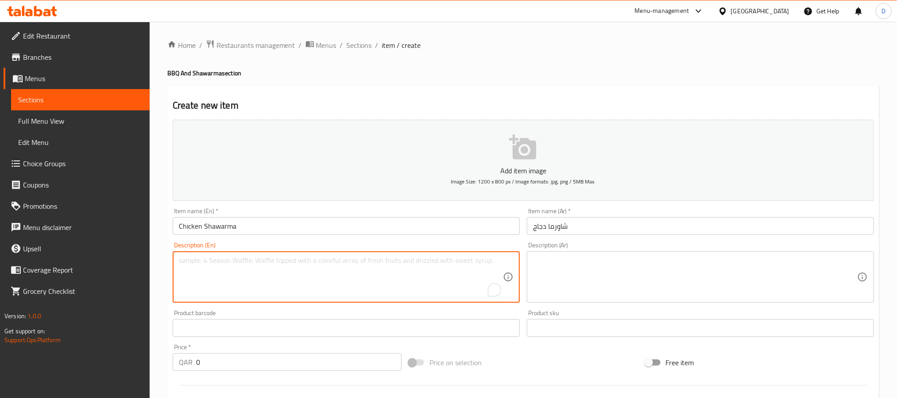
paste textarea "Chicken Shawarma – Succulent, marinated chicken strips, slow-cooked on a vertic…"
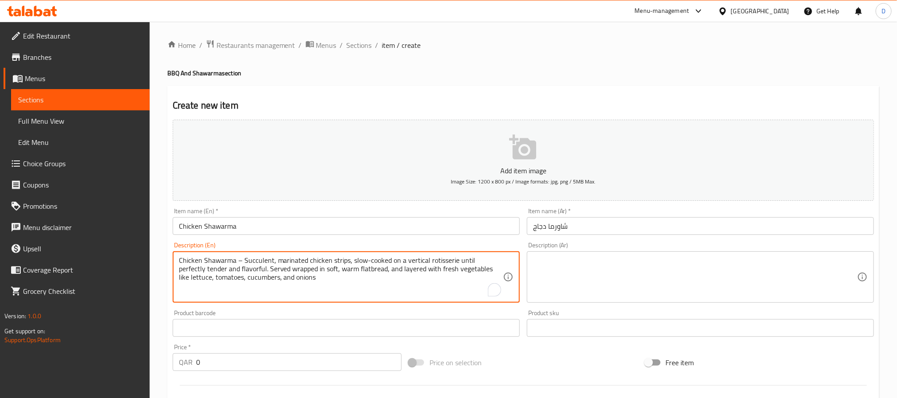
type textarea "Chicken Shawarma – Succulent, marinated chicken strips, slow-cooked on a vertic…"
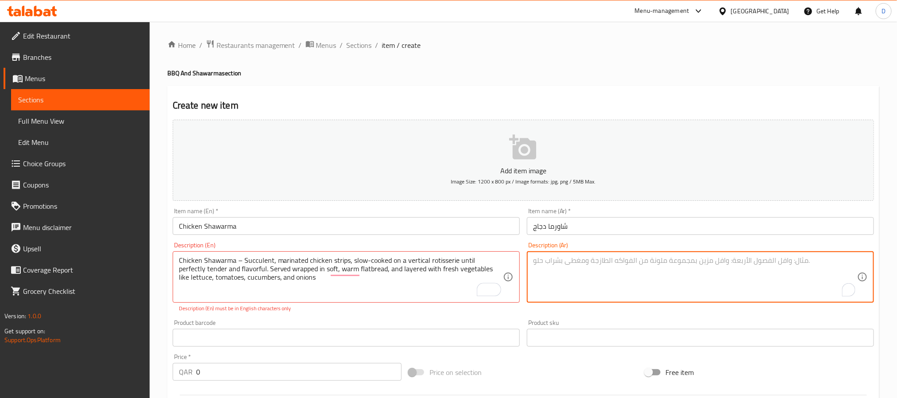
click at [617, 264] on textarea "To enrich screen reader interactions, please activate Accessibility in Grammarl…" at bounding box center [695, 277] width 324 height 42
paste textarea "شاورما دجاج - شرائح دجاج طرية ومتبلة، تُطهى ببطء على سيخ عمودي حتى تصبح طرية ول…"
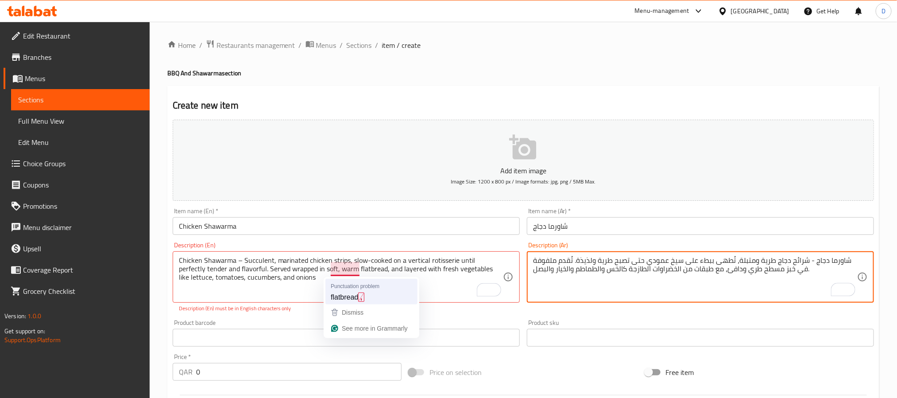
type textarea "شاورما دجاج - شرائح دجاج طرية ومتبلة، تُطهى ببطء على سيخ عمودي حتى تصبح طرية ول…"
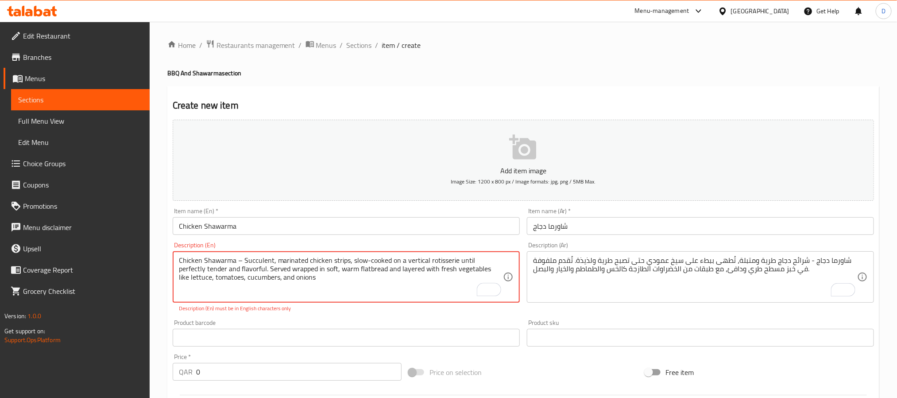
click at [242, 257] on textarea "Chicken Shawarma – Succulent, marinated chicken strips, slow-cooked on a vertic…" at bounding box center [341, 277] width 324 height 42
type textarea "Chicken Shawarma Succulent, marinated chicken strips, slow-cooked on a vertical…"
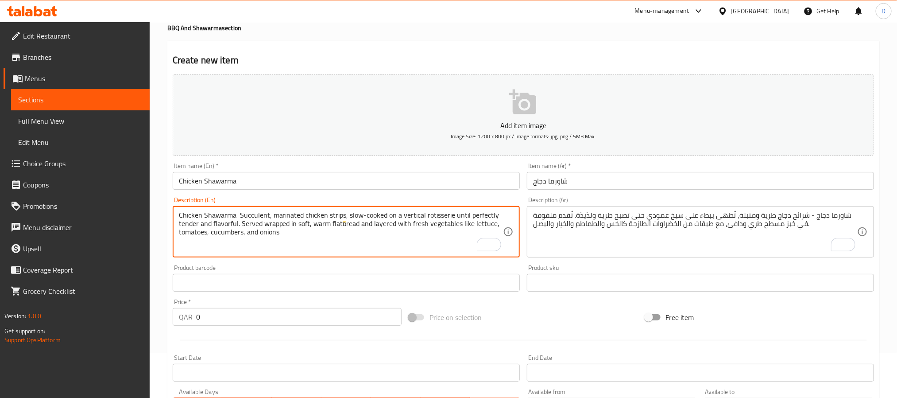
scroll to position [133, 0]
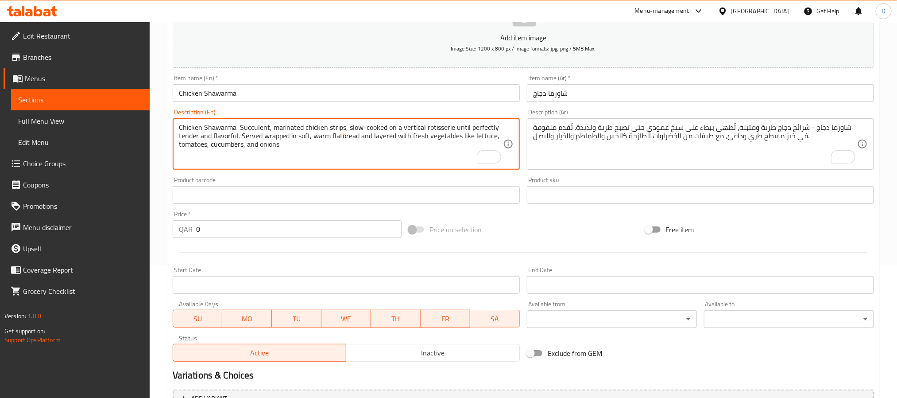
drag, startPoint x: 211, startPoint y: 229, endPoint x: 181, endPoint y: 224, distance: 30.5
click at [181, 224] on div "QAR 0 Price *" at bounding box center [287, 229] width 229 height 18
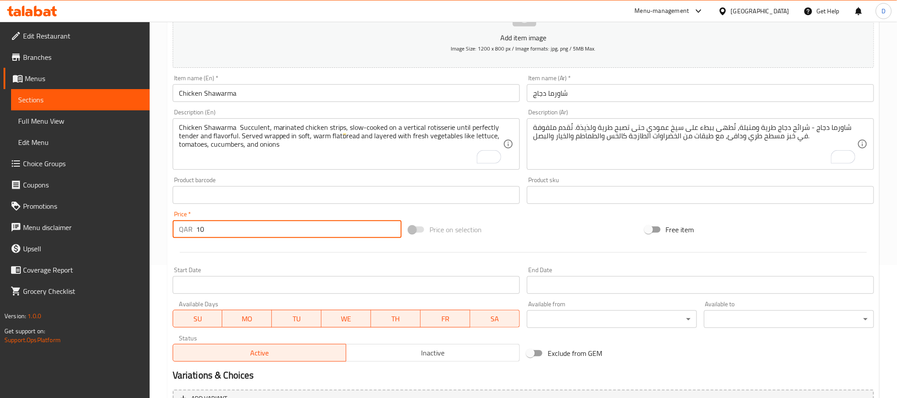
type input "10"
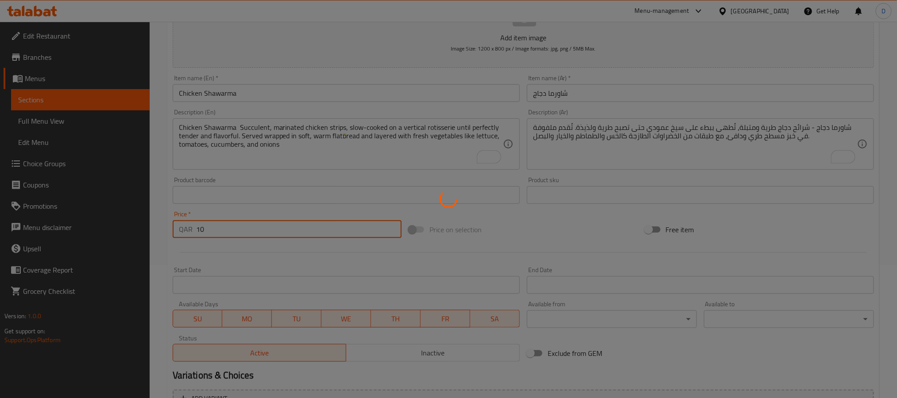
type input "0"
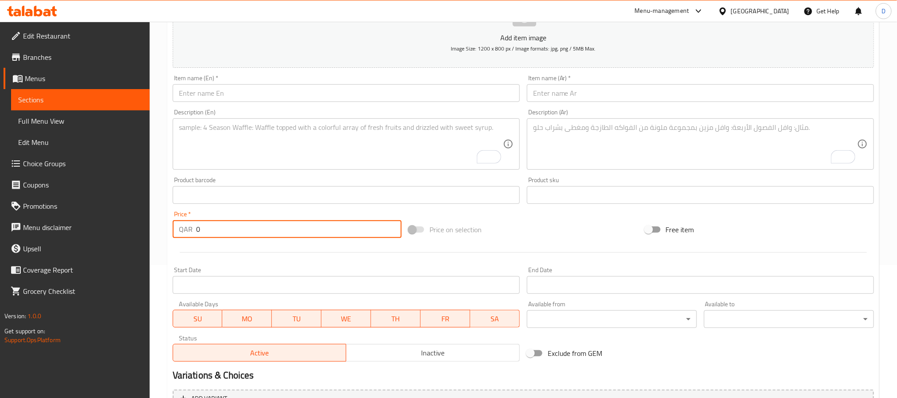
scroll to position [0, 0]
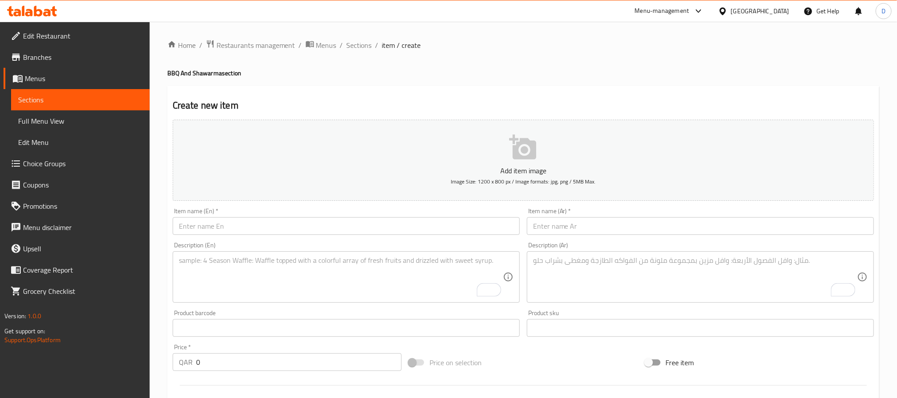
drag, startPoint x: 364, startPoint y: 44, endPoint x: 402, endPoint y: 89, distance: 58.5
click at [364, 44] on span "Sections" at bounding box center [359, 45] width 25 height 11
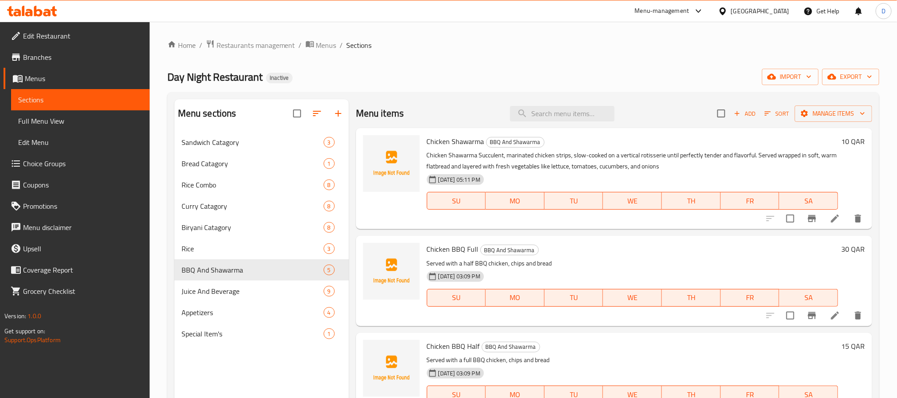
scroll to position [66, 0]
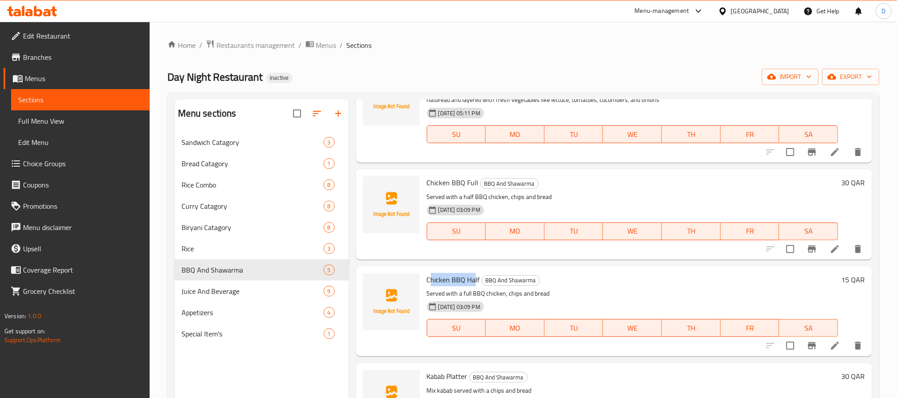
drag, startPoint x: 429, startPoint y: 277, endPoint x: 474, endPoint y: 277, distance: 45.2
click at [474, 277] on span "Chicken BBQ Half" at bounding box center [453, 279] width 53 height 13
click at [853, 346] on icon "delete" at bounding box center [858, 345] width 11 height 11
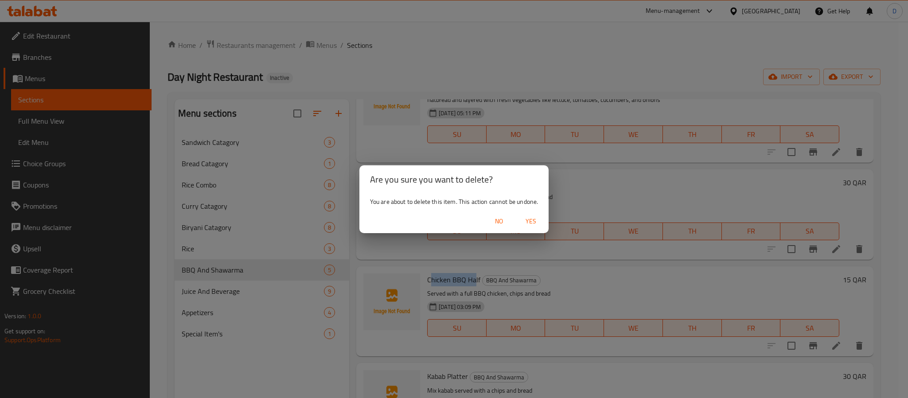
click at [533, 214] on button "Yes" at bounding box center [531, 221] width 28 height 16
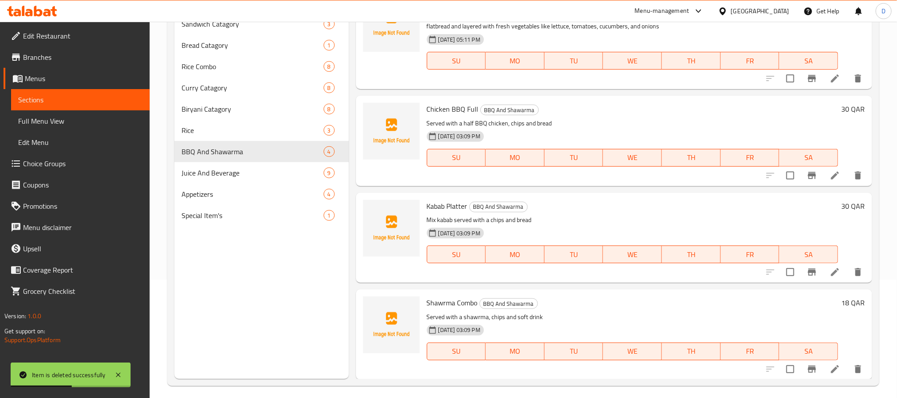
scroll to position [124, 0]
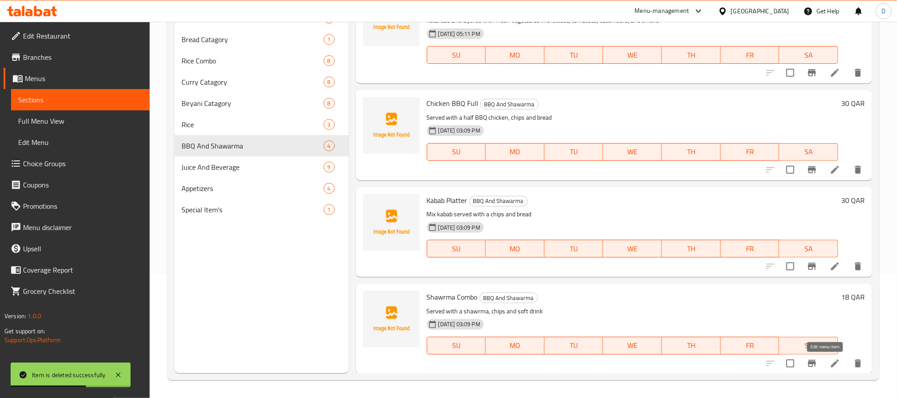
click at [830, 362] on icon at bounding box center [835, 363] width 11 height 11
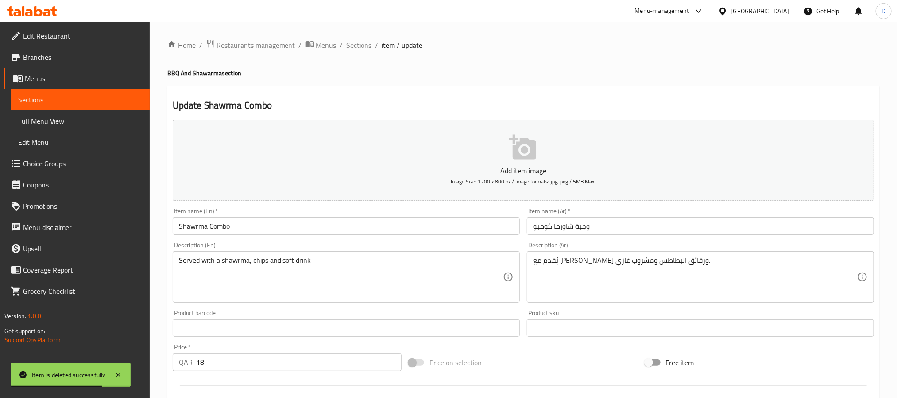
click at [287, 226] on input "Shawrma Combo" at bounding box center [346, 226] width 347 height 18
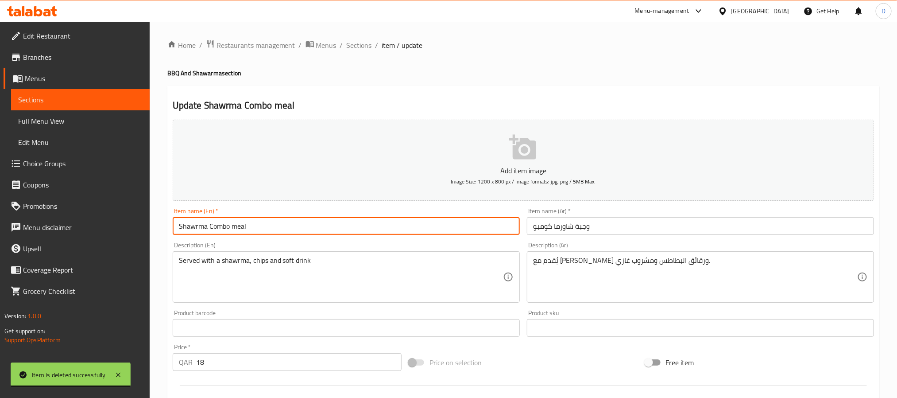
type input "Shawrma Combo meal"
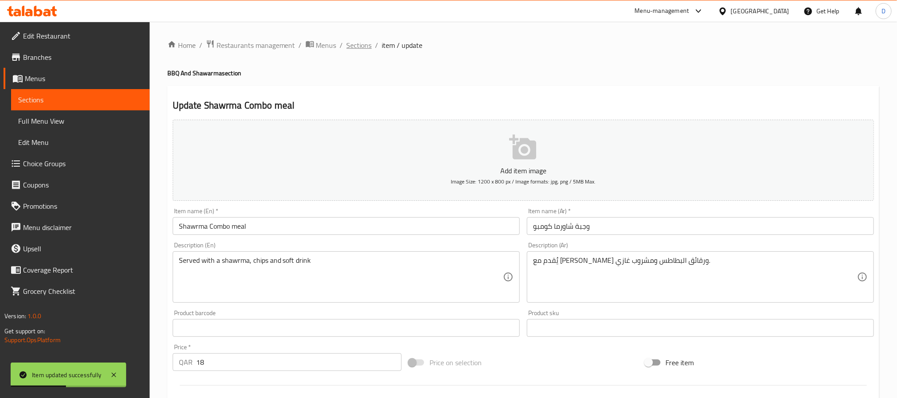
click at [367, 44] on span "Sections" at bounding box center [359, 45] width 25 height 11
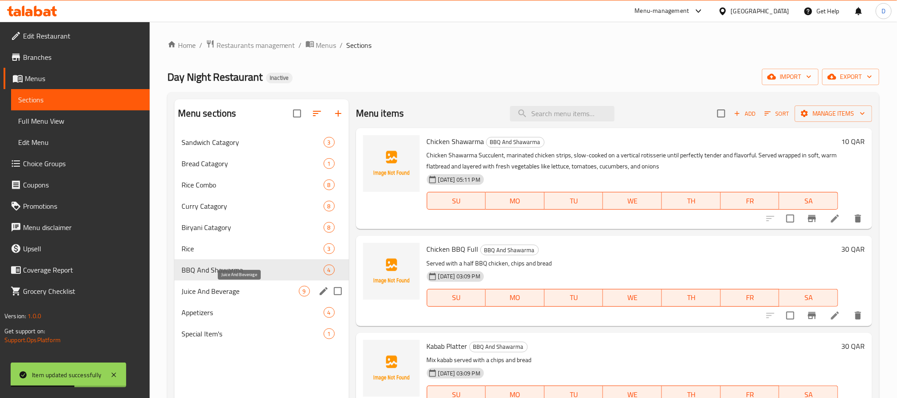
click at [232, 290] on span "Juice And Beverage" at bounding box center [240, 291] width 117 height 11
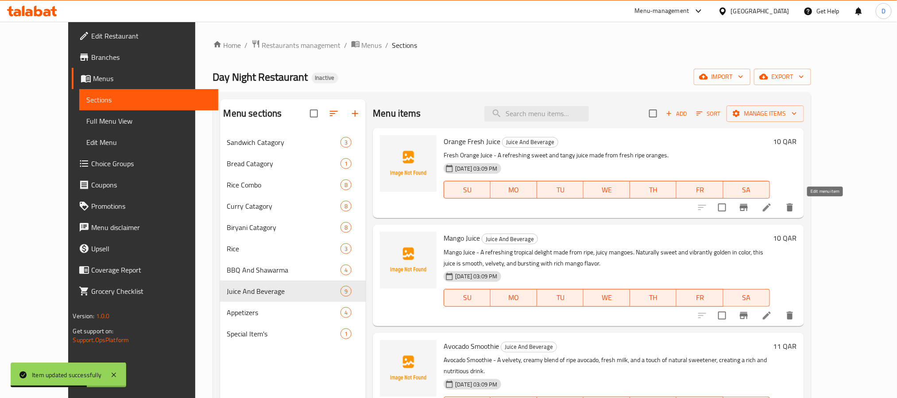
click at [773, 206] on icon at bounding box center [767, 207] width 11 height 11
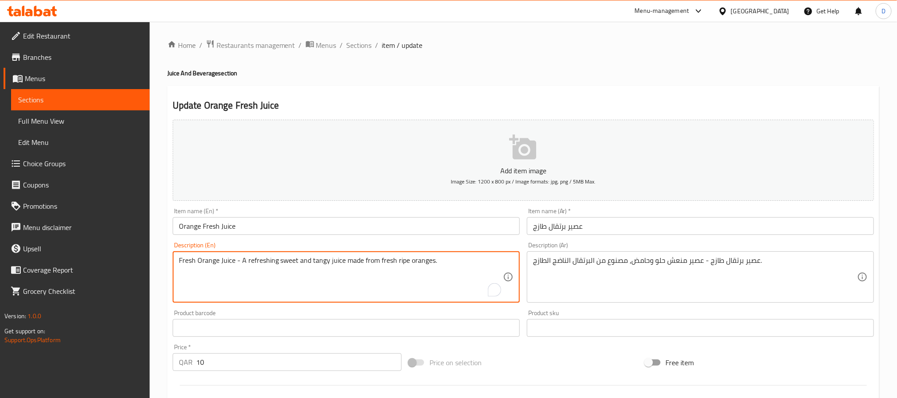
click at [396, 264] on textarea "Fresh Orange Juice - A refreshing sweet and tangy juice made from fresh ripe or…" at bounding box center [341, 277] width 324 height 42
paste textarea "Orange Fresh Juice – Refreshingly sweet and tangy, this juice is made from fres…"
type textarea "Orange Fresh Juice – Refreshingly sweet and tangy, this juice is made from fres…"
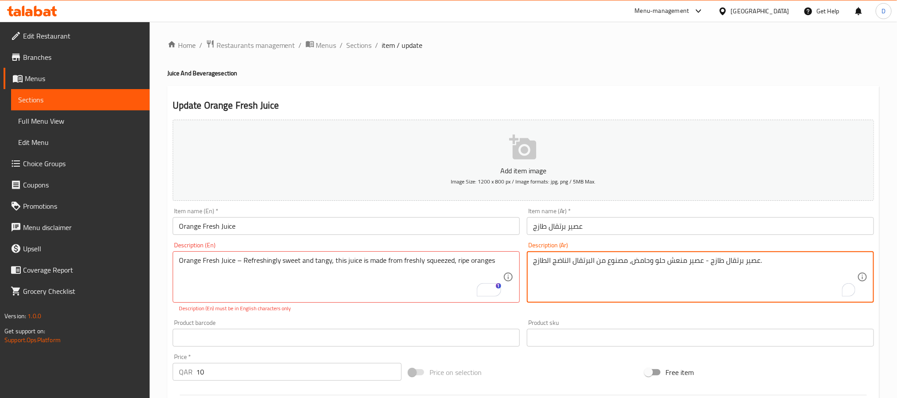
click at [671, 262] on textarea "عصير برتقال طازج - عصير منعش حلو وحامض، مصنوع من البرتقال الناضج الطازج." at bounding box center [695, 277] width 324 height 42
paste textarea "لبرتقال الطازج - عصير منعش حلو ولذيذ، مصنوع من البرتقال الناضج الطازج"
type textarea "عصير البرتقال الطازج - عصير منعش حلو ولذيذ، مصنوع من البرتقال الناضج الطازج"
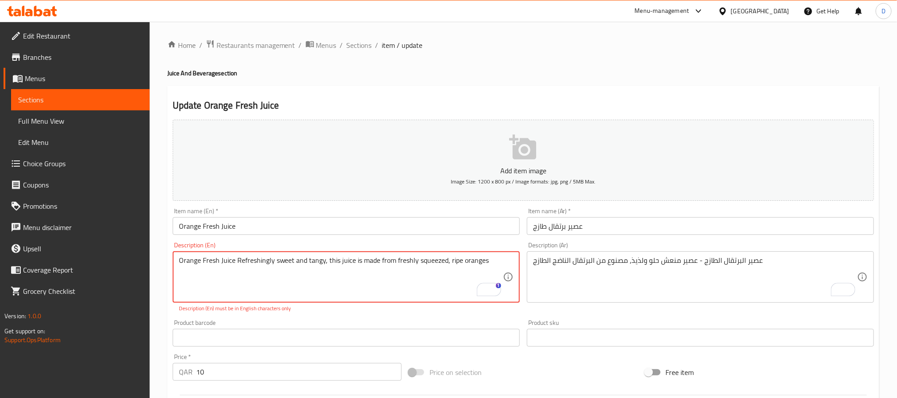
type textarea "Orange Fresh Juice Refreshingly sweet and tangy, this juice is made from freshl…"
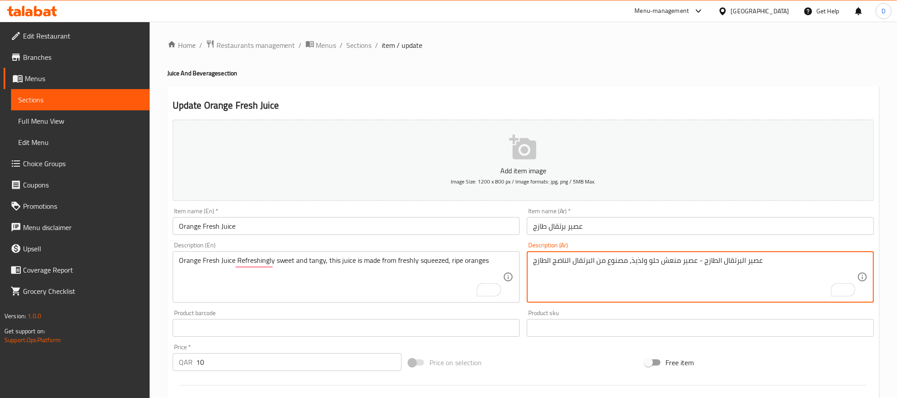
click at [552, 261] on textarea "عصير البرتقال الطازج - عصير منعش حلو ولذيذ، مصنوع من البرتقال الناضج الطازج" at bounding box center [695, 277] width 324 height 42
type textarea "عصير البرتقال الطازج - عصير منعش حلو ولذيذ، مصنوع من البرتقال الناضج معصور الطا…"
drag, startPoint x: 461, startPoint y: 225, endPoint x: 477, endPoint y: 228, distance: 16.2
click at [461, 225] on input "Orange Fresh Juice" at bounding box center [346, 226] width 347 height 18
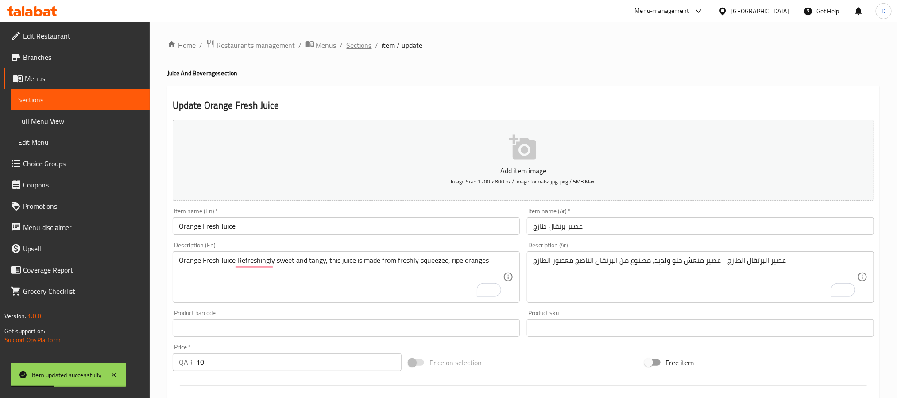
click at [358, 45] on span "Sections" at bounding box center [359, 45] width 25 height 11
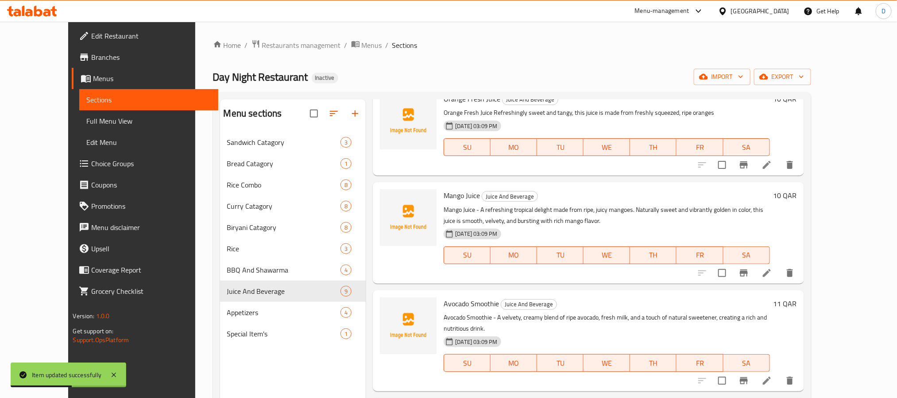
scroll to position [66, 0]
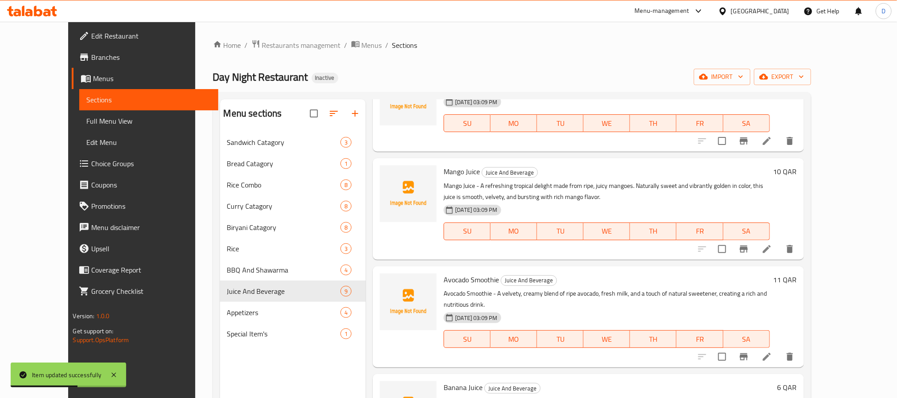
click at [773, 351] on icon at bounding box center [767, 356] width 11 height 11
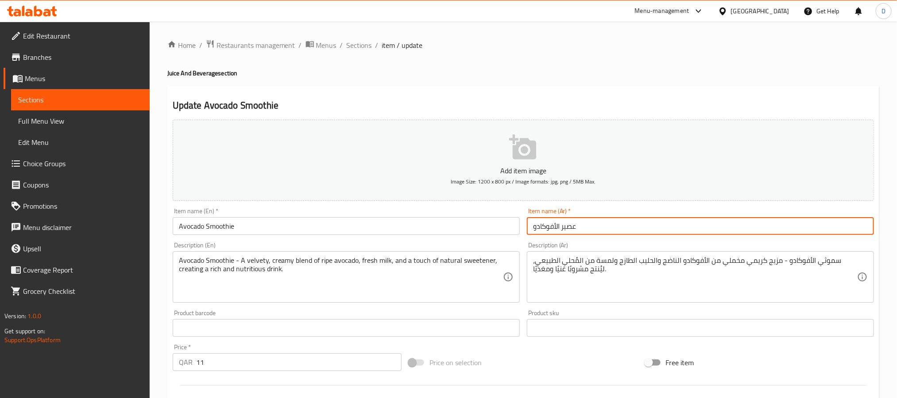
click at [571, 228] on input "عصير الأفوكادو" at bounding box center [700, 226] width 347 height 18
paste input "موذي"
type input "سموذي الأفوكادو"
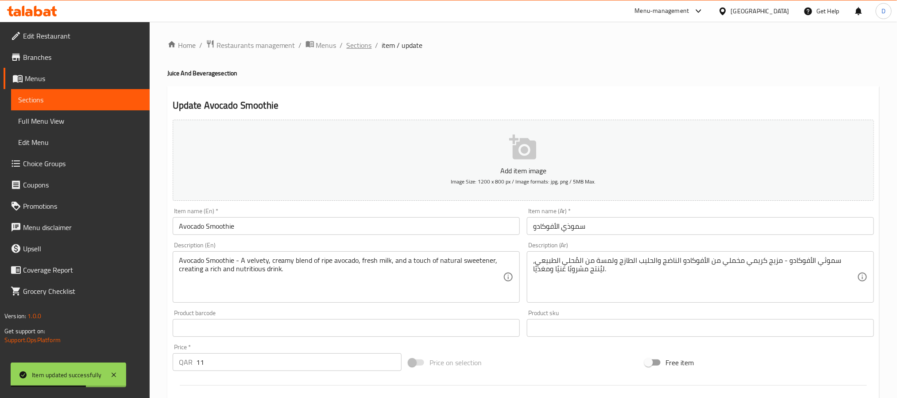
click at [363, 49] on span "Sections" at bounding box center [359, 45] width 25 height 11
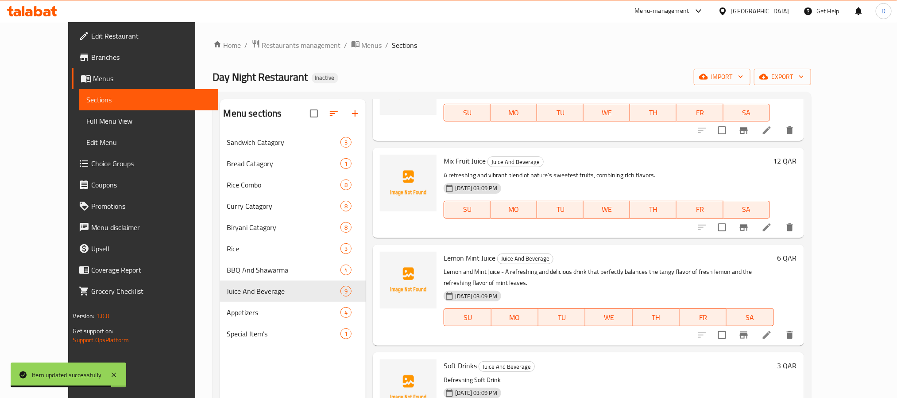
scroll to position [505, 0]
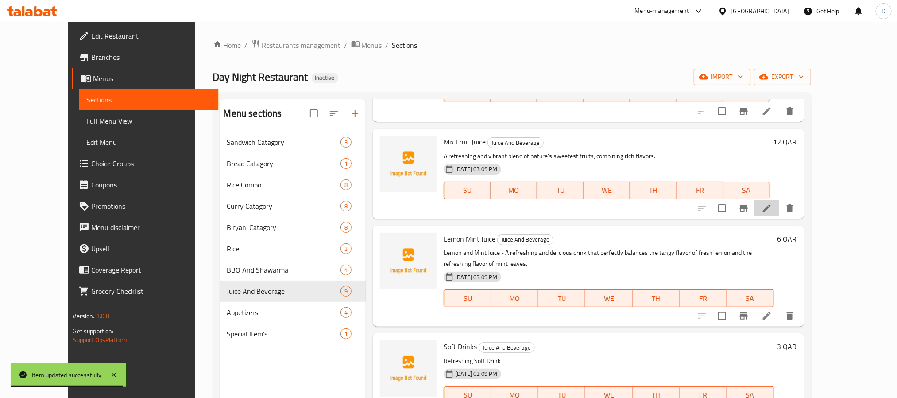
click at [780, 201] on li at bounding box center [767, 208] width 25 height 16
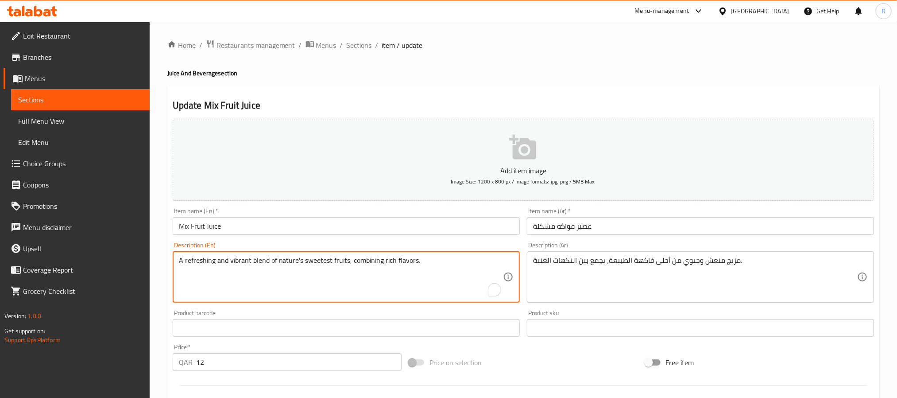
click at [399, 260] on textarea "A refreshing and vibrant blend of nature's sweetest fruits, combining rich flav…" at bounding box center [341, 277] width 324 height 42
paste textarea "vibrant and refreshing blend of nature’s sweetest fruits, Mix Fruit Juice combi…"
type textarea "A vibrant and refreshing blend of nature’s sweetest fruits, Mix Fruit Juice com…"
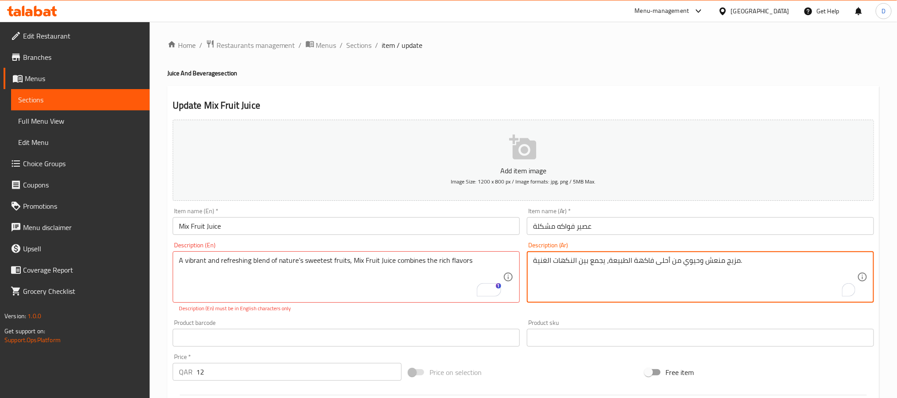
click at [637, 259] on textarea "مزيج منعش وحيوي من أحلى فاكهة الطبيعة، يجمع بين النكهات الغنية." at bounding box center [695, 277] width 324 height 42
paste textarea "ابض بالحياة ومنعش من أحلى فواكه الطبيعة، يجمع عصير الفواكه المختلط بين النكهات …"
type textarea "مزيج نابض بالحياة ومنعش من أحلى فواكه الطبيعة، يجمع عصير الفواكه المختلط بين ال…"
click at [676, 221] on input "عصير فواكه مشكلة" at bounding box center [700, 226] width 347 height 18
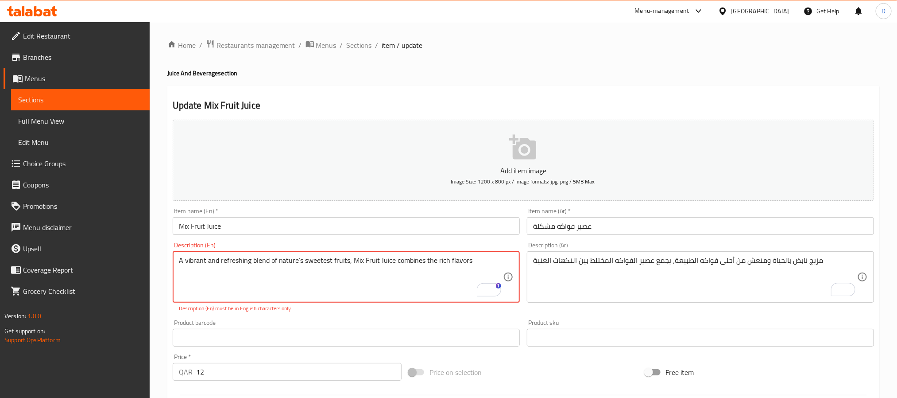
click at [491, 259] on textarea "A vibrant and refreshing blend of nature’s sweetest fruits, Mix Fruit Juice com…" at bounding box center [341, 277] width 324 height 42
click at [298, 260] on textarea "A vibrant and refreshing blend of nature’s sweetest fruits, Mix Fruit Juice com…" at bounding box center [341, 277] width 324 height 42
type textarea "A vibrant and refreshing blend of natures sweetest fruits, Mix Fruit Juice comb…"
click at [352, 222] on input "Mix Fruit Juice" at bounding box center [346, 226] width 347 height 18
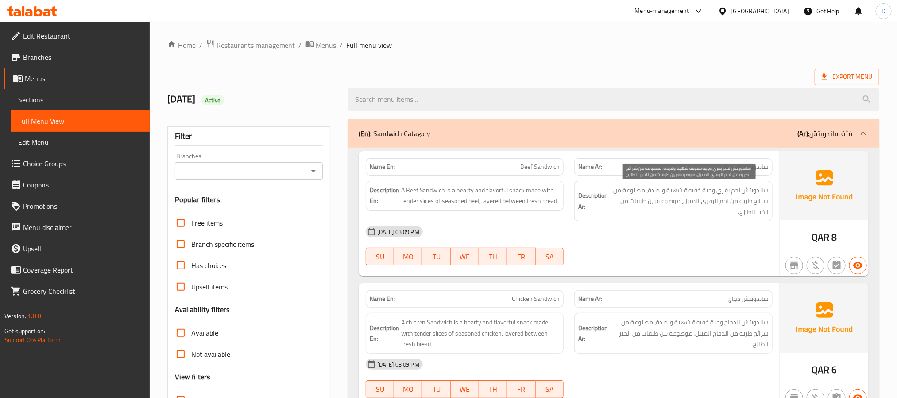
scroll to position [66, 0]
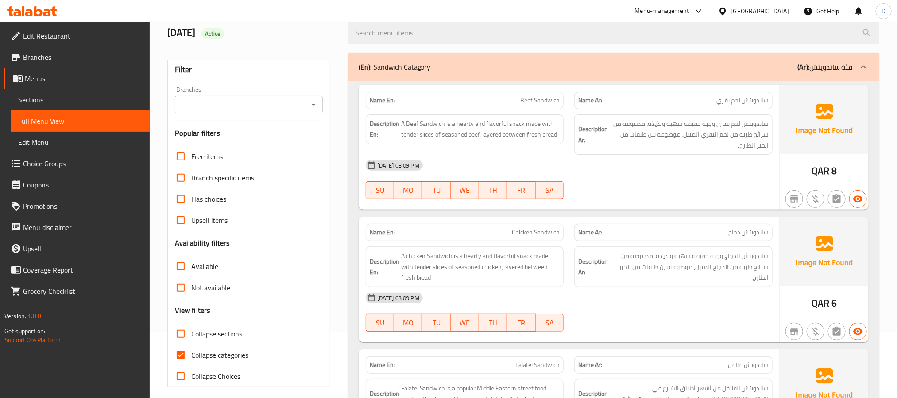
click at [647, 165] on div "[DATE] 03:09 PM" at bounding box center [570, 165] width 418 height 21
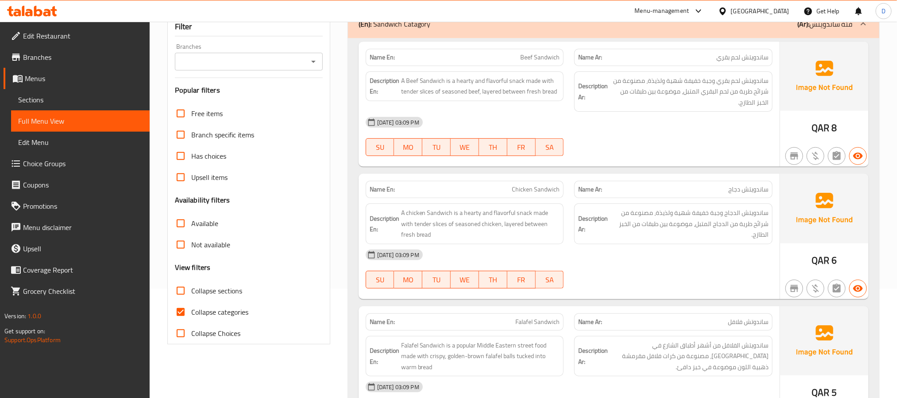
scroll to position [133, 0]
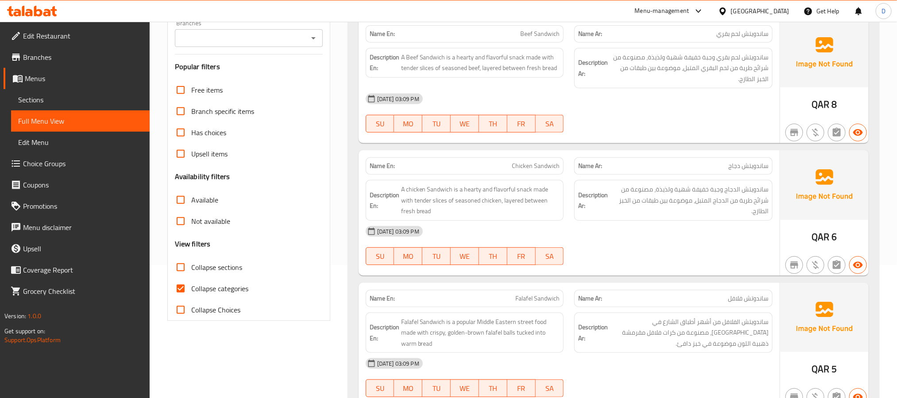
click at [238, 287] on span "Collapse categories" at bounding box center [219, 288] width 57 height 11
click at [191, 287] on input "Collapse categories" at bounding box center [180, 288] width 21 height 21
checkbox input "false"
click at [236, 268] on span "Collapse sections" at bounding box center [216, 267] width 51 height 11
click at [191, 268] on input "Collapse sections" at bounding box center [180, 266] width 21 height 21
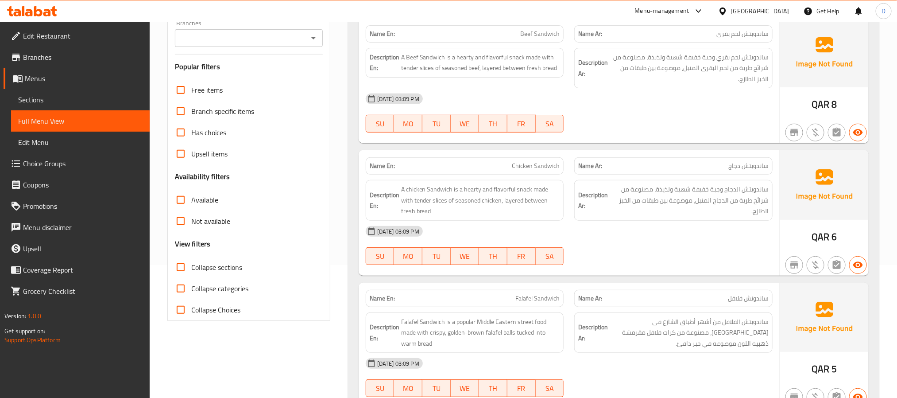
checkbox input "true"
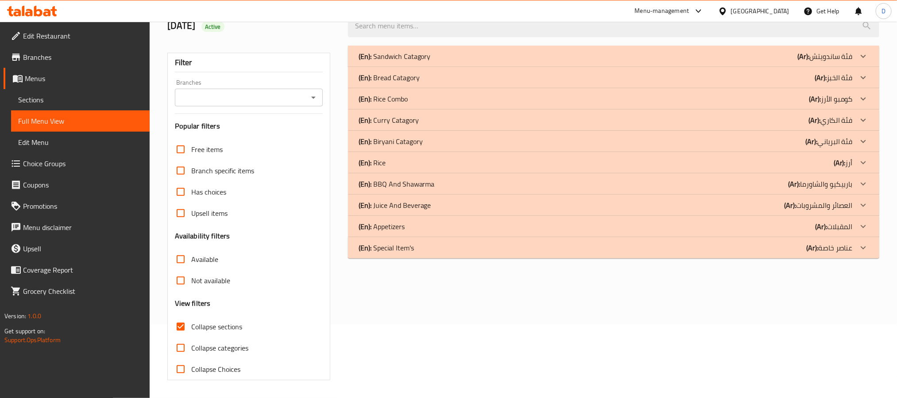
scroll to position [74, 0]
click at [435, 185] on div "(En): BBQ And Shawarma (Ar): باربيكيو والشاورما" at bounding box center [606, 184] width 494 height 11
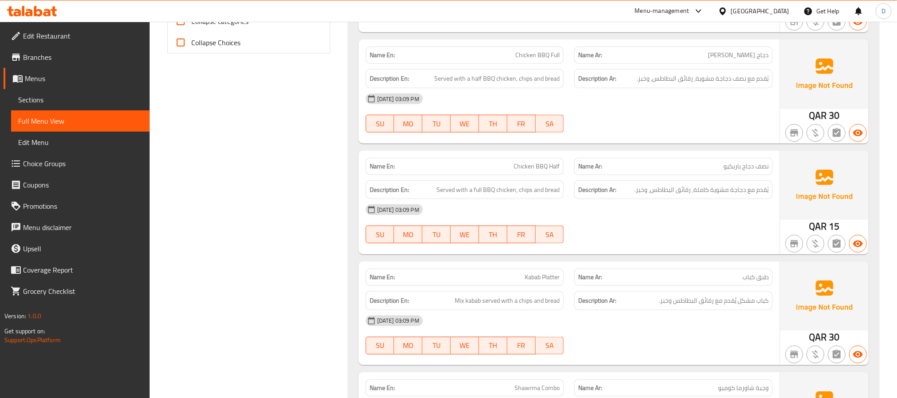
scroll to position [407, 0]
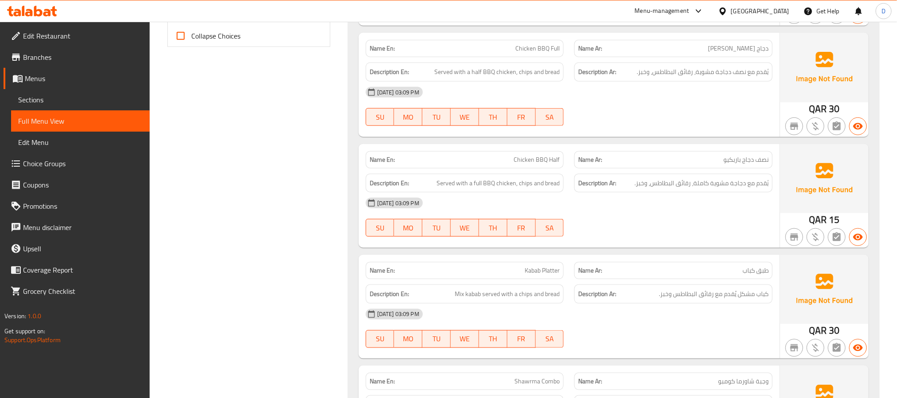
click at [545, 158] on span "Chicken BBQ Half" at bounding box center [537, 159] width 46 height 9
copy span "Chicken BBQ Half"
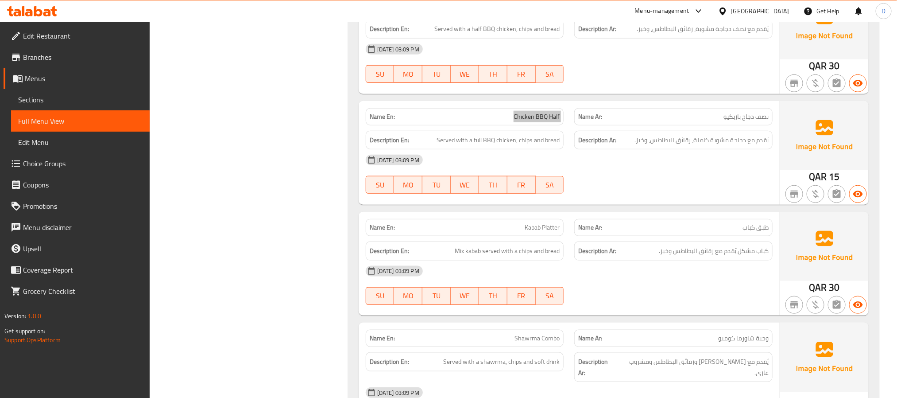
scroll to position [473, 0]
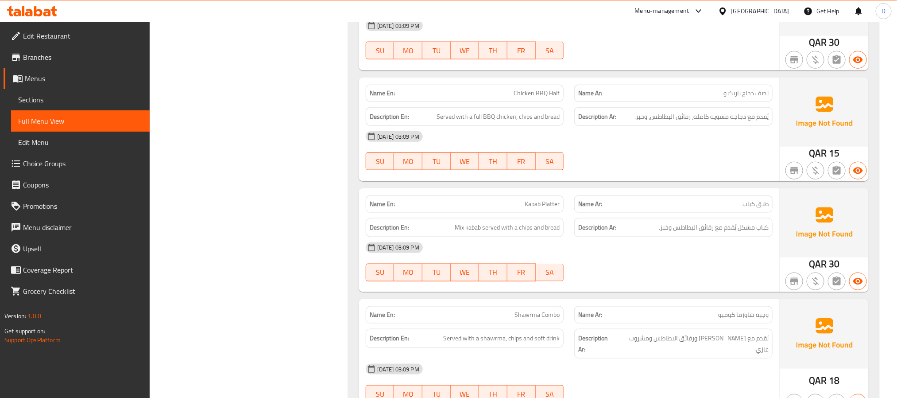
click at [547, 319] on span "Shawrma Combo" at bounding box center [537, 314] width 45 height 9
copy span "Shawrma Combo"
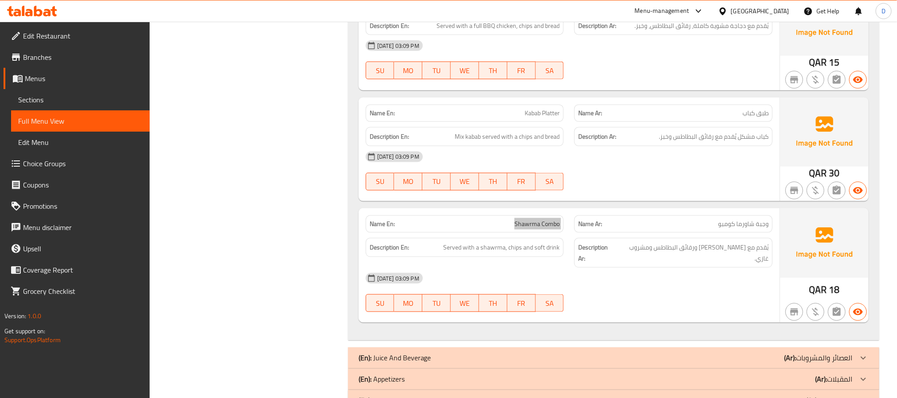
scroll to position [587, 0]
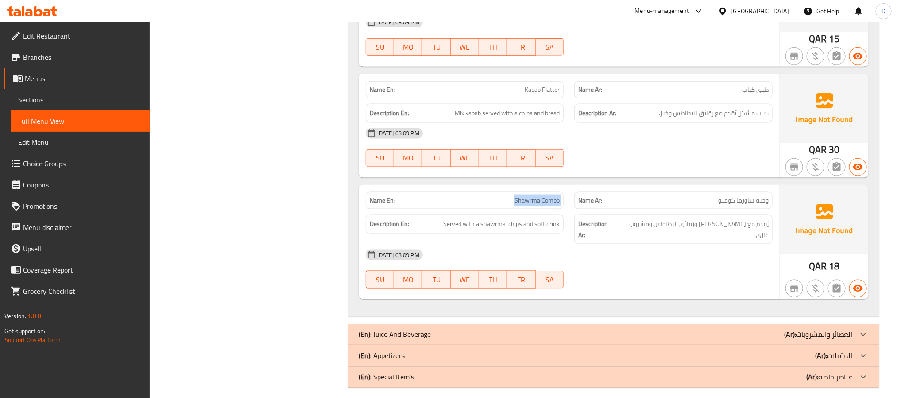
click at [666, 324] on div "(En): Juice And Beverage (Ar): العصائر والمشروبات" at bounding box center [614, 334] width 532 height 21
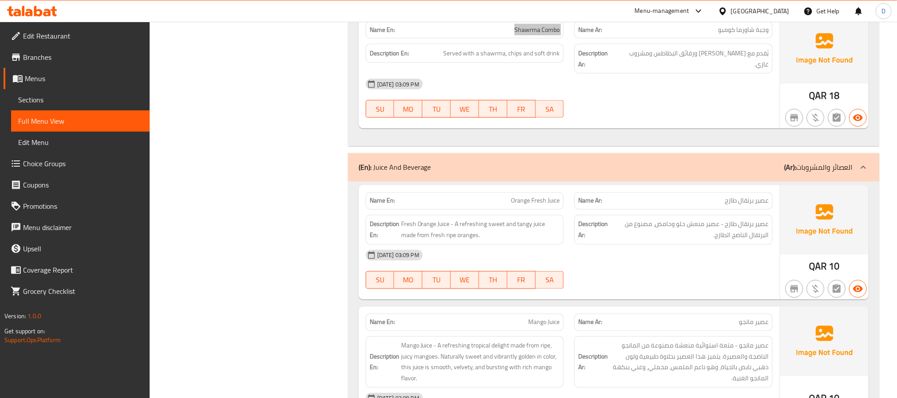
scroll to position [853, 0]
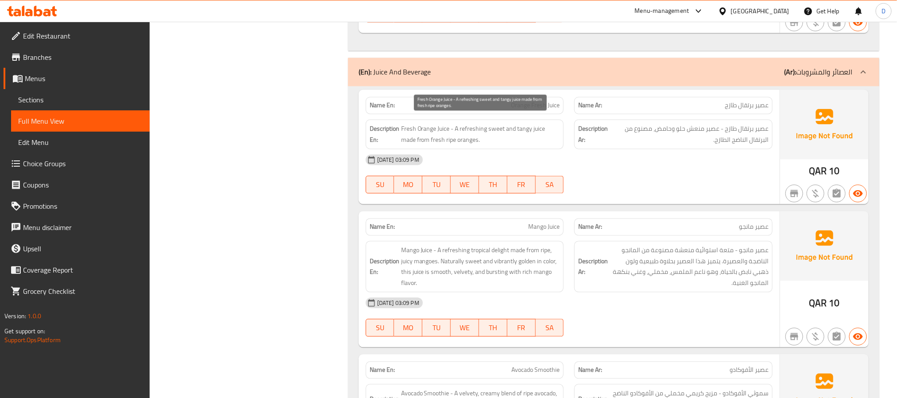
click at [524, 124] on span "Fresh Orange Juice - A refreshing sweet and tangy juice made from fresh ripe or…" at bounding box center [480, 135] width 159 height 22
copy span "Fresh Orange Juice - A refreshing sweet and tangy juice made from fresh ripe or…"
click at [681, 169] on div "05-10-2025 03:09 PM SU MO TU WE TH FR SA" at bounding box center [570, 174] width 418 height 50
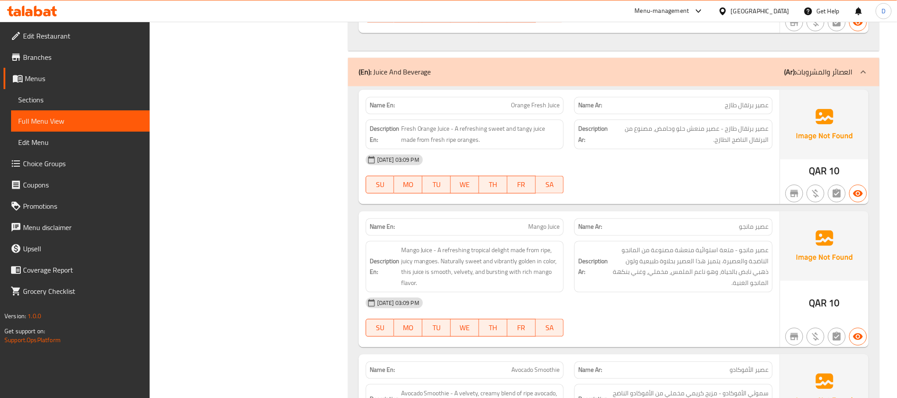
click at [681, 169] on div "05-10-2025 03:09 PM SU MO TU WE TH FR SA" at bounding box center [570, 174] width 418 height 50
click at [630, 188] on div at bounding box center [673, 193] width 209 height 11
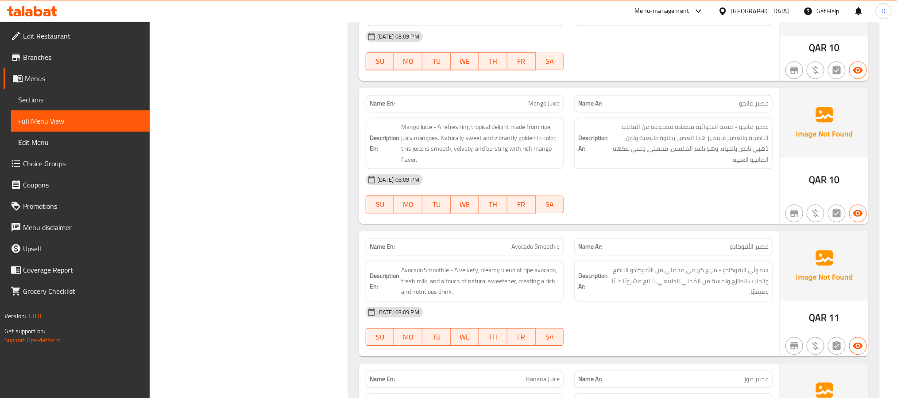
scroll to position [986, 0]
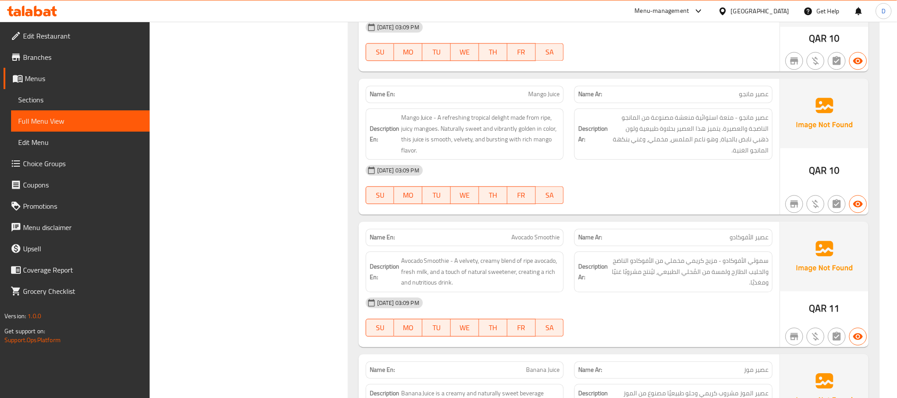
click at [541, 233] on span "Avocado Smoothie" at bounding box center [536, 237] width 48 height 9
copy span "Avocado Smoothie"
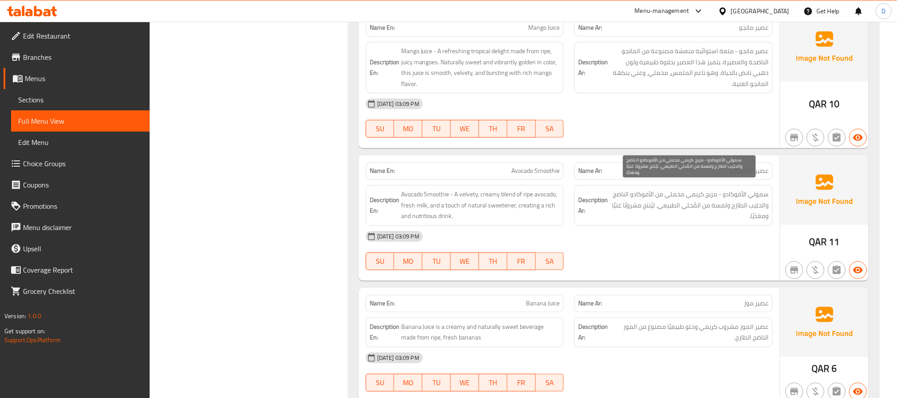
click at [695, 202] on span "سموثي الأفوكادو - مزيج كريمي مخملي من الأفوكادو الناضج والحليب الطازج ولمسة من …" at bounding box center [689, 205] width 159 height 33
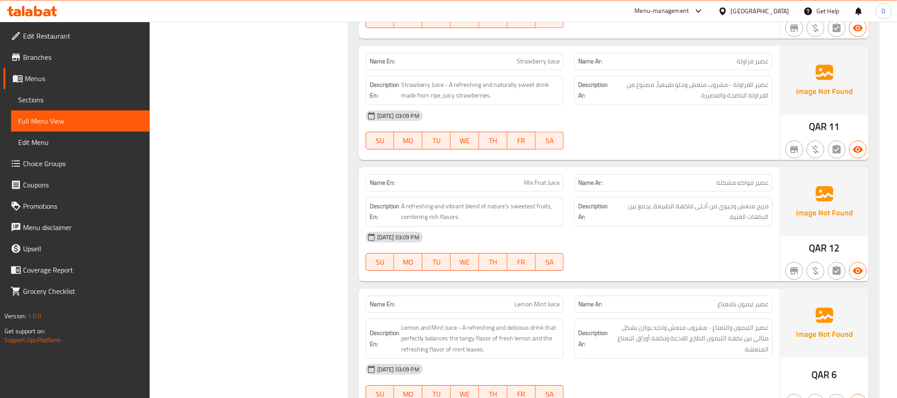
scroll to position [1451, 0]
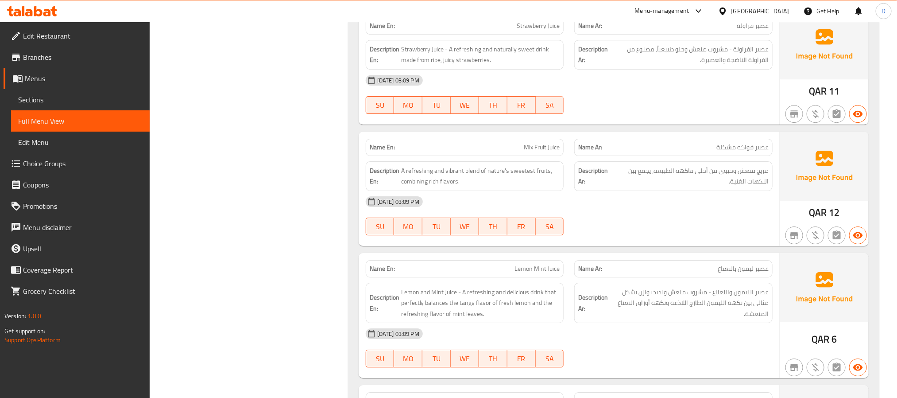
drag, startPoint x: 749, startPoint y: 226, endPoint x: 693, endPoint y: 181, distance: 71.5
click at [749, 226] on div "05-10-2025 03:09 PM SU MO TU WE TH FR SA" at bounding box center [570, 216] width 418 height 50
click at [540, 170] on span "A refreshing and vibrant blend of nature's sweetest fruits, combining rich flav…" at bounding box center [480, 176] width 159 height 22
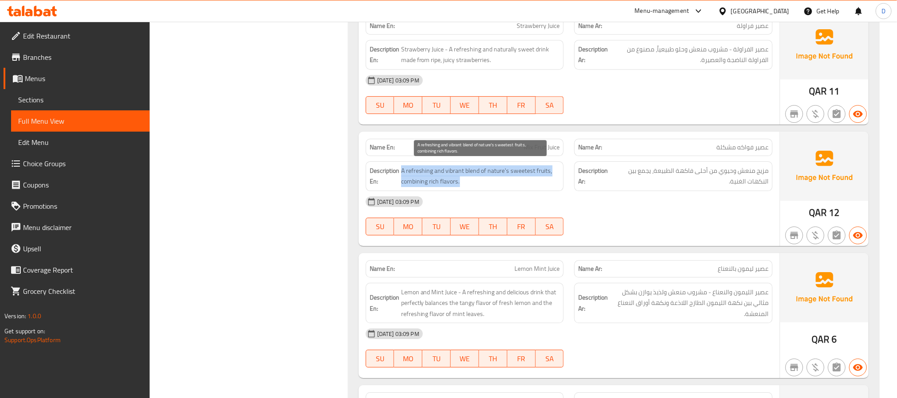
click at [540, 170] on span "A refreshing and vibrant blend of nature's sweetest fruits, combining rich flav…" at bounding box center [480, 176] width 159 height 22
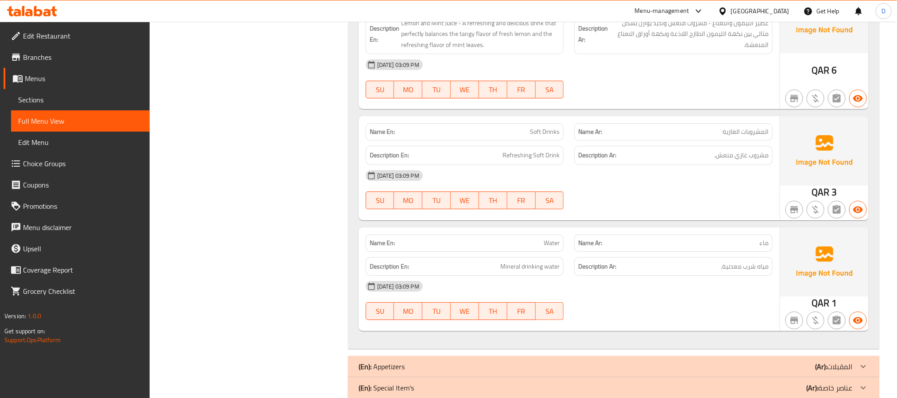
scroll to position [1737, 0]
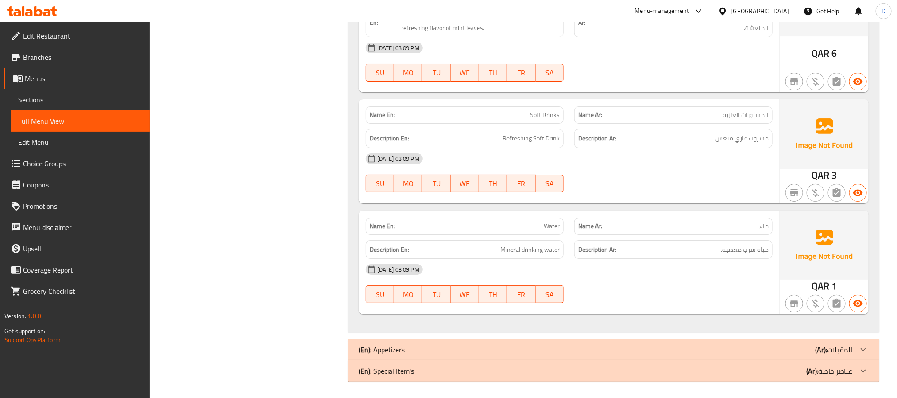
click at [698, 348] on div "(En): Appetizers (Ar): المقبلات" at bounding box center [606, 349] width 494 height 11
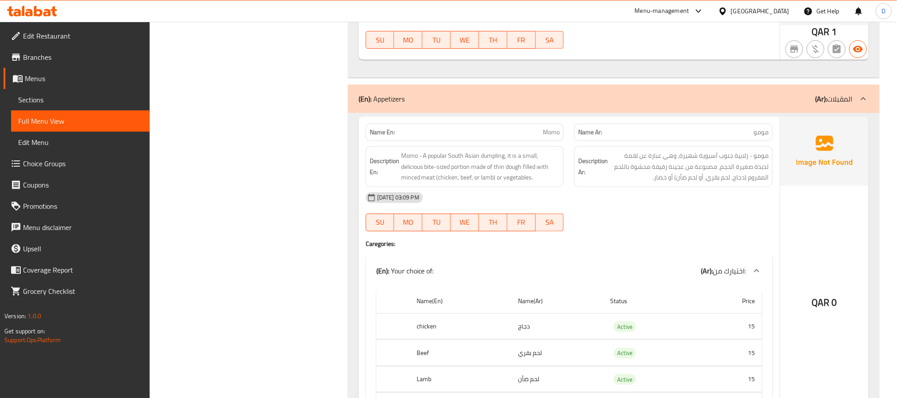
scroll to position [2003, 0]
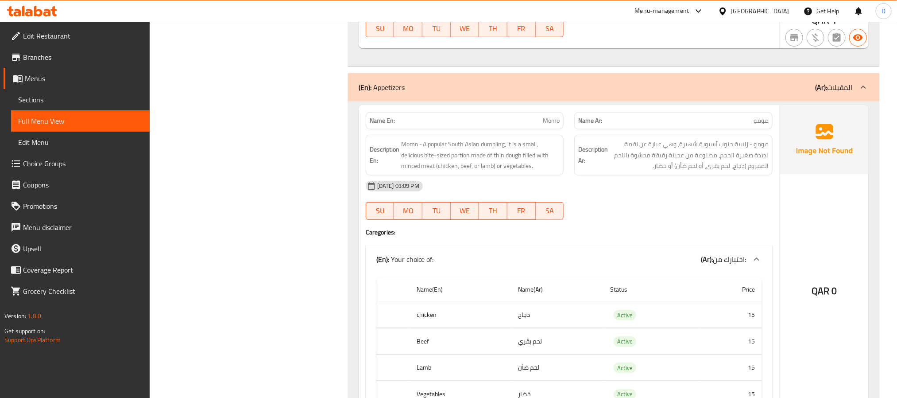
click at [583, 159] on strong "Description Ar:" at bounding box center [594, 155] width 30 height 22
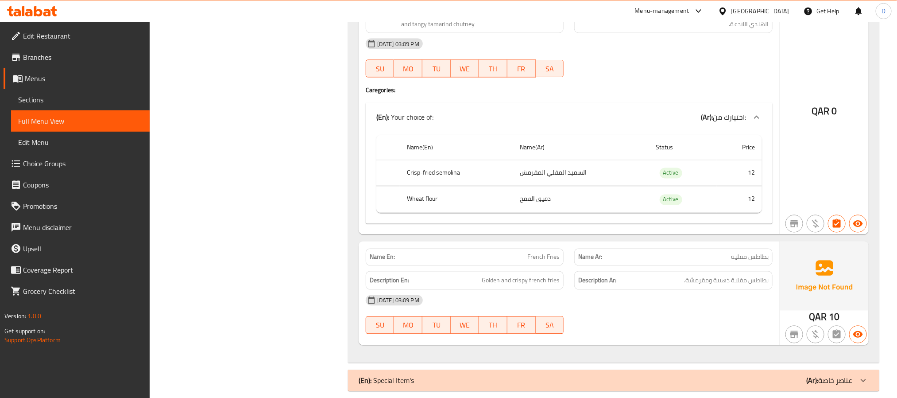
scroll to position [2633, 0]
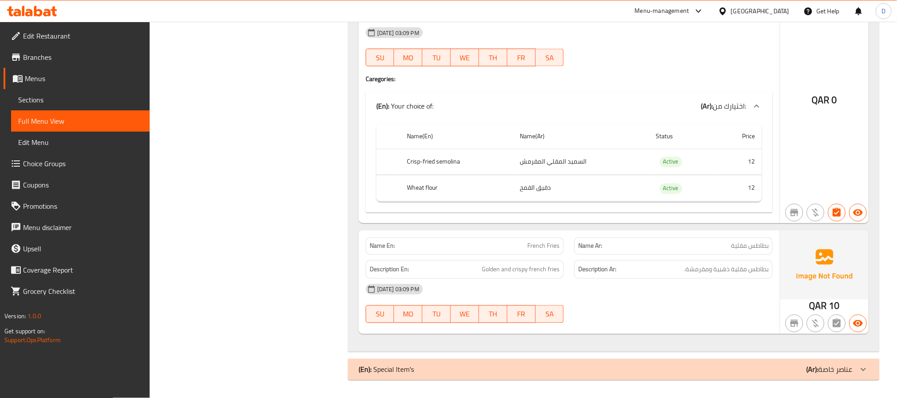
click at [725, 368] on div "(En): Special Item's (Ar): عناصر خاصة" at bounding box center [606, 369] width 494 height 11
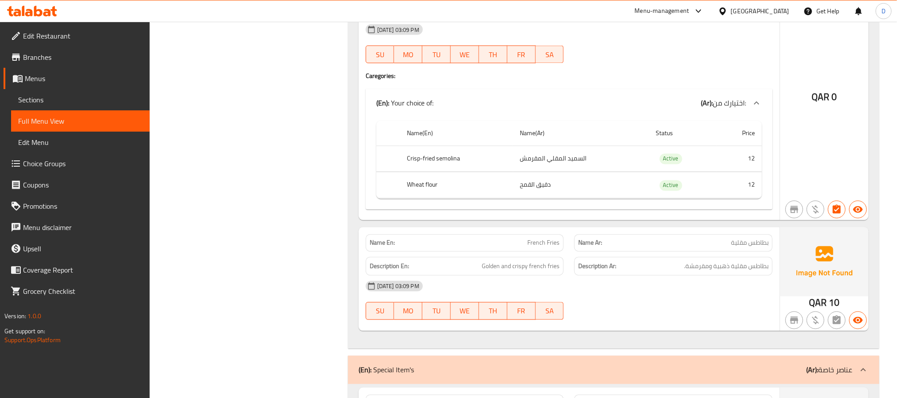
scroll to position [2766, 0]
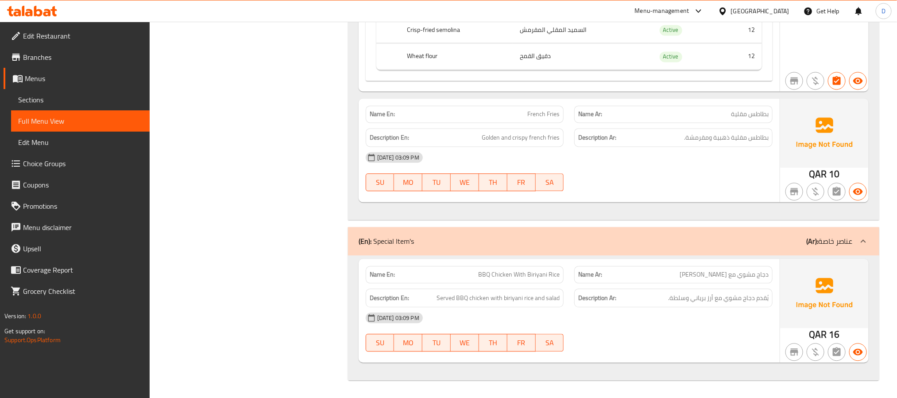
click at [533, 287] on div "Description En: Served BBQ chicken with biriyani rice and salad" at bounding box center [465, 298] width 209 height 30
click at [716, 327] on div "[DATE] 03:09 PM" at bounding box center [570, 317] width 418 height 21
click at [492, 274] on span "BBQ Chicken With Biriyani Rice" at bounding box center [519, 274] width 82 height 9
click at [481, 276] on span "BBQ Chicken With Biriyani Rice" at bounding box center [519, 274] width 82 height 9
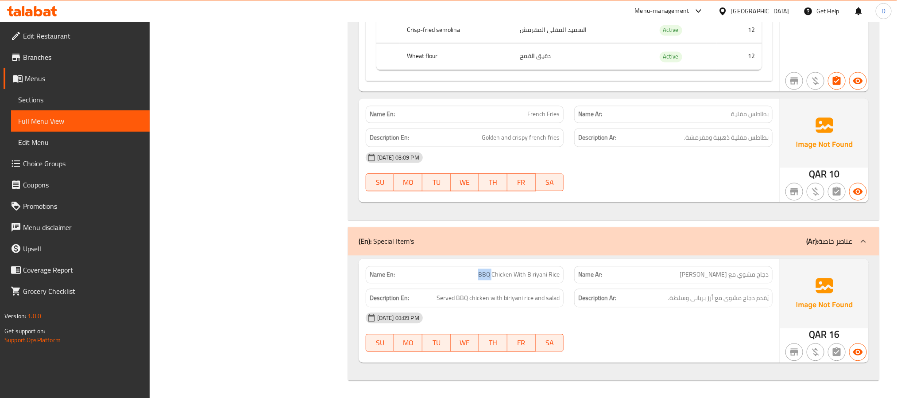
click at [481, 276] on span "BBQ Chicken With Biriyani Rice" at bounding box center [519, 274] width 82 height 9
copy span "BBQ"
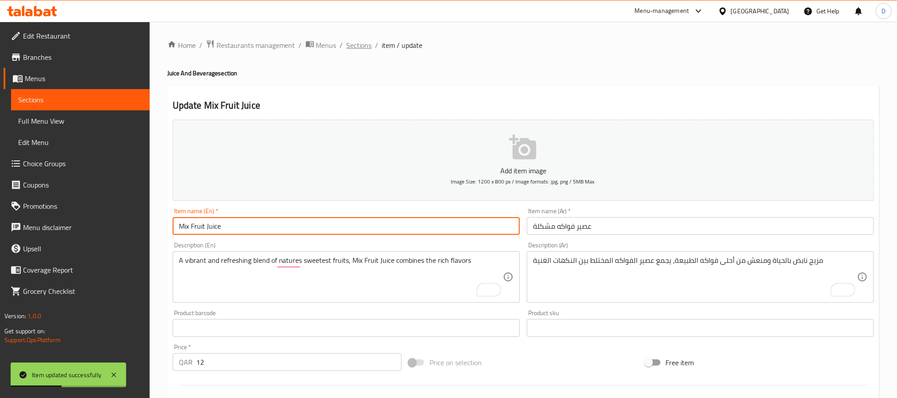
click at [359, 47] on span "Sections" at bounding box center [359, 45] width 25 height 11
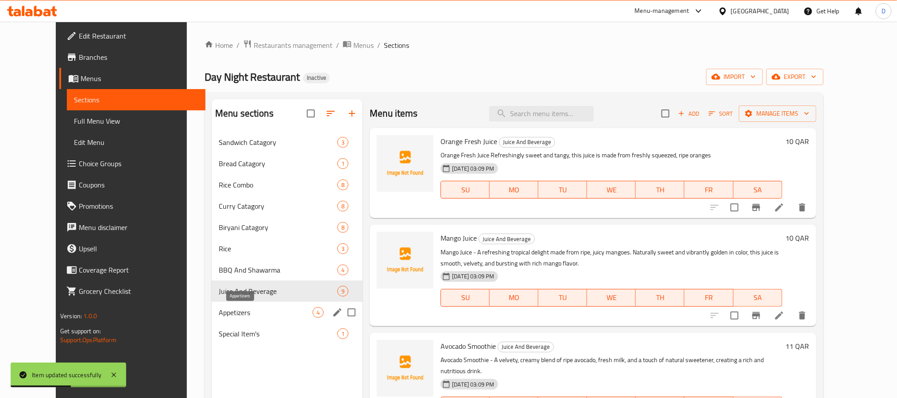
click at [248, 307] on span "Appetizers" at bounding box center [266, 312] width 94 height 11
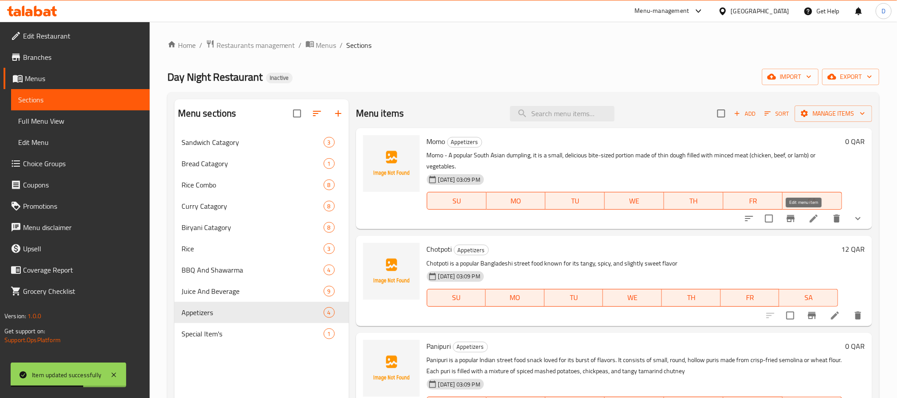
click at [809, 217] on icon at bounding box center [814, 218] width 11 height 11
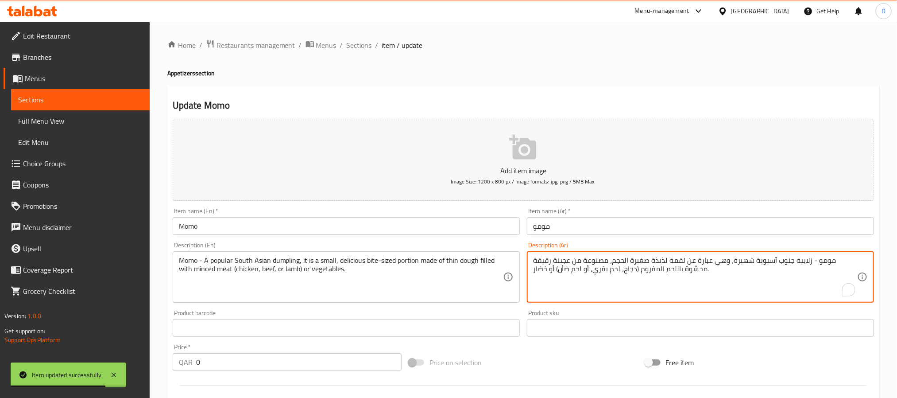
click at [826, 260] on textarea "مومو - زلابية جنوب آسيوية شهيرة، وهي عبارة عن لقمة لذيذة صغيرة الحجم، مصنوعة من…" at bounding box center [695, 277] width 324 height 42
type textarea "مومو - دامبلينج جنوب آسيوية شهيرة، وهي عبارة عن لقمة لذيذة صغيرة الحجم، مصنوعة …"
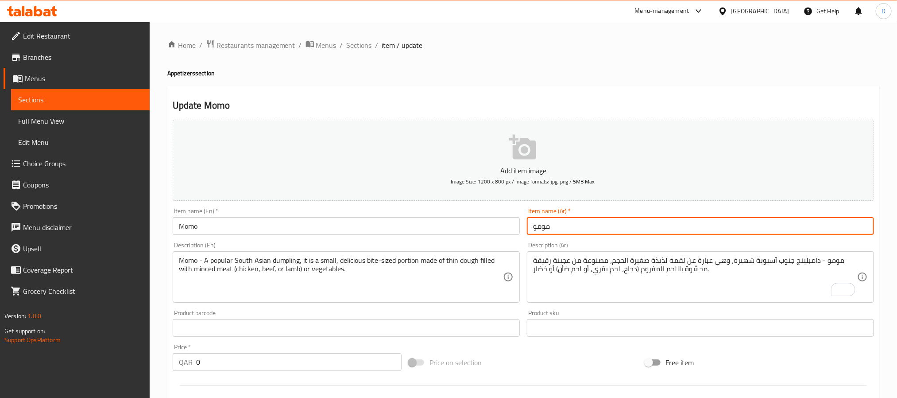
drag, startPoint x: 758, startPoint y: 229, endPoint x: 781, endPoint y: 231, distance: 22.7
click at [758, 229] on input "مومو" at bounding box center [700, 226] width 347 height 18
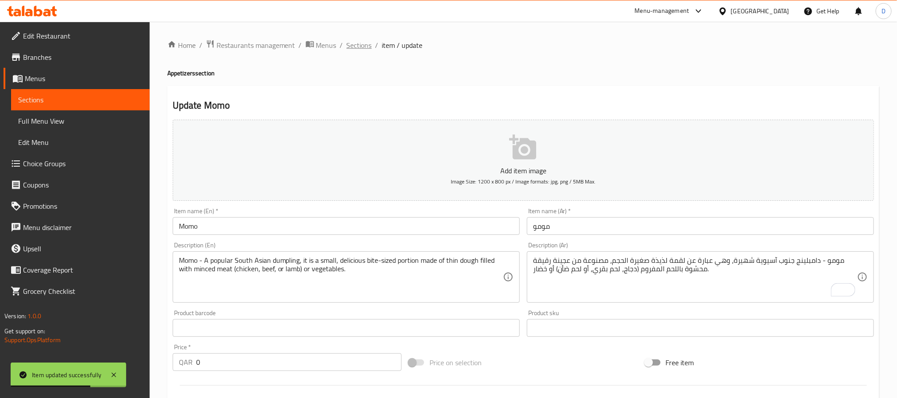
click at [368, 48] on span "Sections" at bounding box center [359, 45] width 25 height 11
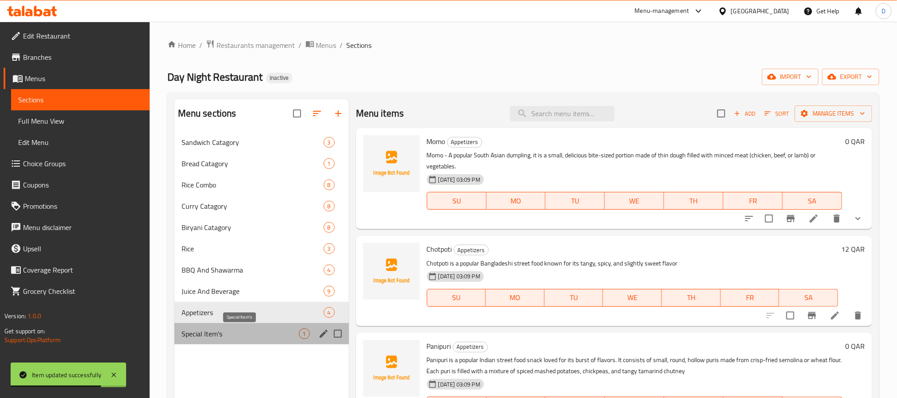
click at [270, 336] on span "Special Item's" at bounding box center [240, 333] width 117 height 11
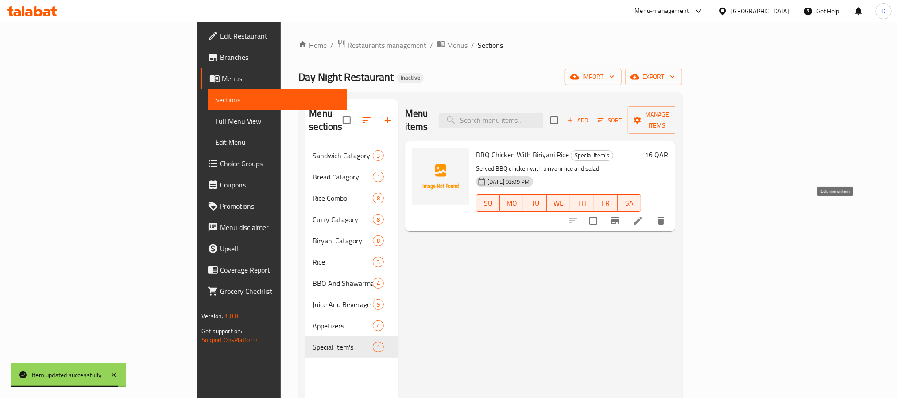
click at [642, 217] on icon at bounding box center [638, 221] width 8 height 8
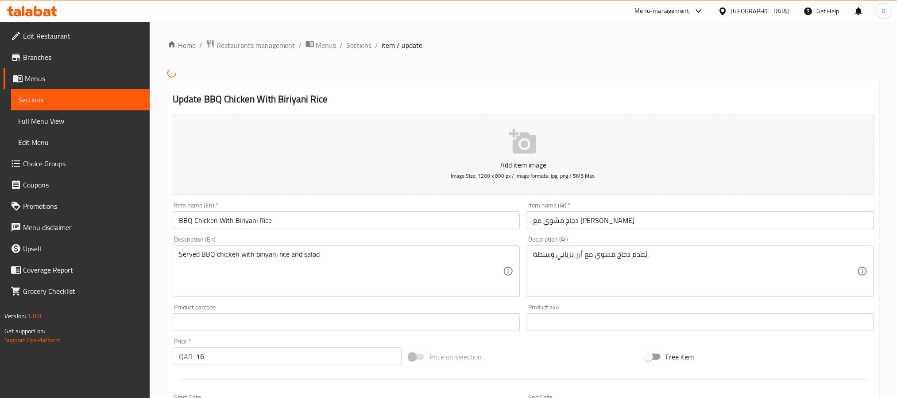
click at [586, 217] on input "دجاج مشوي مع [PERSON_NAME]" at bounding box center [700, 220] width 347 height 18
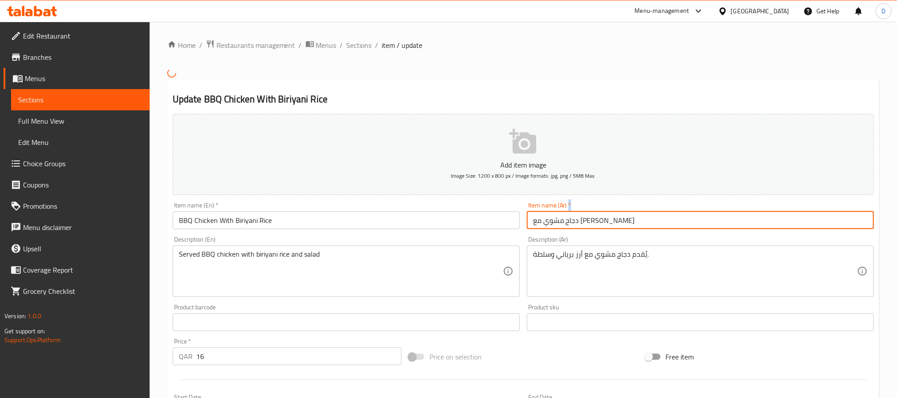
click at [586, 217] on div "Item name (Ar)   * دجاج مشوي مع [PERSON_NAME] Item name (Ar) *" at bounding box center [700, 215] width 347 height 27
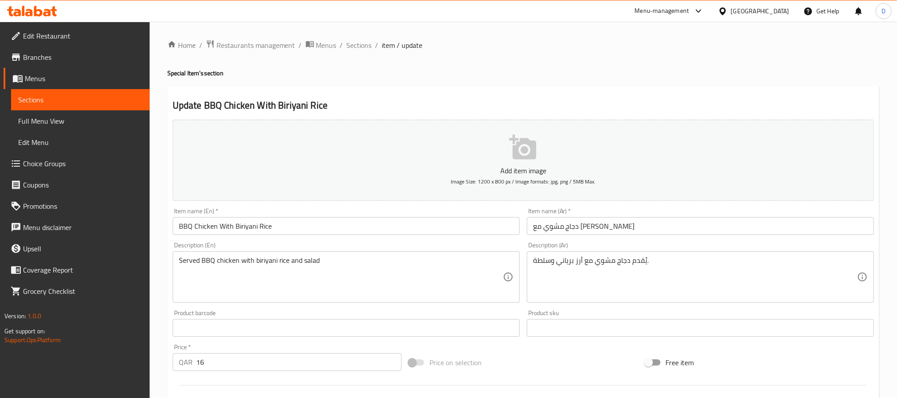
click at [583, 228] on input "دجاج مشوي مع [PERSON_NAME]" at bounding box center [700, 226] width 347 height 18
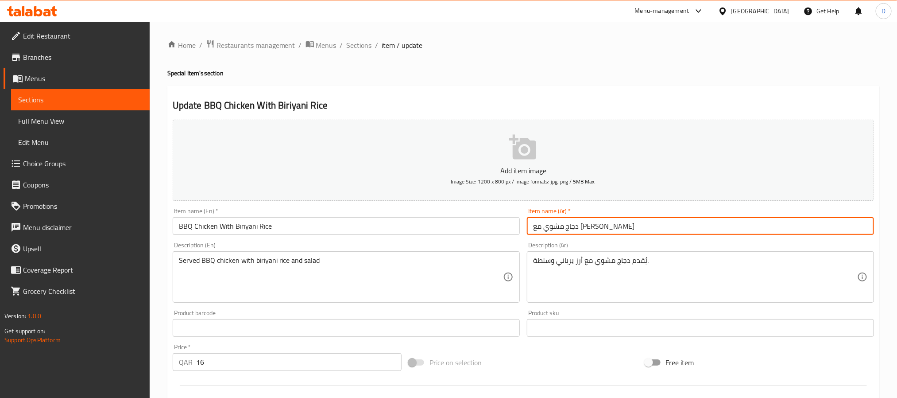
click at [583, 228] on input "دجاج مشوي مع [PERSON_NAME]" at bounding box center [700, 226] width 347 height 18
type input "دجاج باربيكيو مع [PERSON_NAME]"
click at [586, 229] on input "دجاج باربيكيو مع [PERSON_NAME]" at bounding box center [700, 226] width 347 height 18
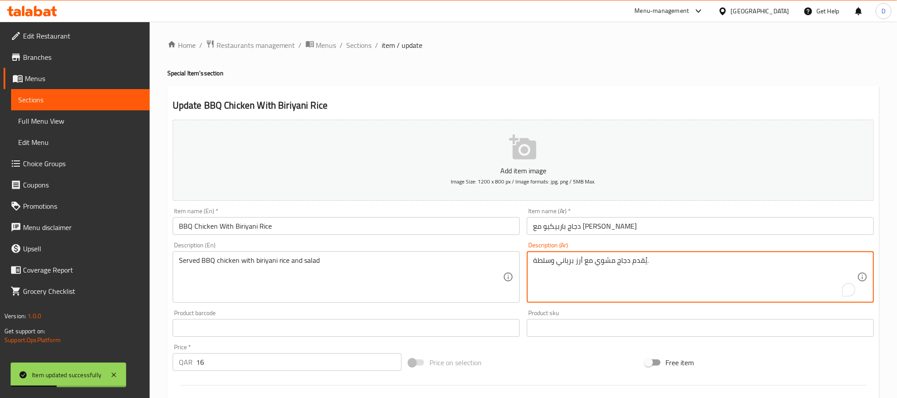
click at [609, 266] on textarea "يُقدم دجاج مشوي مع أرز برياني وسلطة." at bounding box center [695, 277] width 324 height 42
paste textarea "باربيكيو"
type textarea "يُقدم دجاج باربيكيو مع [PERSON_NAME] وسلطة."
click at [665, 224] on input "دجاج باربيكيو مع [PERSON_NAME]" at bounding box center [700, 226] width 347 height 18
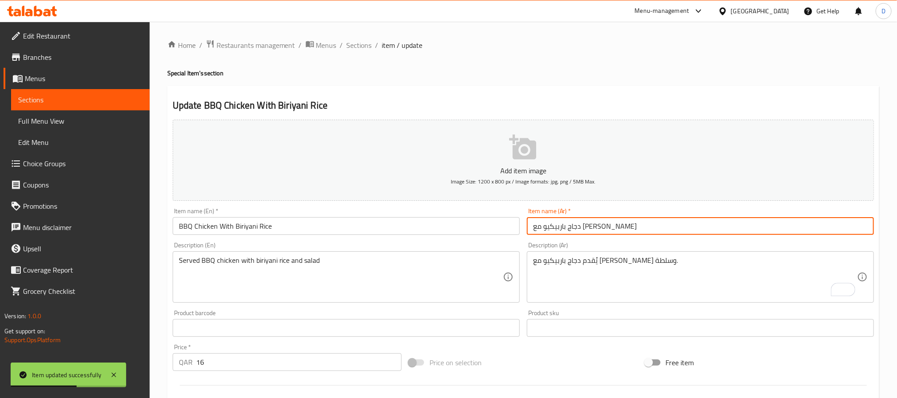
click at [364, 54] on div "Home / Restaurants management / Menus / Sections / item / update Special Item's…" at bounding box center [523, 323] width 712 height 569
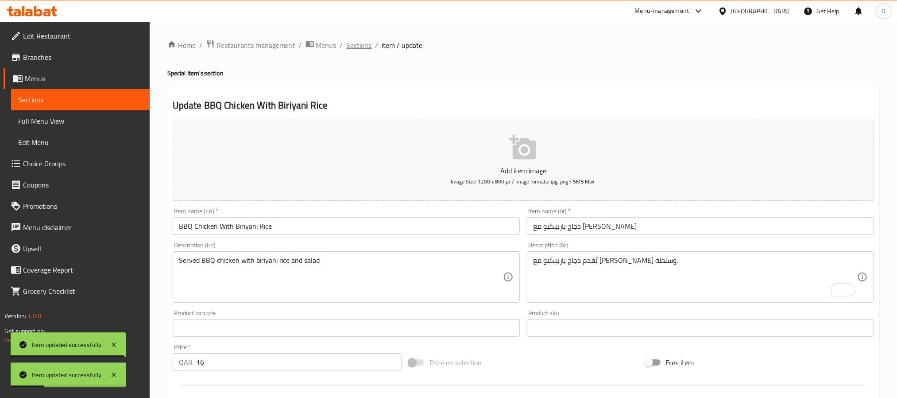
click at [364, 47] on span "Sections" at bounding box center [359, 45] width 25 height 11
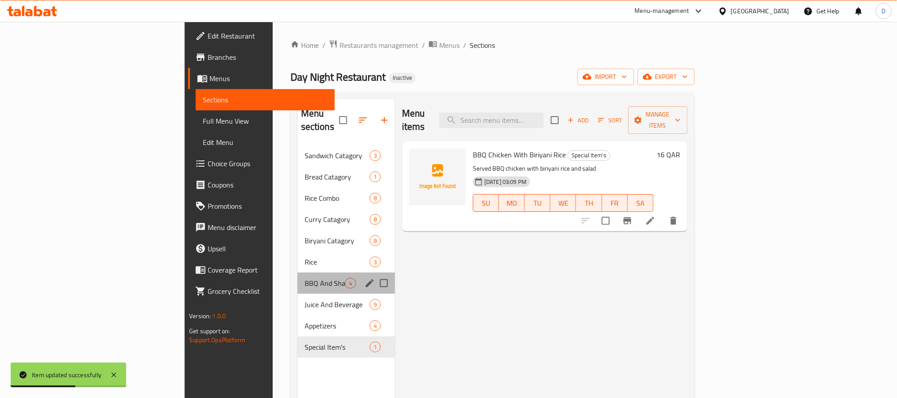
click at [298, 280] on div "BBQ And Shawarma 4" at bounding box center [346, 282] width 97 height 21
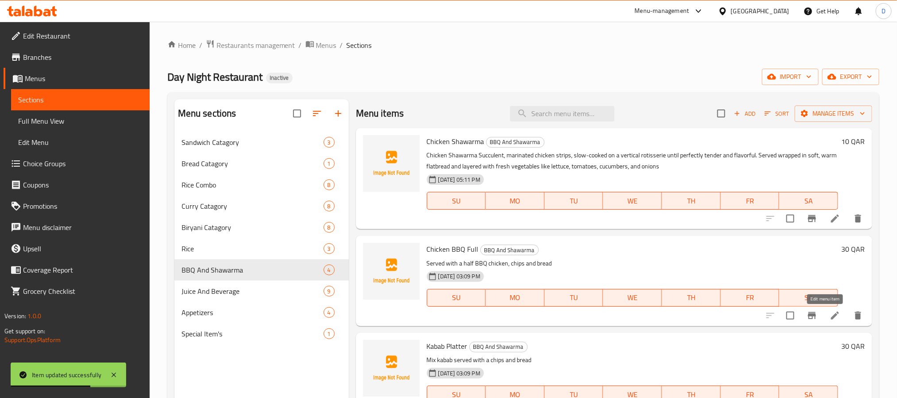
click at [831, 319] on icon at bounding box center [835, 315] width 8 height 8
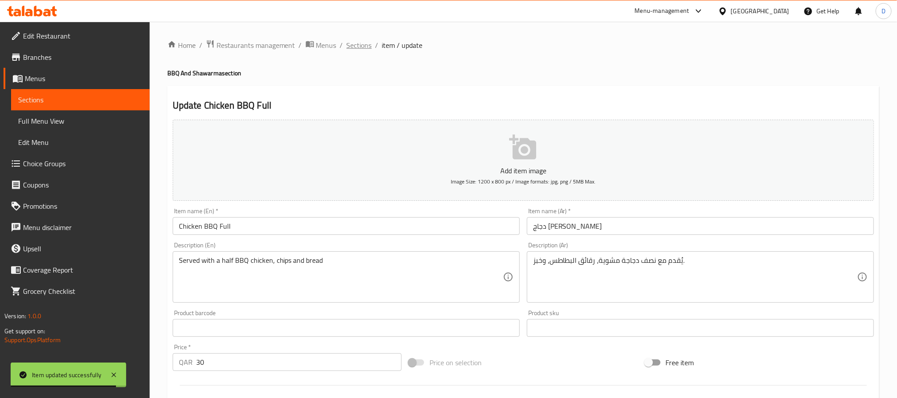
click at [367, 51] on span "Sections" at bounding box center [359, 45] width 25 height 11
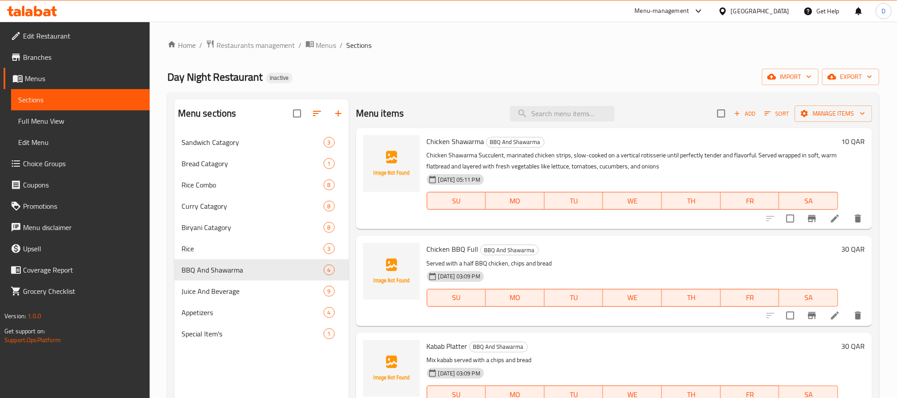
scroll to position [22, 0]
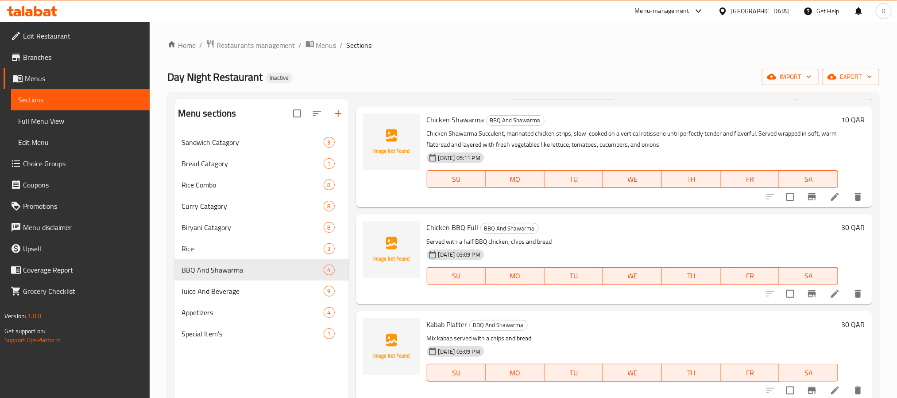
click at [702, 328] on h6 "Kabab Platter BBQ And Shawarma" at bounding box center [633, 324] width 412 height 12
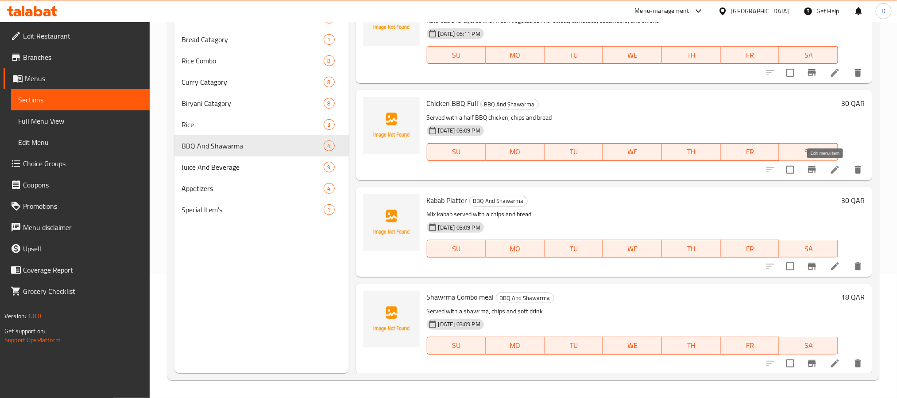
click at [831, 170] on icon at bounding box center [835, 170] width 8 height 8
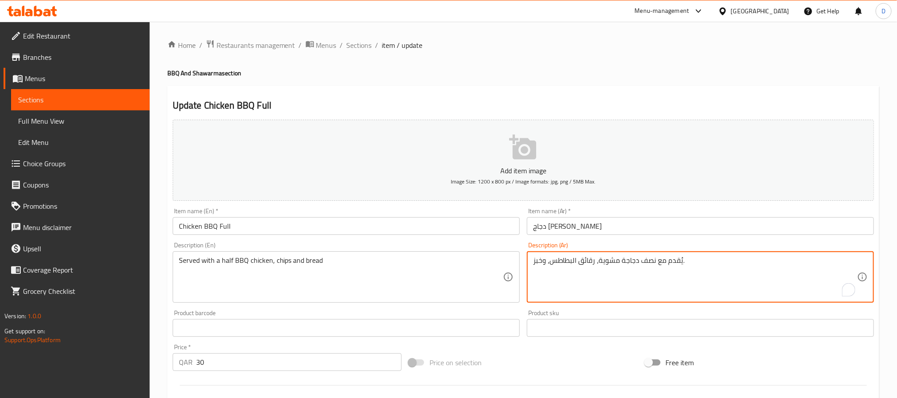
click at [616, 262] on textarea "يُقدم مع نصف دجاجة مشوية، رقائق البطاطس، وخبز." at bounding box center [695, 277] width 324 height 42
paste textarea "BBQ"
type textarea "يُقدم مع نصف دجاجة باربيكيو، رقائق البطاطس، وخبز."
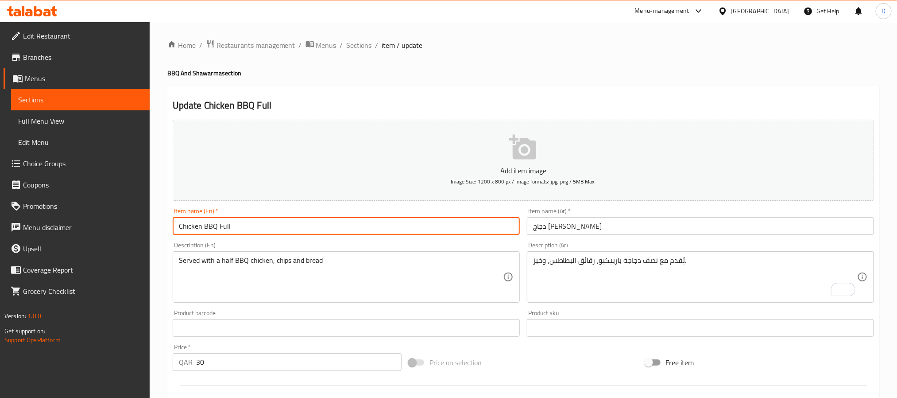
click at [318, 229] on input "Chicken BBQ Full" at bounding box center [346, 226] width 347 height 18
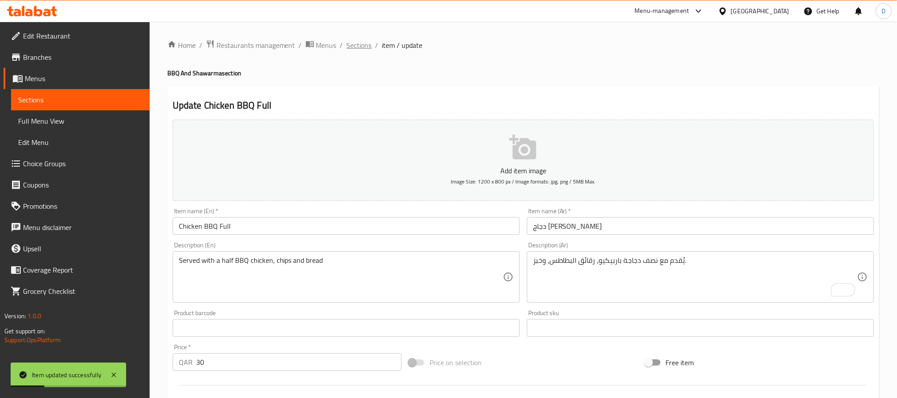
click at [355, 44] on span "Sections" at bounding box center [359, 45] width 25 height 11
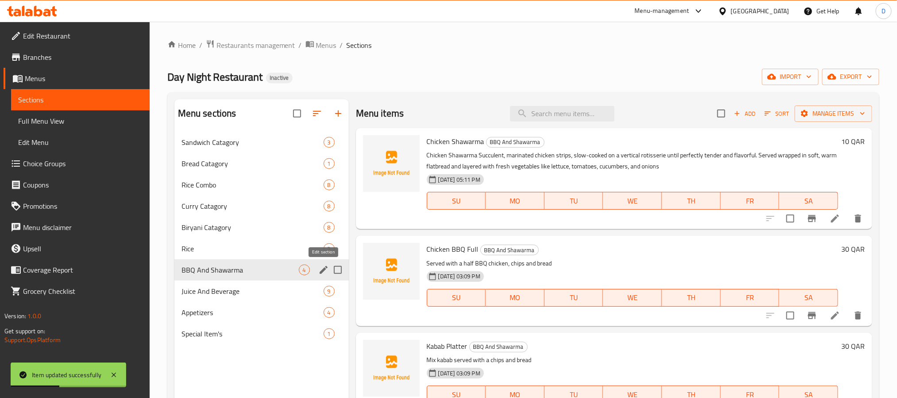
click at [322, 270] on icon "edit" at bounding box center [324, 269] width 11 height 11
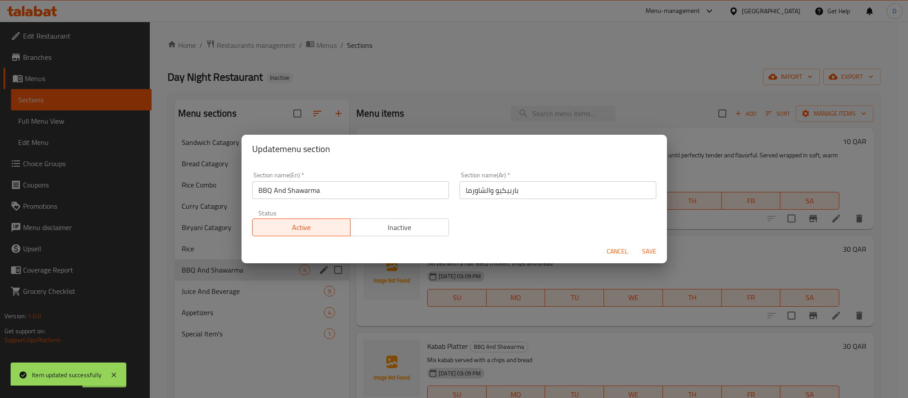
click at [609, 253] on span "Cancel" at bounding box center [616, 251] width 21 height 11
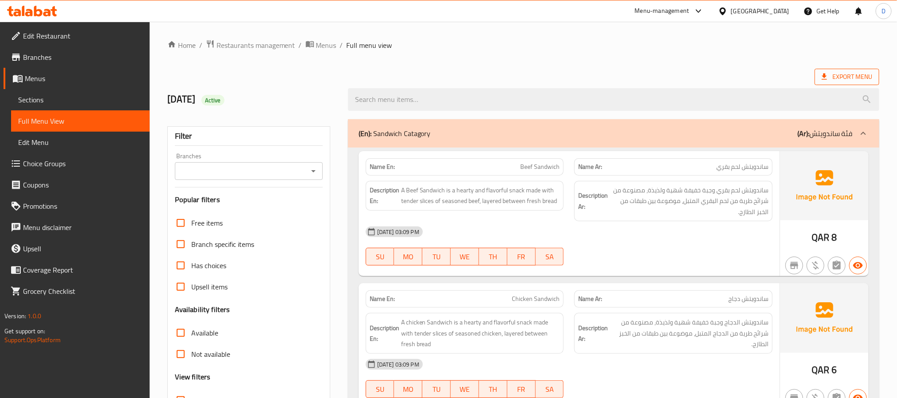
click at [835, 74] on span "Export Menu" at bounding box center [847, 76] width 51 height 11
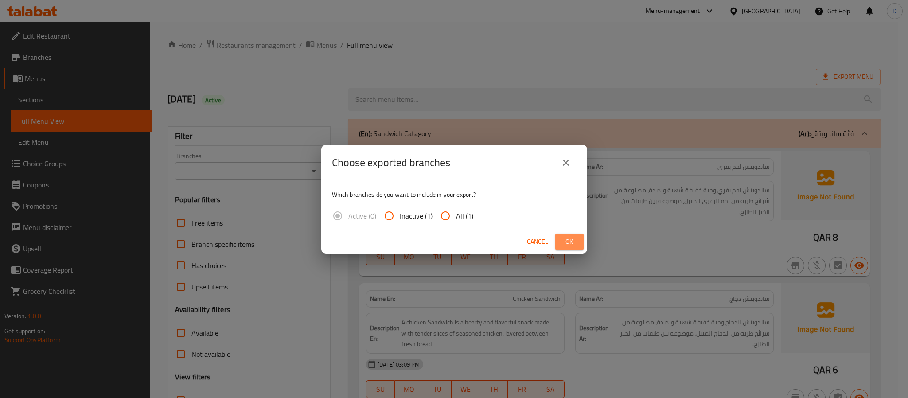
click at [571, 237] on span "Ok" at bounding box center [569, 241] width 14 height 11
